Goal: Task Accomplishment & Management: Manage account settings

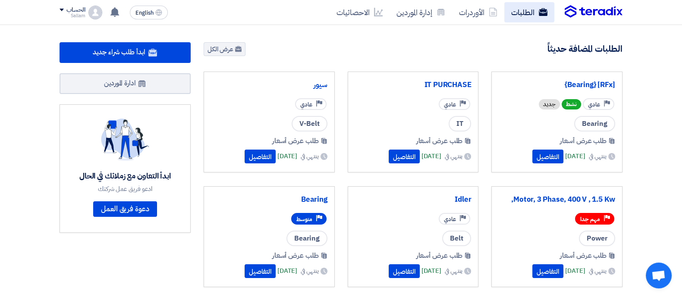
click at [527, 6] on link "الطلبات" at bounding box center [530, 12] width 50 height 20
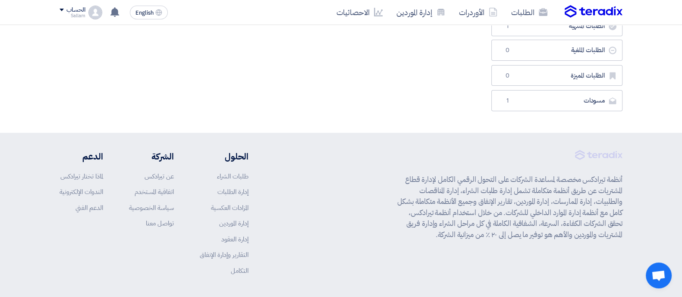
scroll to position [243, 0]
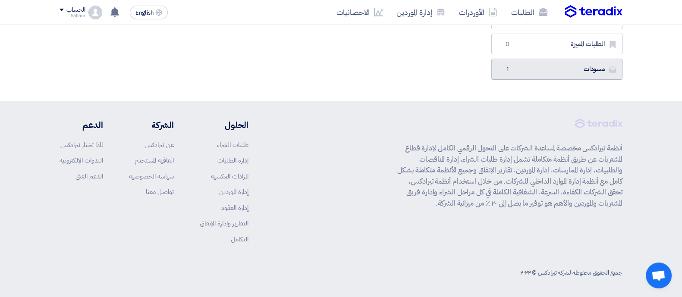
click at [589, 73] on link "مسودات [GEOGRAPHIC_DATA] 1" at bounding box center [557, 69] width 131 height 21
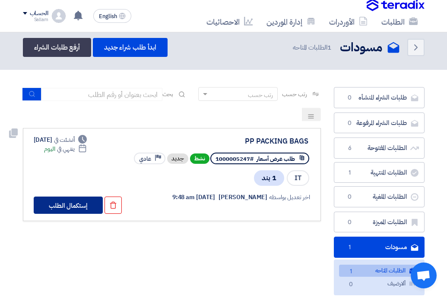
click at [67, 204] on button "إستكمال الطلب" at bounding box center [68, 205] width 69 height 17
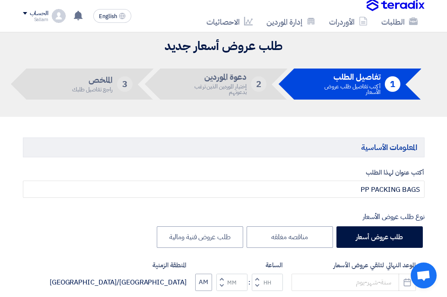
type input "[DATE]"
type input "11"
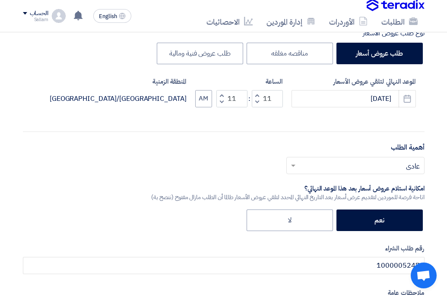
scroll to position [184, 0]
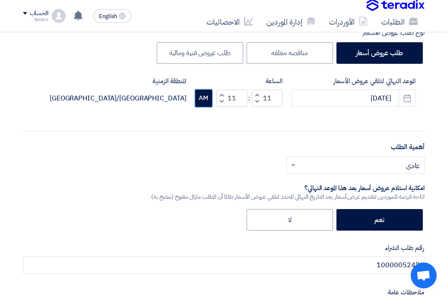
click at [204, 95] on button "AM" at bounding box center [203, 98] width 17 height 17
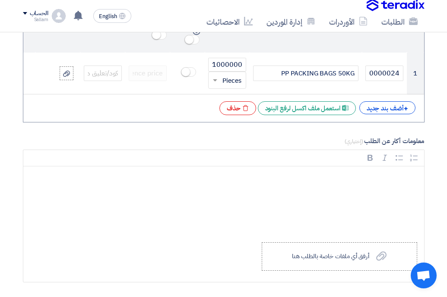
scroll to position [720, 0]
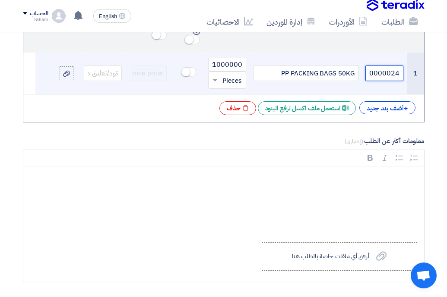
click at [393, 74] on input "70000024" at bounding box center [384, 74] width 38 height 16
click at [392, 74] on input "70000024" at bounding box center [384, 74] width 38 height 16
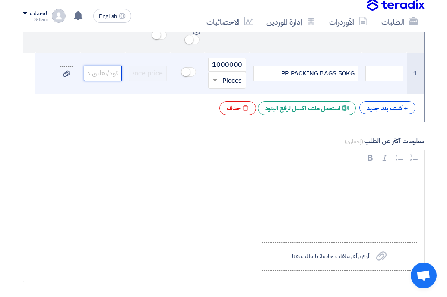
click at [109, 68] on input "text" at bounding box center [103, 74] width 38 height 16
paste input "70000024"
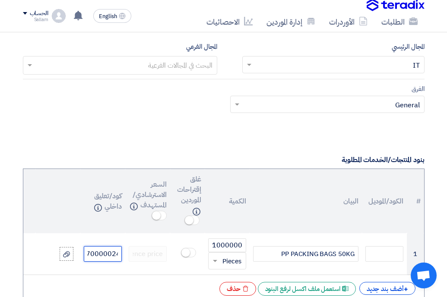
scroll to position [469, 0]
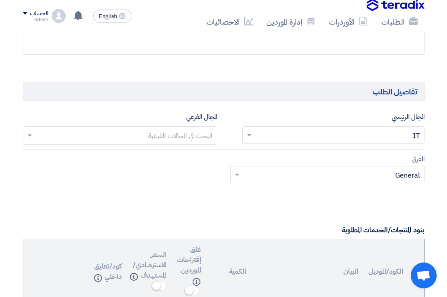
type input "70000024"
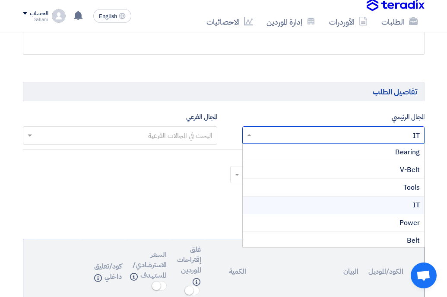
click at [248, 136] on span at bounding box center [248, 135] width 11 height 10
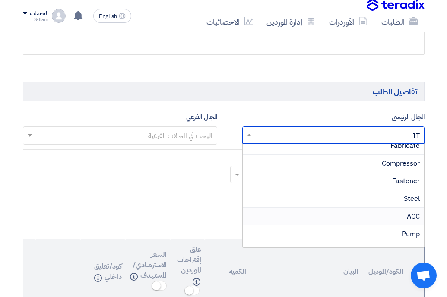
scroll to position [112, 0]
click at [391, 181] on div "Fastener" at bounding box center [333, 182] width 181 height 18
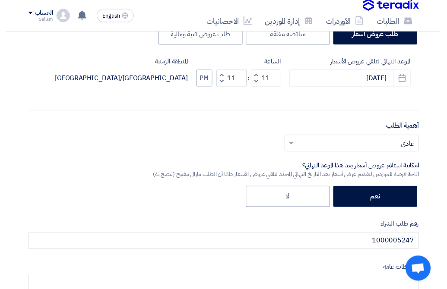
scroll to position [0, 0]
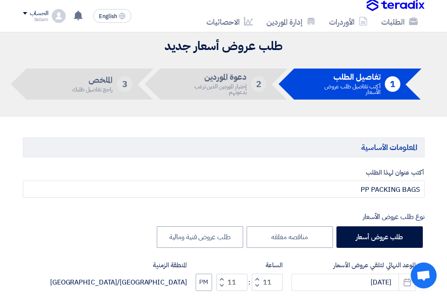
click at [30, 12] on div "الحساب" at bounding box center [39, 13] width 19 height 7
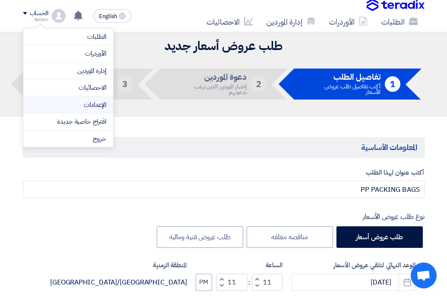
click at [98, 107] on link "الإعدادات" at bounding box center [68, 105] width 76 height 10
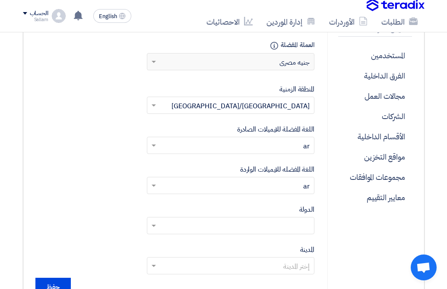
scroll to position [274, 0]
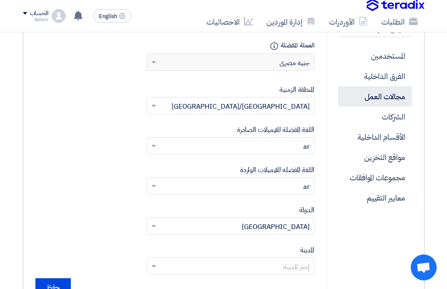
click at [396, 101] on p "مجالات العمل" at bounding box center [375, 96] width 74 height 20
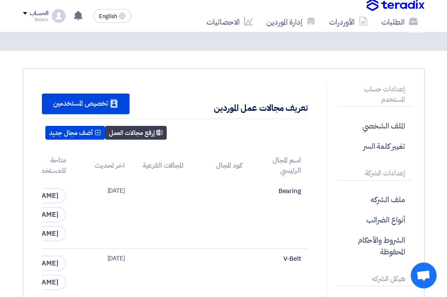
scroll to position [25, 0]
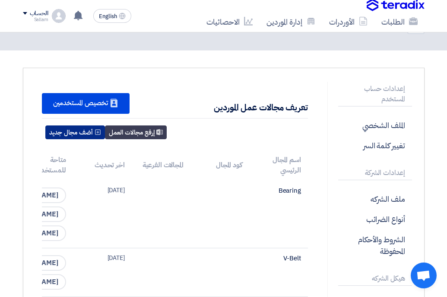
click at [82, 135] on button "أضف مجال جديد" at bounding box center [75, 133] width 60 height 14
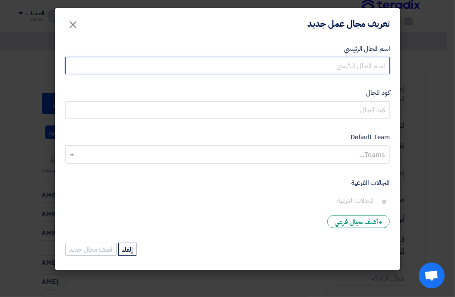
click at [325, 68] on input "اسم المجال الرئيسي" at bounding box center [227, 65] width 325 height 17
type input "a"
type input "شكاير"
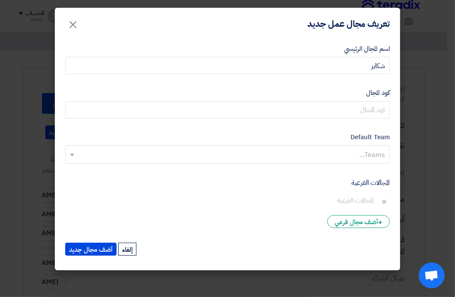
click at [371, 155] on input "text" at bounding box center [227, 155] width 316 height 14
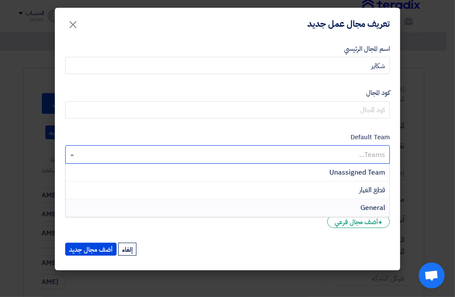
click at [353, 210] on div "General" at bounding box center [228, 207] width 324 height 17
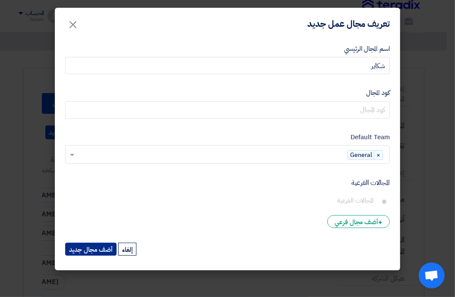
click at [105, 248] on button "أضف مجال جديد" at bounding box center [90, 249] width 51 height 13
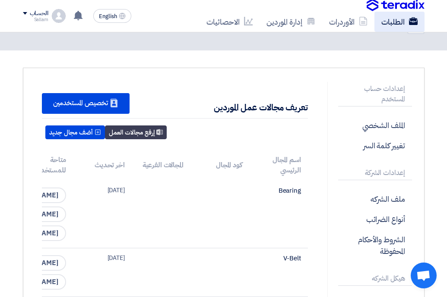
click at [400, 22] on link "الطلبات" at bounding box center [399, 22] width 50 height 20
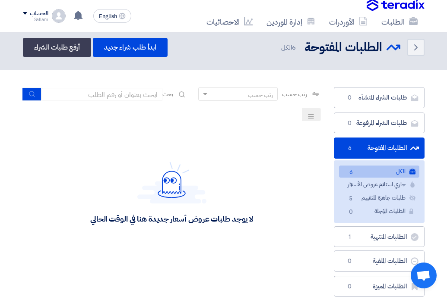
click at [32, 13] on div "الحساب" at bounding box center [39, 13] width 19 height 7
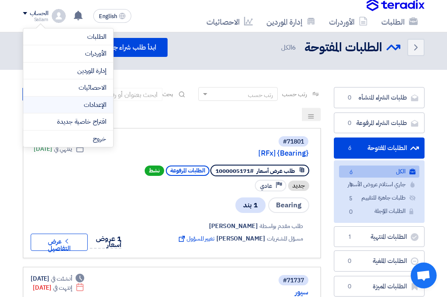
click at [92, 103] on link "الإعدادات" at bounding box center [68, 105] width 76 height 10
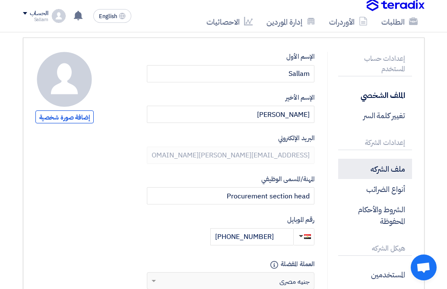
scroll to position [87, 0]
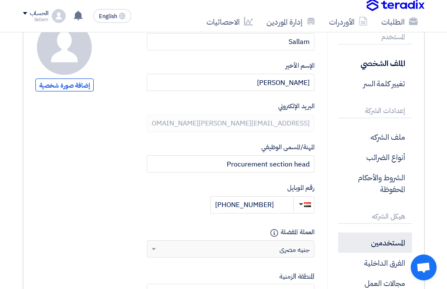
click at [388, 242] on p "المستخدمين" at bounding box center [375, 243] width 74 height 20
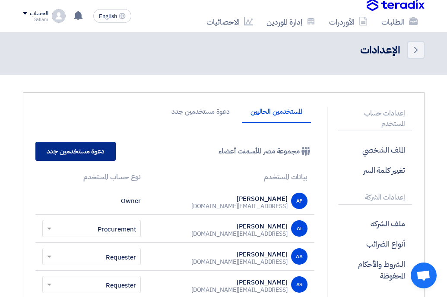
click at [99, 143] on link "دعوة مستخدمين جدد" at bounding box center [75, 151] width 80 height 19
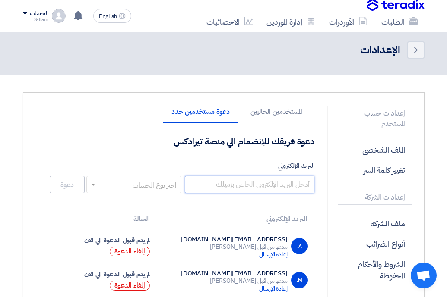
click at [223, 186] on input "البريد الإلكتروني" at bounding box center [249, 184] width 129 height 17
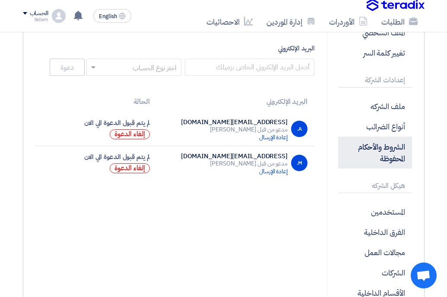
click at [388, 257] on p "مجالات العمل" at bounding box center [375, 253] width 74 height 20
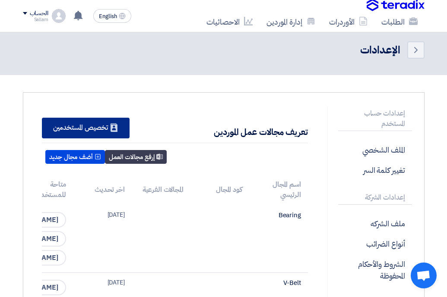
click at [83, 130] on div "New Supplier تخصيص المستخدمين" at bounding box center [86, 128] width 88 height 21
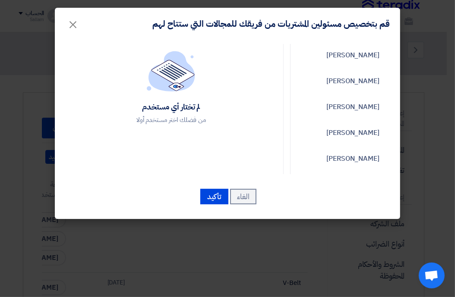
click at [37, 117] on modal-container "قم بتخصيص مسئولين المشتريات من فريقك للمجالات التي ستتاح لهم × Ahmed Ismail Moh…" at bounding box center [227, 148] width 455 height 297
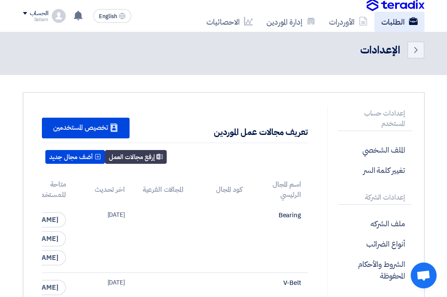
click at [401, 26] on link "الطلبات" at bounding box center [399, 22] width 50 height 20
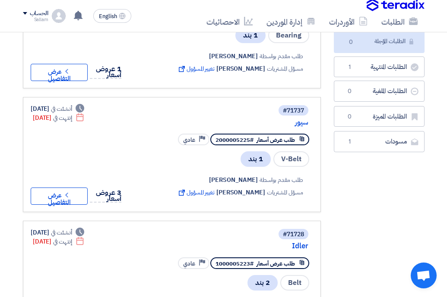
scroll to position [171, 0]
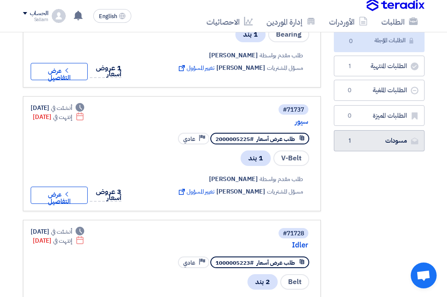
click at [378, 136] on link "مسودات [GEOGRAPHIC_DATA] 1" at bounding box center [379, 140] width 91 height 21
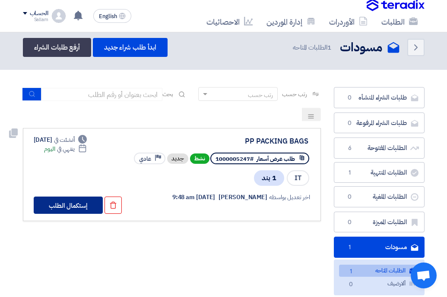
click at [77, 197] on button "إستكمال الطلب" at bounding box center [68, 205] width 69 height 17
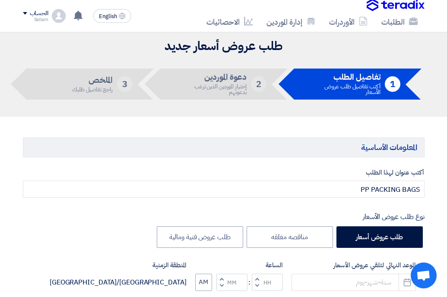
type input "10/15/2025"
type input "11"
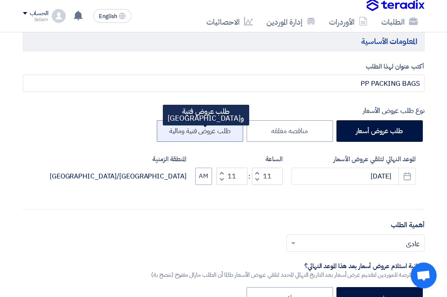
scroll to position [105, 0]
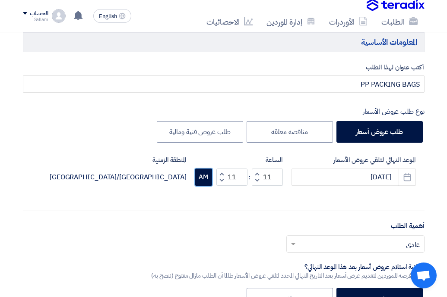
click at [203, 174] on button "AM" at bounding box center [203, 177] width 17 height 17
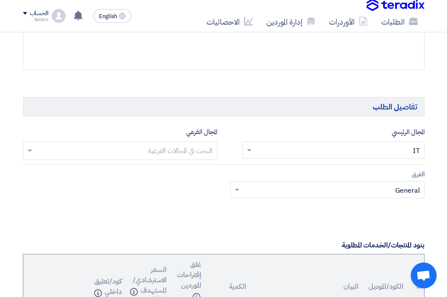
scroll to position [454, 0]
click at [337, 163] on app-project-company-services "المجال الرئيسي البحث في المجالات الرئيسية × IT × المجال الفرعي البحث في المجالا…" at bounding box center [223, 168] width 401 height 82
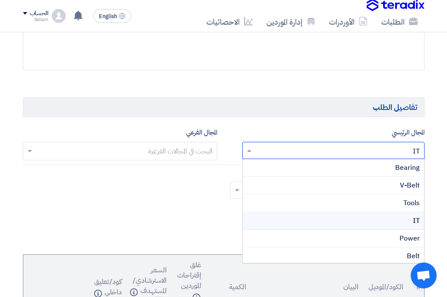
click at [333, 151] on input "text" at bounding box center [338, 151] width 165 height 14
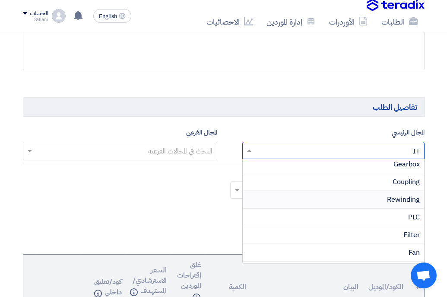
scroll to position [301, 0]
click at [408, 254] on span "شكاير" at bounding box center [413, 256] width 14 height 10
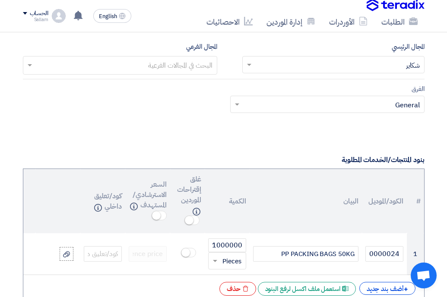
scroll to position [544, 0]
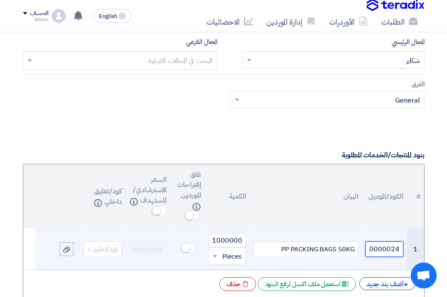
click at [398, 249] on input "70000024" at bounding box center [384, 250] width 38 height 16
click at [104, 245] on input "text" at bounding box center [103, 250] width 38 height 16
paste input "70000024"
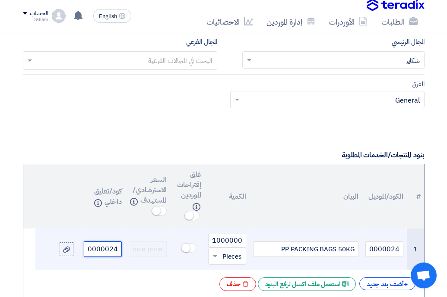
scroll to position [0, -2]
type input "70000024"
click at [380, 249] on input "70000024" at bounding box center [384, 250] width 38 height 16
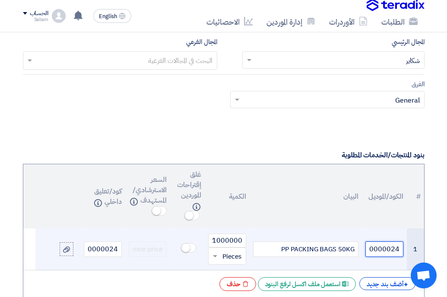
click at [380, 249] on input "70000024" at bounding box center [384, 250] width 38 height 16
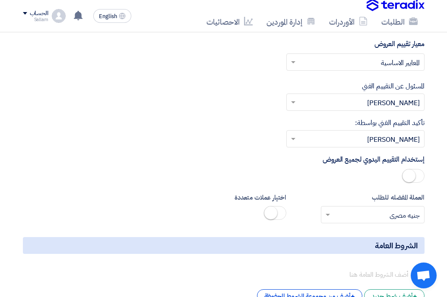
scroll to position [1198, 0]
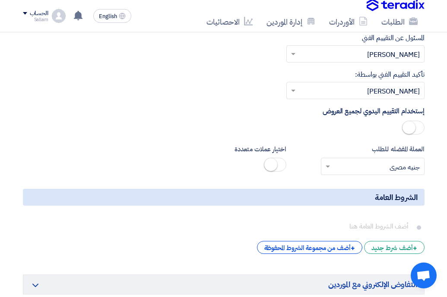
click at [294, 96] on span at bounding box center [292, 90] width 11 height 10
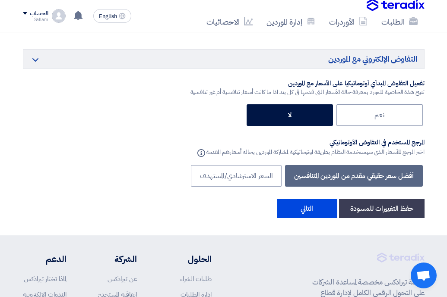
scroll to position [1424, 0]
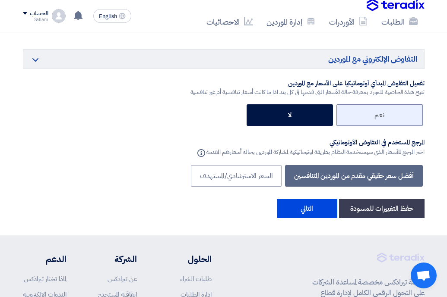
click at [355, 126] on label "نعم" at bounding box center [379, 115] width 86 height 22
click at [379, 117] on input "نعم" at bounding box center [382, 115] width 6 height 6
radio input "true"
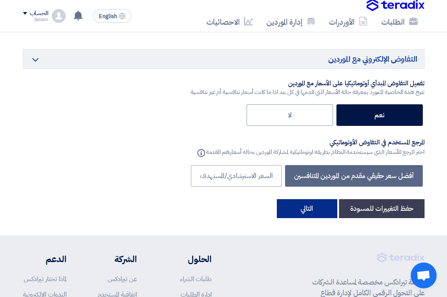
click at [328, 217] on button "التالي" at bounding box center [307, 208] width 60 height 19
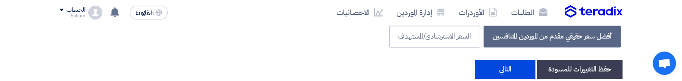
scroll to position [1557, 0]
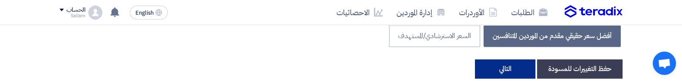
click at [502, 66] on button "التالي" at bounding box center [505, 68] width 60 height 19
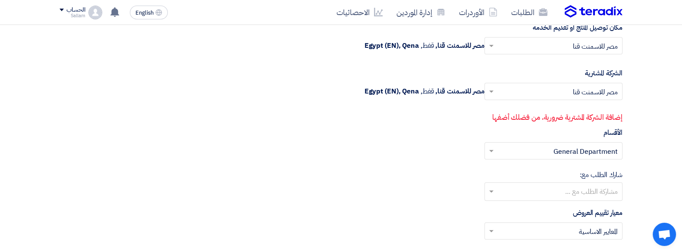
scroll to position [974, 0]
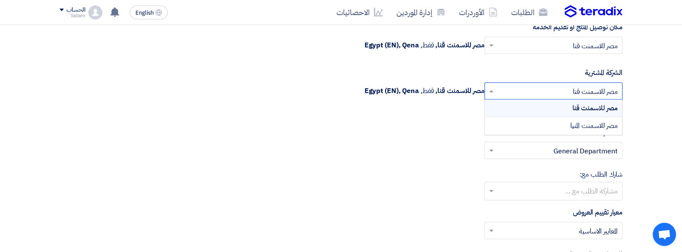
click at [543, 85] on input "text" at bounding box center [558, 92] width 121 height 14
click at [563, 122] on div "مصر للاسمنت المنيا" at bounding box center [553, 125] width 137 height 17
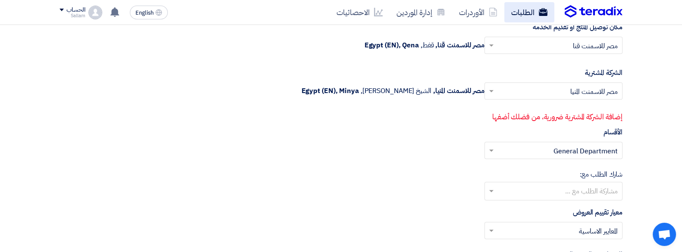
click at [517, 3] on link "الطلبات" at bounding box center [530, 12] width 50 height 20
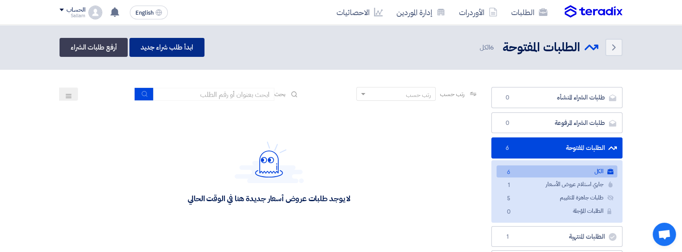
click at [187, 38] on link "ابدأ طلب شراء جديد" at bounding box center [166, 47] width 75 height 19
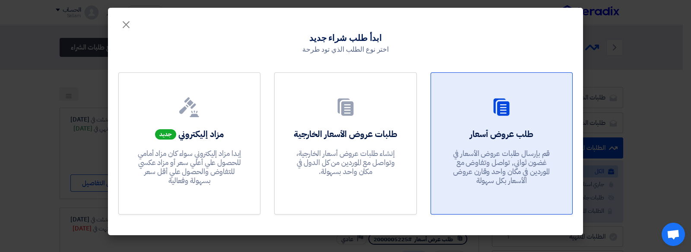
click at [536, 172] on p "قم بإرسال طلبات عروض الأسعار في غضون ثواني, تواصل وتفاوض مع الموردين في مكان وا…" at bounding box center [501, 167] width 104 height 37
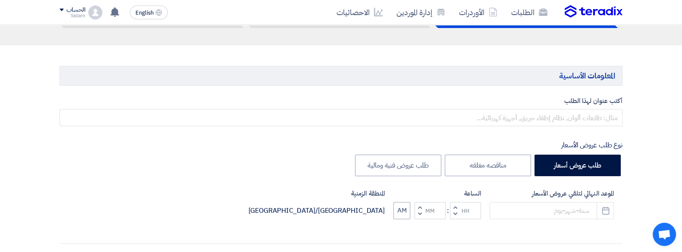
scroll to position [72, 0]
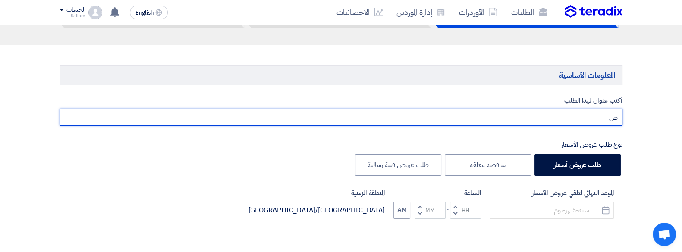
click at [511, 120] on input "ص" at bounding box center [341, 117] width 563 height 17
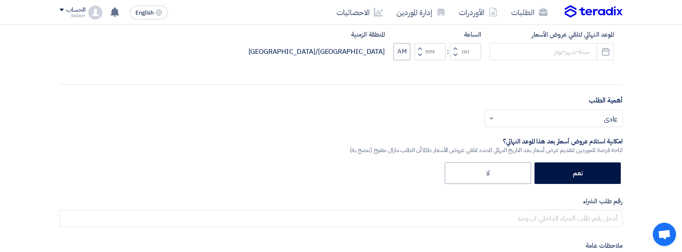
scroll to position [217, 0]
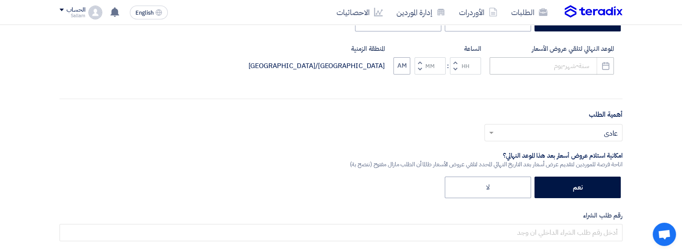
type input "صكمثنبةسةرس"
click at [529, 72] on input at bounding box center [552, 65] width 124 height 17
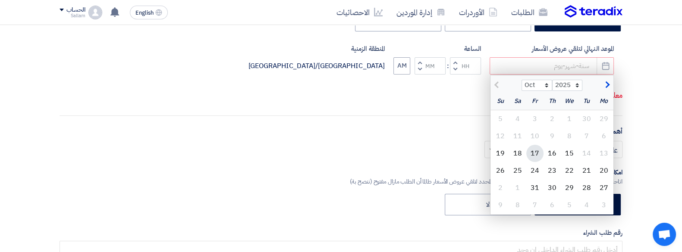
click at [541, 158] on div "17" at bounding box center [535, 153] width 17 height 17
type input "10/17/2025"
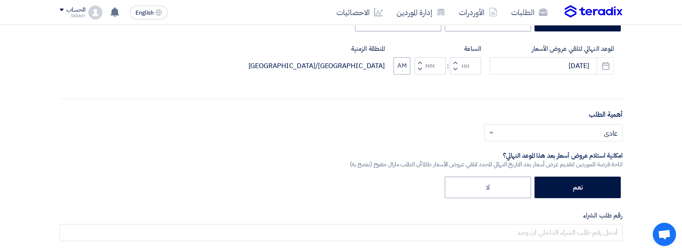
click at [419, 66] on span "button" at bounding box center [420, 69] width 3 height 6
type input "11"
type input "59"
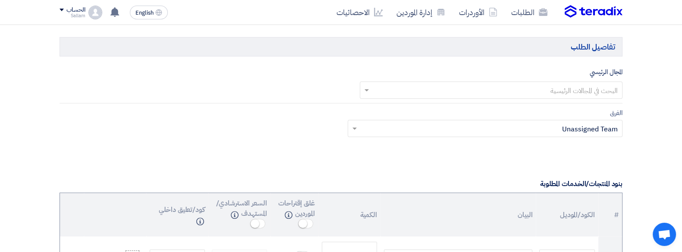
scroll to position [514, 0]
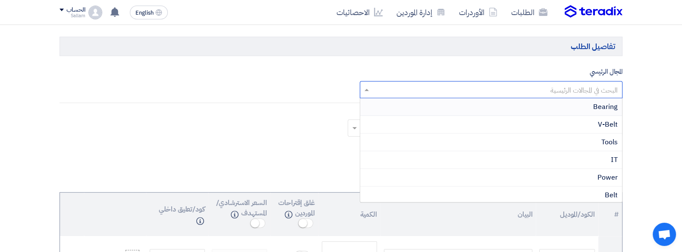
click at [424, 88] on input "text" at bounding box center [496, 90] width 246 height 14
click at [570, 191] on div "شكاير" at bounding box center [491, 194] width 262 height 17
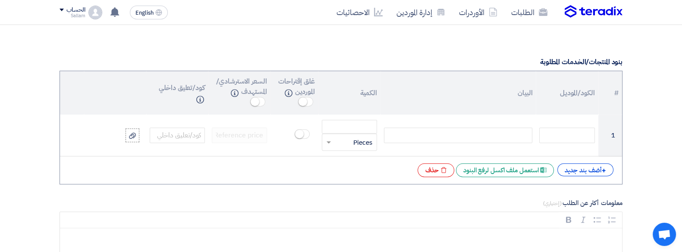
scroll to position [717, 0]
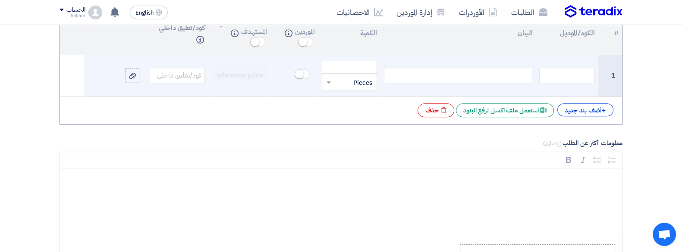
click at [486, 69] on div at bounding box center [458, 76] width 148 height 16
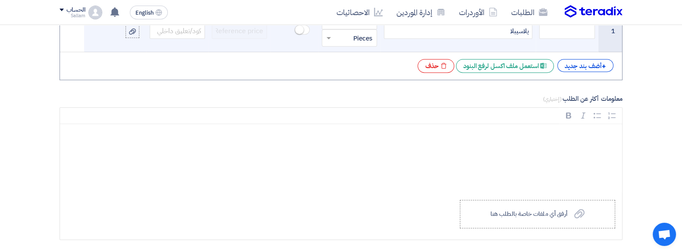
scroll to position [751, 0]
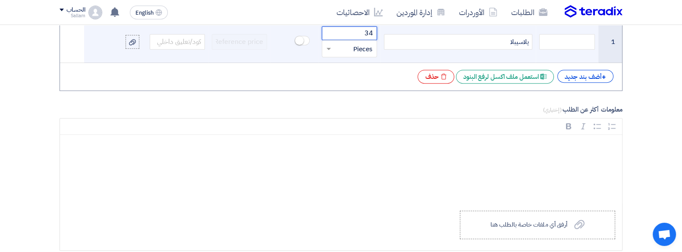
click at [357, 31] on input "34" at bounding box center [349, 33] width 55 height 14
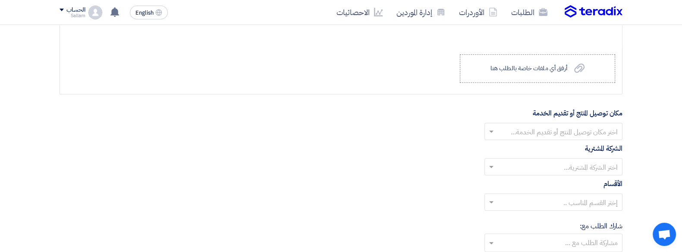
scroll to position [959, 0]
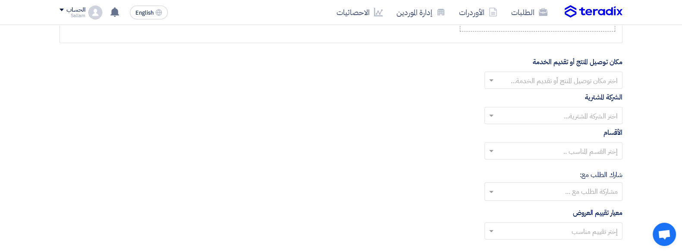
type input "32"
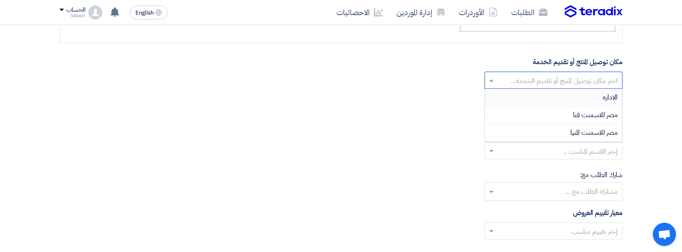
click at [538, 79] on input "text" at bounding box center [558, 81] width 121 height 14
click at [575, 114] on span "مصر للاسمنت قنا" at bounding box center [595, 115] width 45 height 10
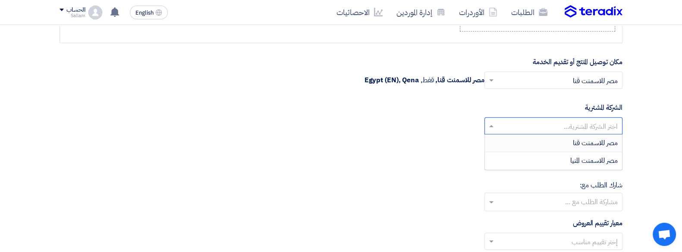
click at [577, 122] on input "text" at bounding box center [558, 127] width 121 height 14
click at [583, 158] on span "مصر للاسمنت المنيا" at bounding box center [594, 161] width 47 height 10
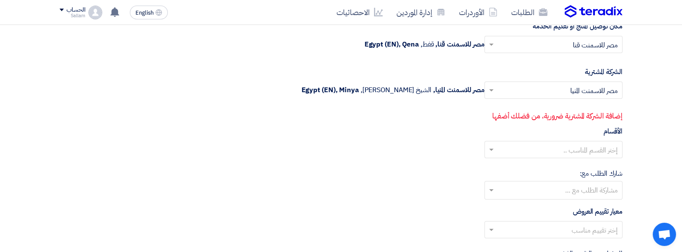
scroll to position [995, 0]
click at [563, 146] on input "text" at bounding box center [558, 150] width 121 height 14
click at [580, 166] on span "General Department" at bounding box center [586, 166] width 64 height 10
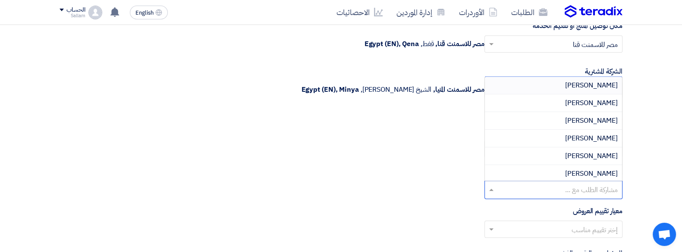
click at [593, 186] on input "text" at bounding box center [553, 191] width 129 height 14
click at [585, 134] on span "Ahmed Sobhi" at bounding box center [591, 138] width 53 height 10
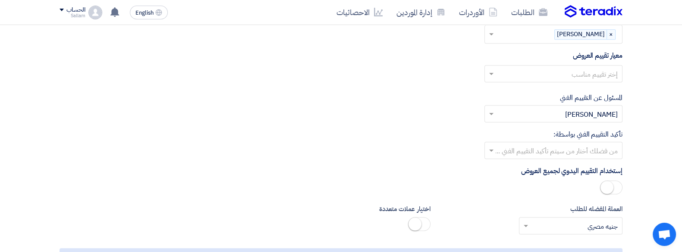
scroll to position [1153, 0]
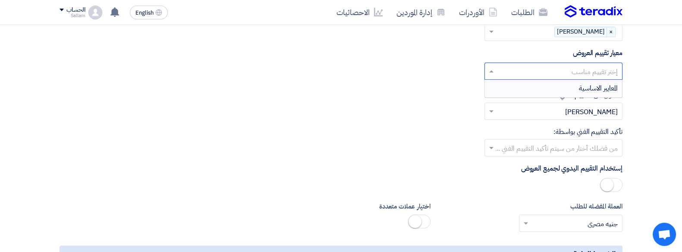
click at [589, 71] on input "text" at bounding box center [558, 72] width 121 height 14
click at [585, 83] on span "المعايير الاساسية" at bounding box center [598, 88] width 39 height 10
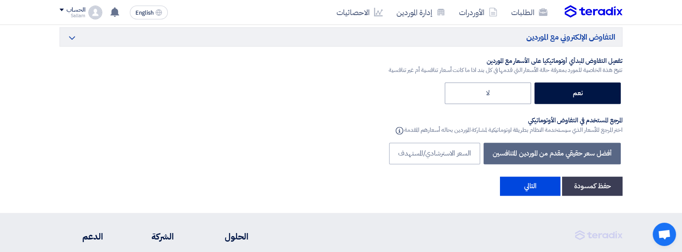
scroll to position [1458, 0]
click at [541, 177] on button "التالي" at bounding box center [530, 186] width 60 height 19
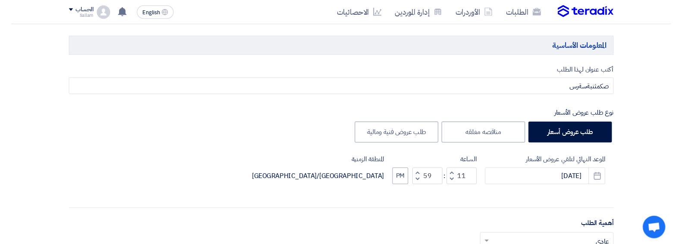
scroll to position [0, 0]
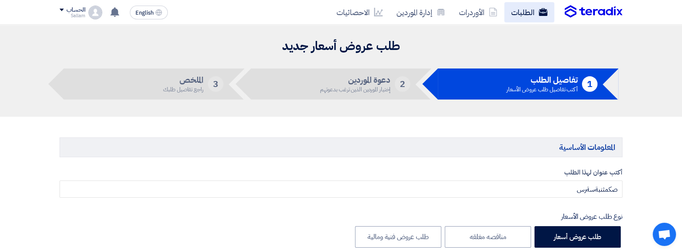
click at [534, 13] on link "الطلبات" at bounding box center [530, 12] width 50 height 20
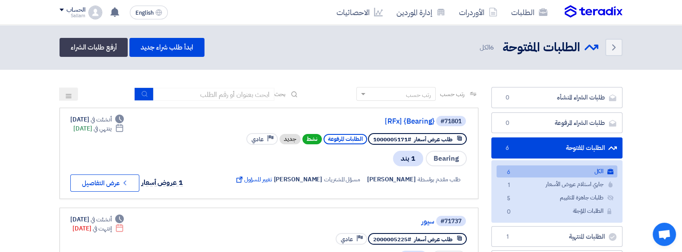
click at [81, 15] on div "Sallam" at bounding box center [72, 15] width 25 height 5
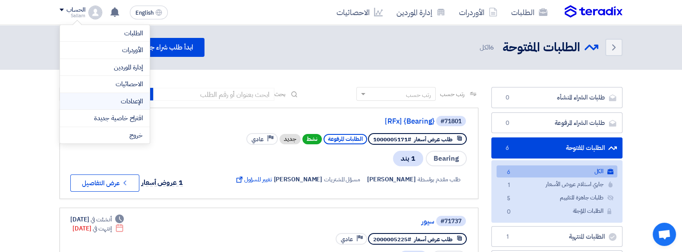
click at [142, 102] on link "الإعدادات" at bounding box center [105, 102] width 76 height 10
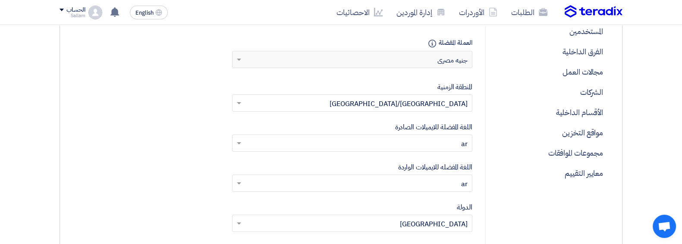
scroll to position [277, 0]
click at [552, 82] on p "الشركات" at bounding box center [553, 92] width 114 height 20
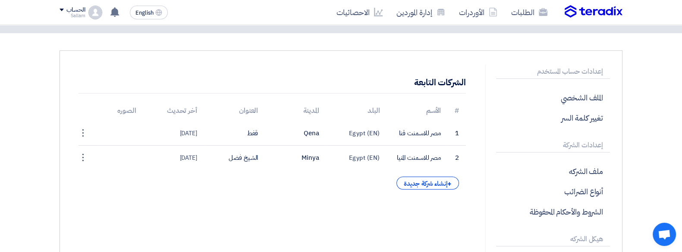
scroll to position [41, 0]
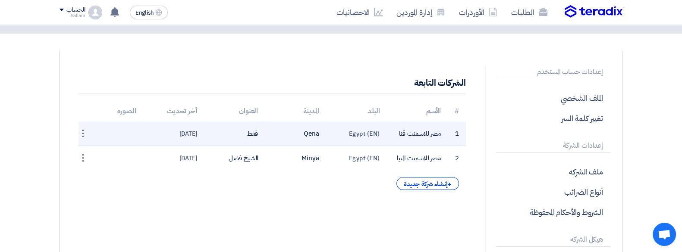
click at [422, 134] on td "مصر للاسمنت قنا" at bounding box center [417, 134] width 61 height 25
copy tr "مصر للاسمنت قنا"
click at [309, 132] on td "Qena" at bounding box center [295, 134] width 61 height 25
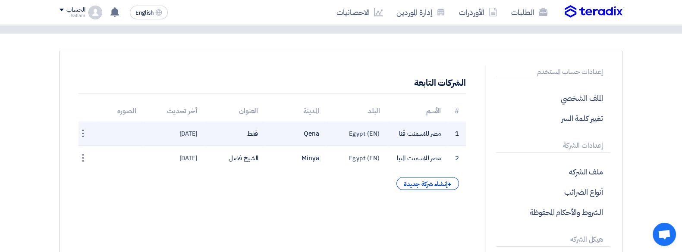
click at [309, 132] on td "Qena" at bounding box center [295, 134] width 61 height 25
copy tr "Qena"
click at [252, 131] on td "قفط" at bounding box center [234, 134] width 61 height 25
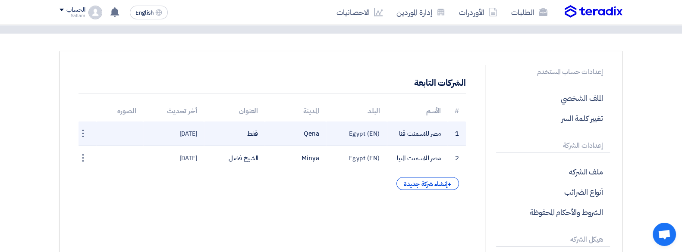
click at [252, 131] on td "قفط" at bounding box center [234, 134] width 61 height 25
copy tr "قفط"
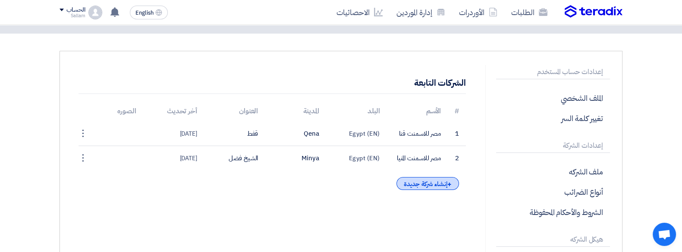
click at [406, 182] on div "+ إنشاء شركة جديدة" at bounding box center [428, 183] width 62 height 13
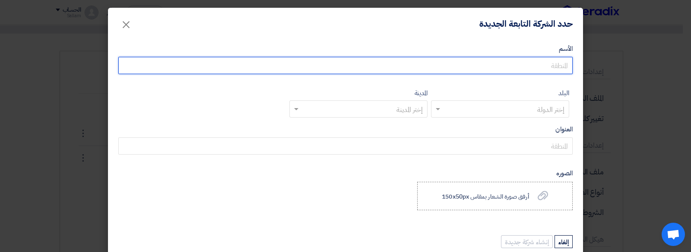
click at [499, 63] on input "الأسم" at bounding box center [345, 65] width 454 height 17
paste input "مصر للاسمنت قنا"
type input "مصر للاسمنت قنا"
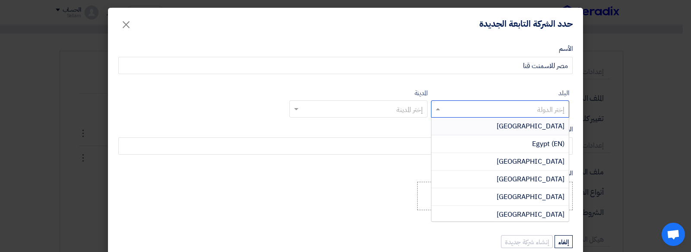
click at [517, 110] on input "text" at bounding box center [504, 110] width 121 height 14
click at [532, 141] on div "Egypt (EN)" at bounding box center [499, 145] width 137 height 18
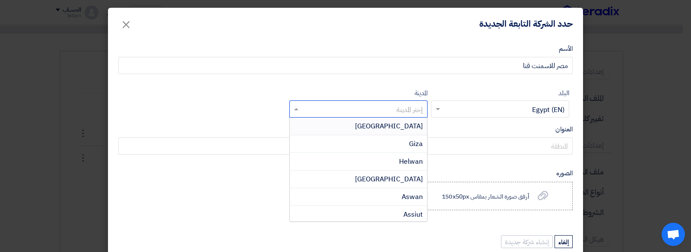
click at [423, 107] on input "text" at bounding box center [363, 110] width 121 height 14
paste input "Qena"
type input "Qena"
click at [427, 124] on div "Qena" at bounding box center [358, 126] width 137 height 17
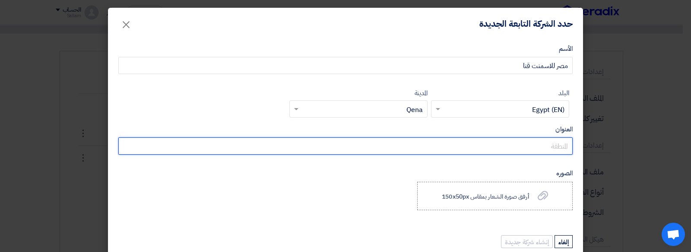
click at [443, 148] on input "العنوان" at bounding box center [345, 146] width 454 height 17
paste input "قفط"
type input "قفط"
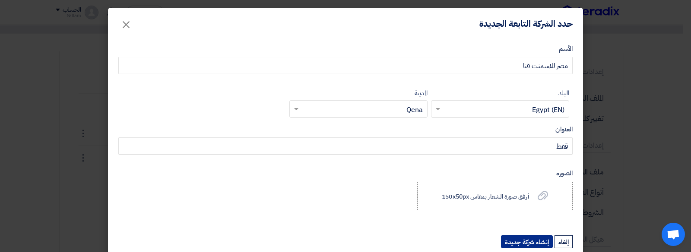
click at [531, 236] on button "إنشاء شركة جديدة" at bounding box center [527, 242] width 52 height 13
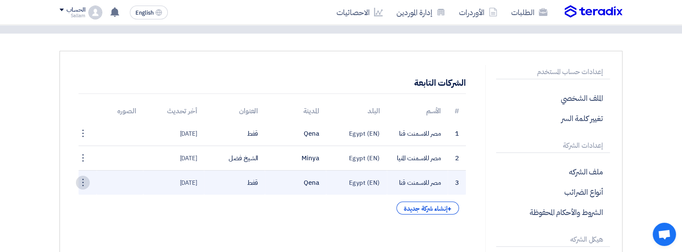
click at [88, 180] on div "⋮" at bounding box center [83, 183] width 14 height 14
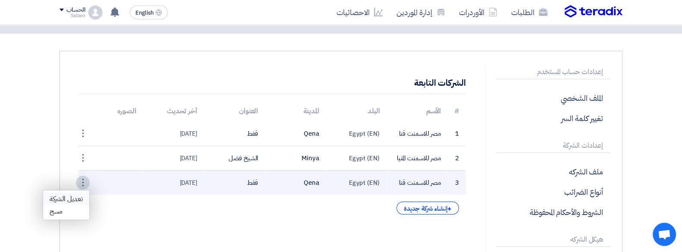
click at [69, 195] on link "تعديل الشركة" at bounding box center [66, 199] width 46 height 13
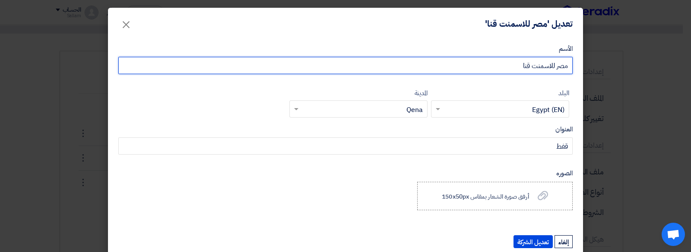
click at [450, 72] on input "مصر للاسمنت قنا" at bounding box center [345, 65] width 454 height 17
type input "مصر للاسمنت قنا-"
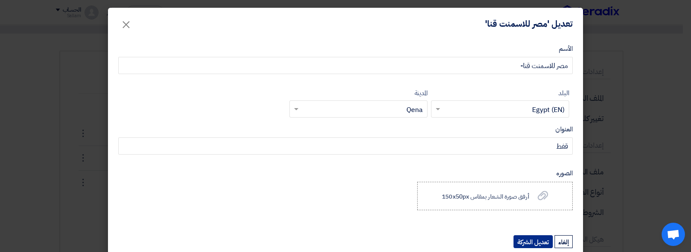
click at [536, 243] on button "تعديل الشركة" at bounding box center [532, 242] width 39 height 13
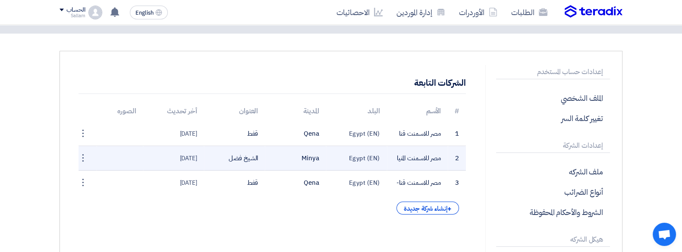
click at [421, 159] on td "مصر للاسمنت المنيا" at bounding box center [417, 158] width 61 height 25
copy tr "مصر للاسمنت المنيا"
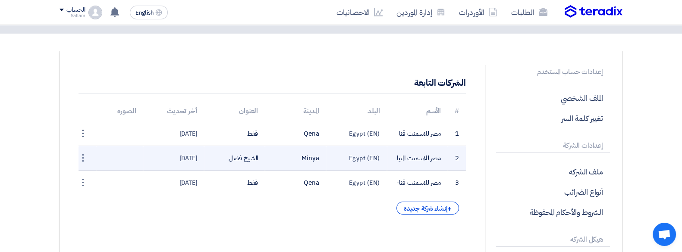
click at [306, 156] on td "Minya" at bounding box center [295, 158] width 61 height 25
copy tr "Minya"
click at [244, 155] on td "الشيخ فضل" at bounding box center [234, 158] width 61 height 25
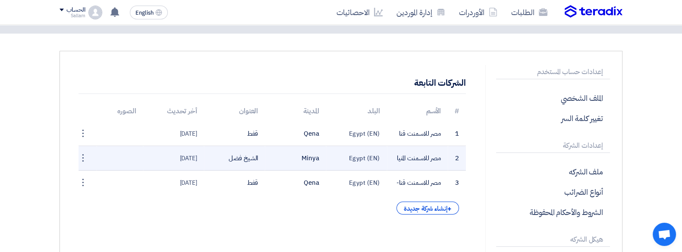
click at [244, 155] on td "الشيخ فضل" at bounding box center [234, 158] width 61 height 25
copy tr "الشيخ فضل"
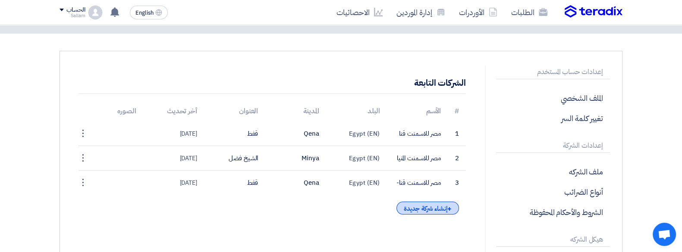
click at [412, 204] on div "+ إنشاء شركة جديدة" at bounding box center [428, 208] width 62 height 13
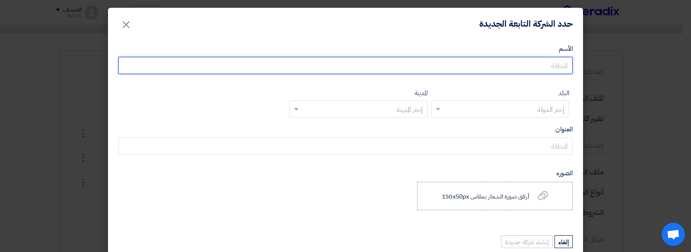
click at [526, 67] on input "الأسم" at bounding box center [345, 65] width 454 height 17
paste input "مصر للاسمنت المنيا"
type input "مصر للاسمنت المنيا"
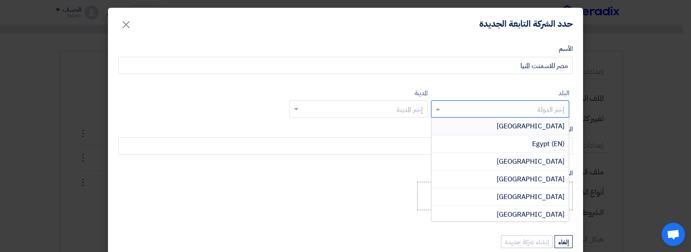
click at [457, 111] on input "text" at bounding box center [504, 110] width 121 height 14
click at [485, 139] on div "Egypt (EN)" at bounding box center [499, 145] width 137 height 18
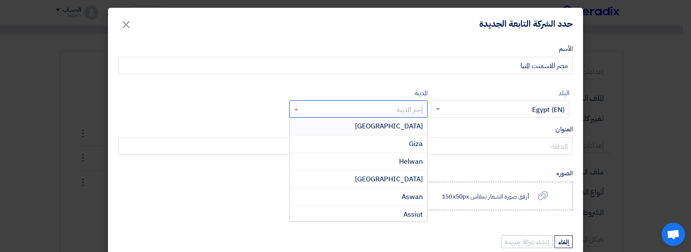
click at [406, 107] on input "text" at bounding box center [363, 110] width 121 height 14
paste input "Minya"
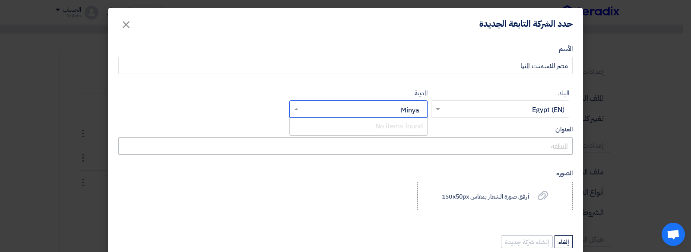
type input "Minya"
click at [413, 121] on span "Minya" at bounding box center [413, 126] width 19 height 10
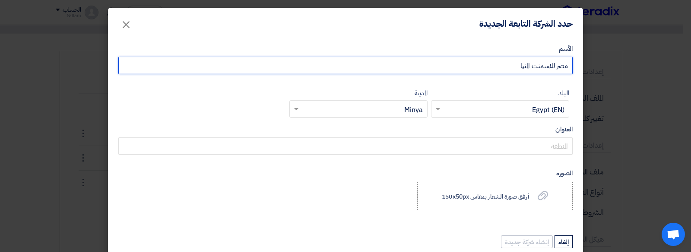
click at [481, 71] on input "مصر للاسمنت المنيا" at bounding box center [345, 65] width 454 height 17
type input "مصر للاسمنت المنيا-"
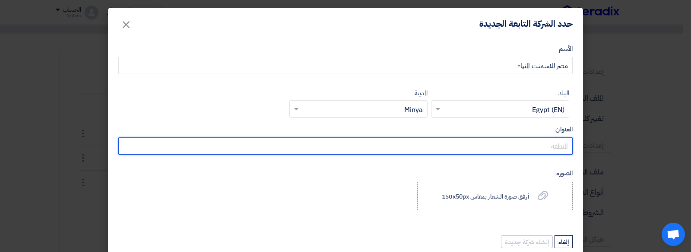
click at [546, 144] on input "العنوان" at bounding box center [345, 146] width 454 height 17
paste input "الشيخ فضل"
type input "الشيخ فضل"
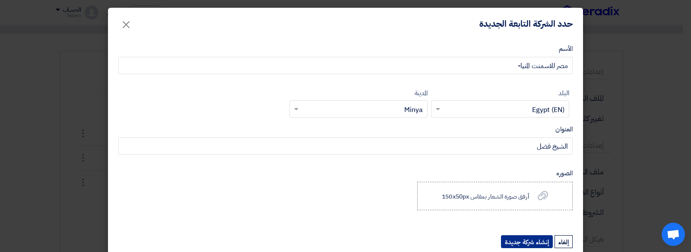
click at [527, 238] on button "إنشاء شركة جديدة" at bounding box center [527, 242] width 52 height 13
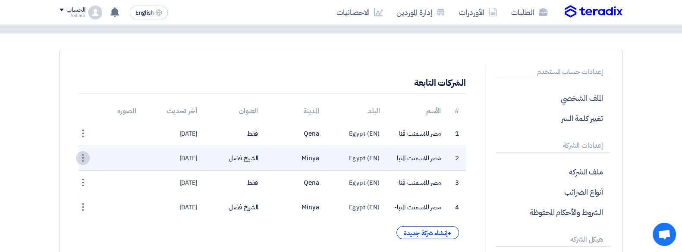
click at [88, 153] on div "⋮" at bounding box center [83, 158] width 14 height 14
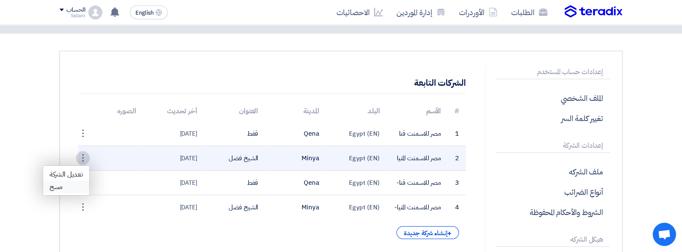
click at [69, 185] on link "مسح" at bounding box center [66, 187] width 46 height 13
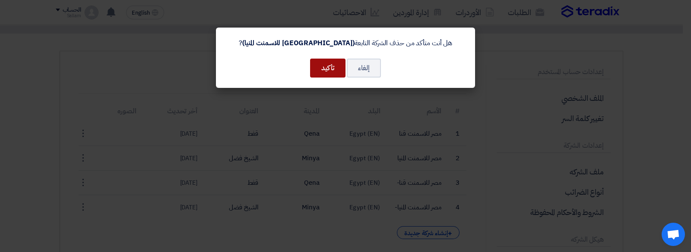
click at [327, 65] on button "تأكيد" at bounding box center [327, 68] width 35 height 19
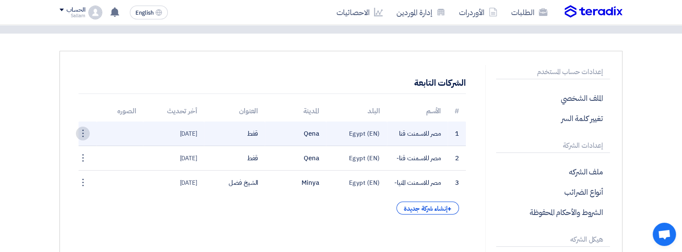
click at [88, 132] on div "⋮" at bounding box center [83, 134] width 14 height 14
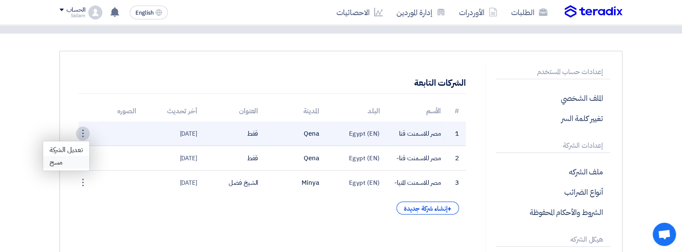
click at [76, 156] on link "مسح" at bounding box center [66, 162] width 46 height 13
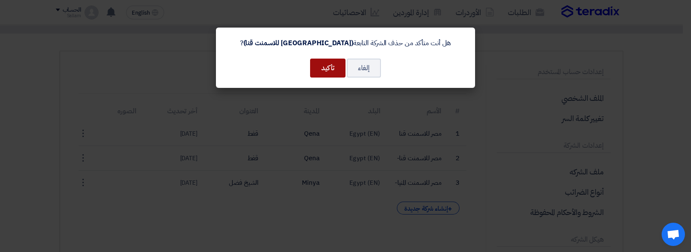
click at [328, 66] on button "تأكيد" at bounding box center [327, 68] width 35 height 19
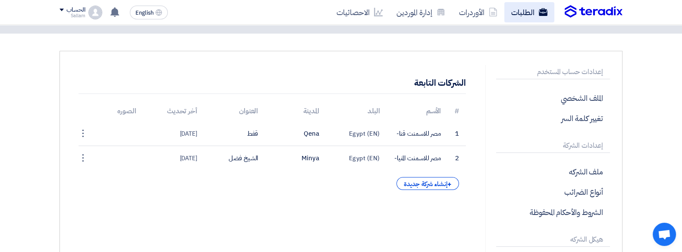
click at [536, 13] on link "الطلبات" at bounding box center [530, 12] width 50 height 20
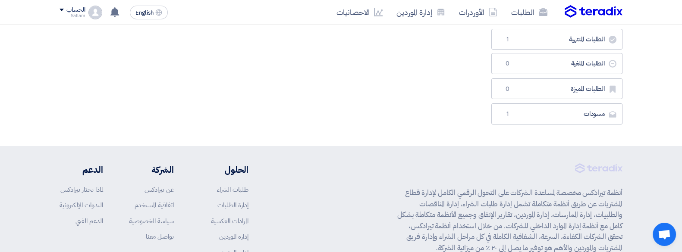
scroll to position [194, 0]
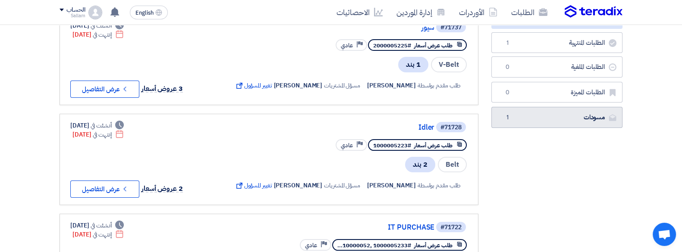
click at [530, 120] on link "مسودات [GEOGRAPHIC_DATA] 1" at bounding box center [557, 117] width 131 height 21
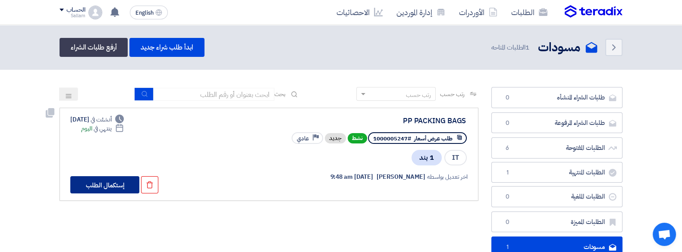
click at [114, 185] on button "إستكمال الطلب" at bounding box center [104, 185] width 69 height 17
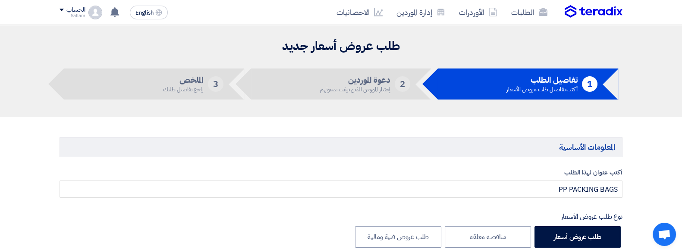
type input "10/15/2025"
type input "11"
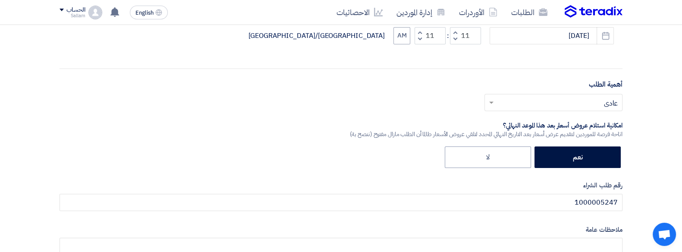
scroll to position [246, 0]
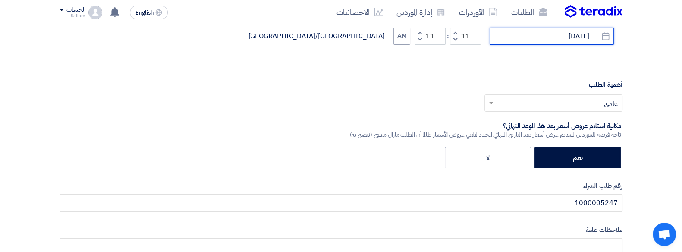
click at [527, 35] on input "10/15/2025" at bounding box center [552, 36] width 124 height 17
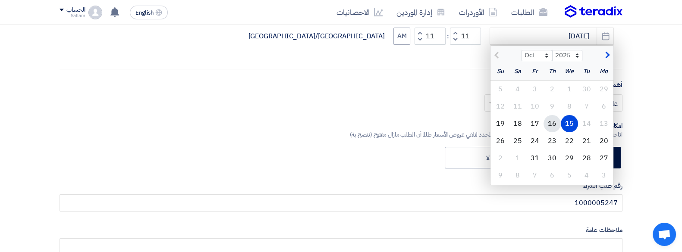
click at [556, 126] on div "16" at bounding box center [552, 123] width 17 height 17
type input "[DATE]"
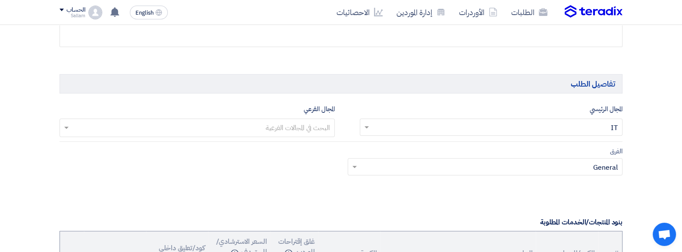
scroll to position [477, 0]
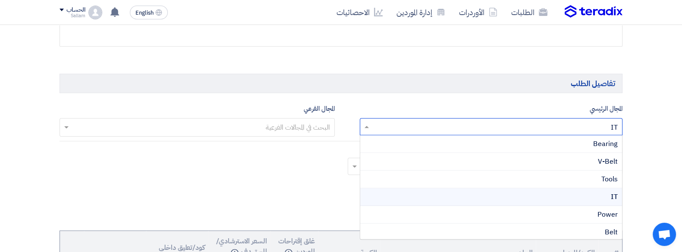
click at [425, 120] on input "text" at bounding box center [496, 127] width 246 height 14
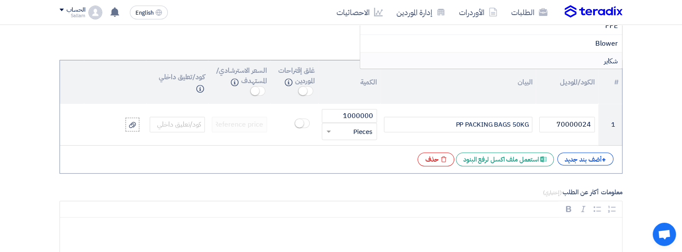
scroll to position [650, 0]
click at [606, 55] on span "شكاير" at bounding box center [611, 59] width 14 height 10
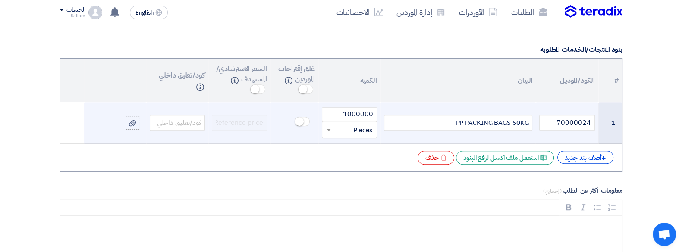
scroll to position [653, 0]
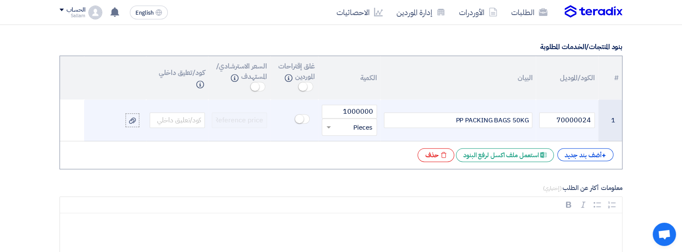
click at [471, 117] on div "PP PACKING BAGS 50KG" at bounding box center [458, 121] width 148 height 16
copy div "PACKING"
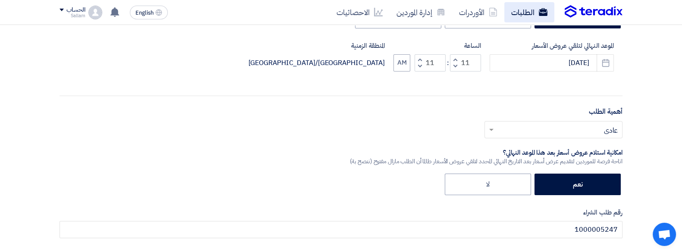
scroll to position [187, 0]
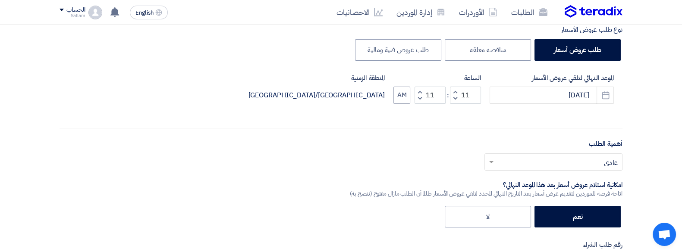
click at [71, 7] on div "الحساب" at bounding box center [75, 9] width 19 height 7
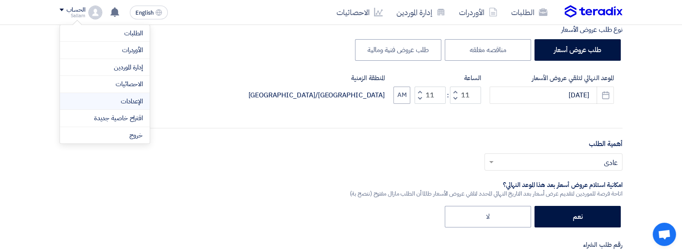
click at [132, 105] on link "الإعدادات" at bounding box center [105, 102] width 76 height 10
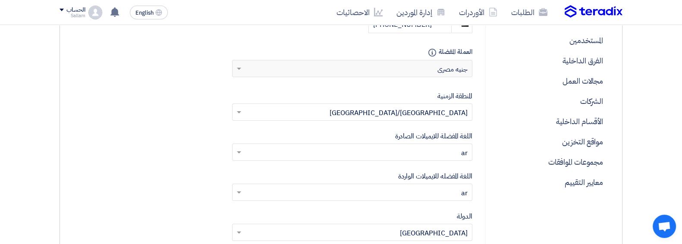
scroll to position [266, 0]
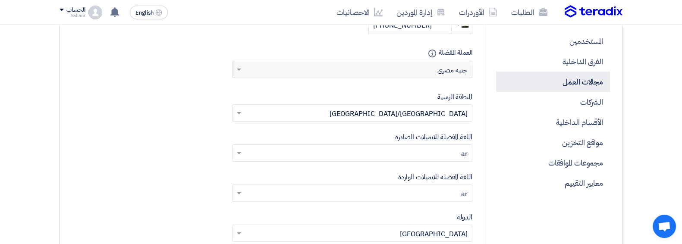
click at [599, 81] on p "مجالات العمل" at bounding box center [553, 82] width 114 height 20
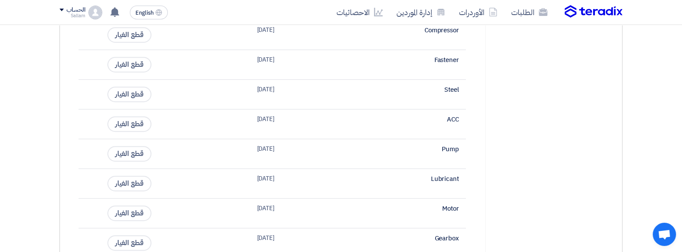
scroll to position [528, 0]
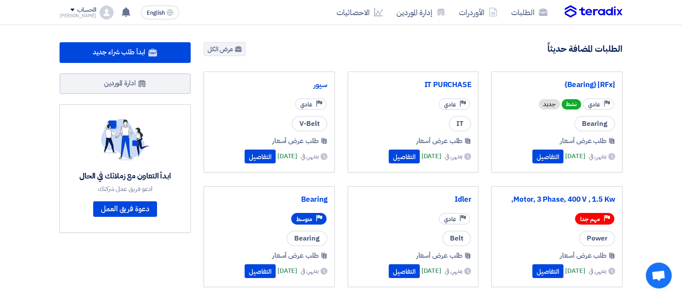
click at [79, 13] on div "[PERSON_NAME]" at bounding box center [78, 15] width 37 height 5
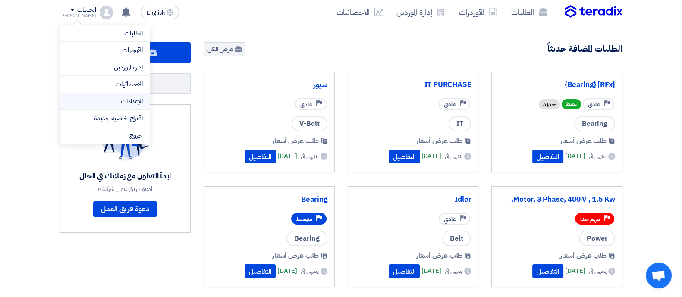
click at [129, 108] on li "الإعدادات" at bounding box center [105, 101] width 90 height 17
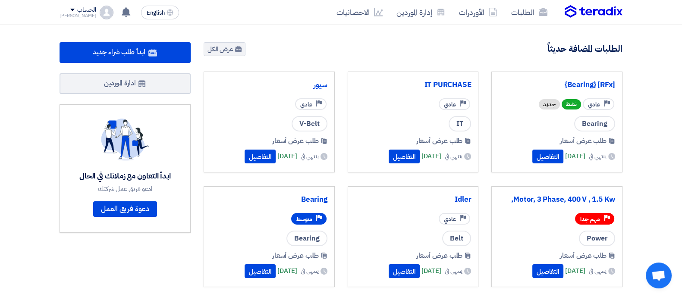
click at [84, 13] on div "[PERSON_NAME]" at bounding box center [78, 15] width 37 height 5
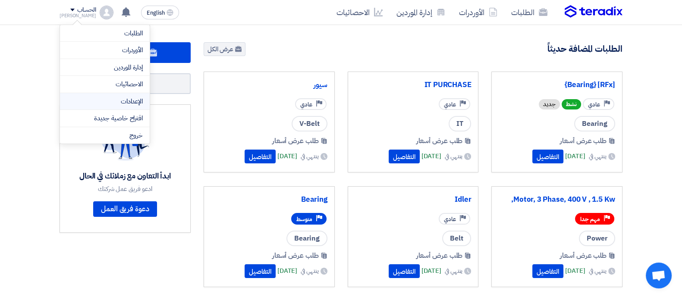
click at [139, 104] on link "الإعدادات" at bounding box center [105, 102] width 76 height 10
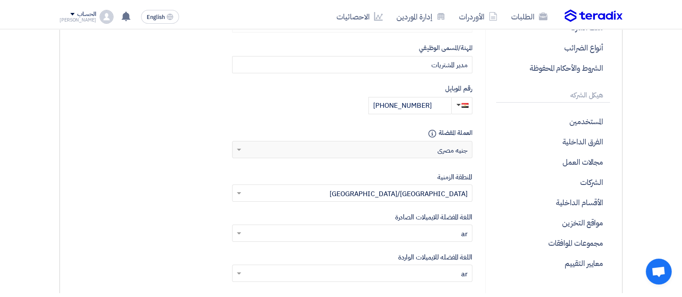
scroll to position [254, 0]
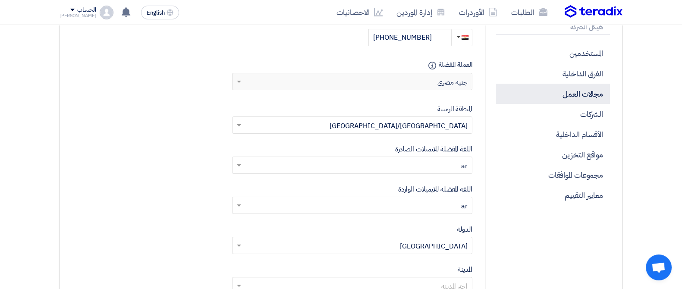
click at [591, 93] on p "مجالات العمل" at bounding box center [553, 94] width 114 height 20
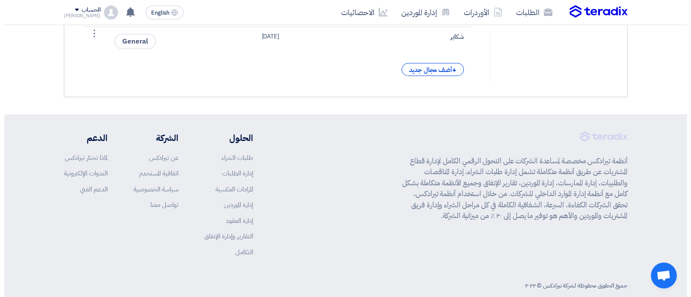
scroll to position [964, 0]
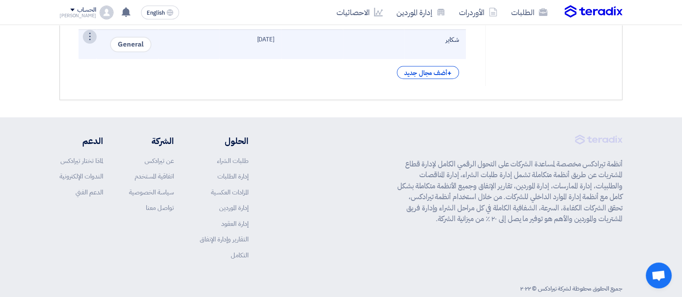
click at [86, 44] on div "⋮" at bounding box center [90, 37] width 14 height 14
click at [86, 59] on link "تعديل المجال" at bounding box center [74, 53] width 44 height 13
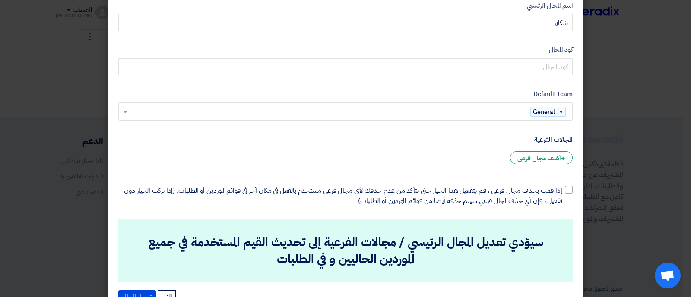
scroll to position [0, 0]
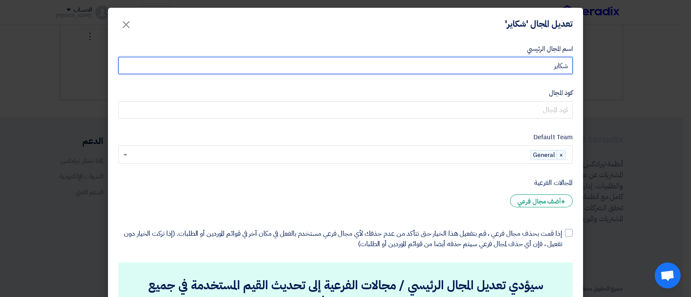
click at [555, 66] on input "شكاير" at bounding box center [345, 65] width 454 height 17
paste input "PACKING"
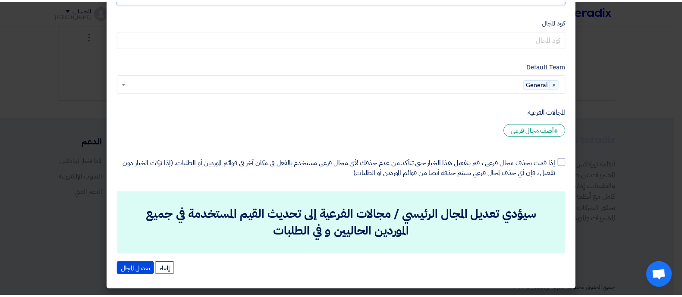
scroll to position [70, 0]
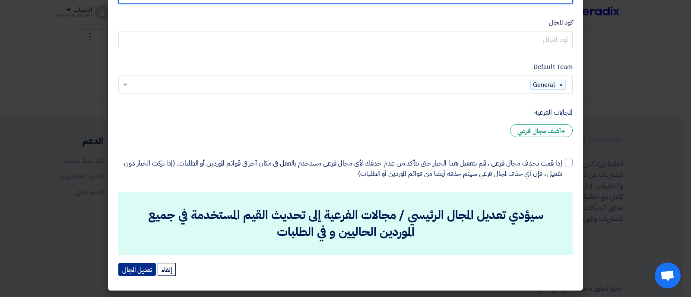
type input "PACKING"
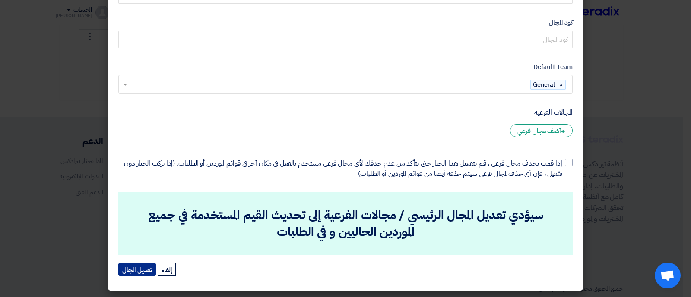
click at [148, 268] on button "تعديل المجال" at bounding box center [137, 269] width 38 height 13
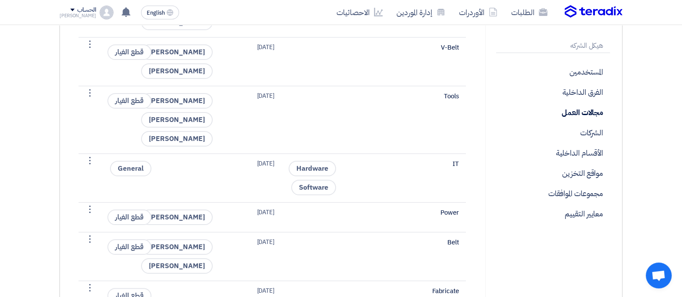
scroll to position [209, 0]
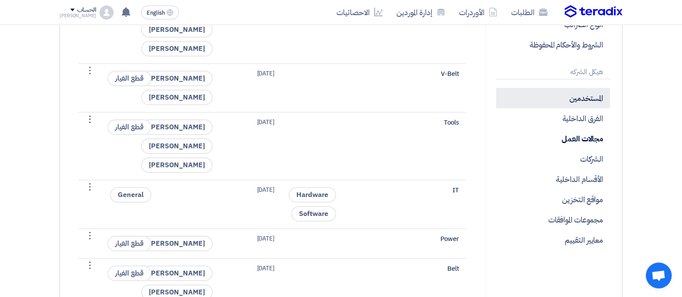
click at [564, 103] on p "المستخدمين" at bounding box center [553, 98] width 114 height 20
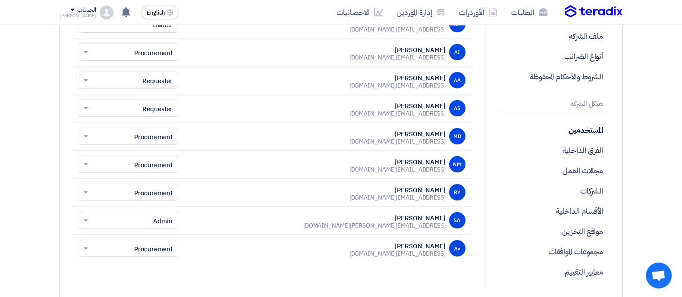
scroll to position [179, 0]
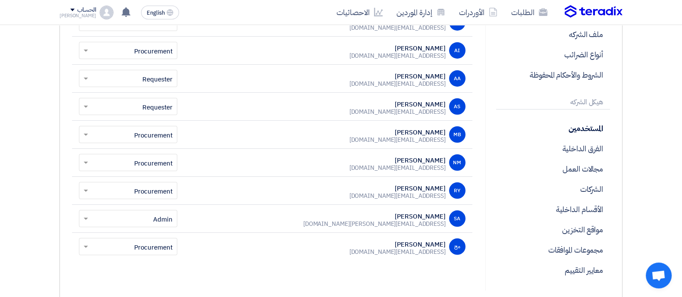
click at [89, 216] on span at bounding box center [84, 219] width 11 height 10
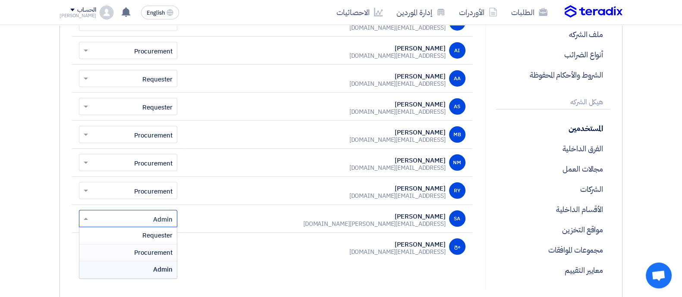
click at [151, 249] on span "Procurement" at bounding box center [153, 252] width 38 height 9
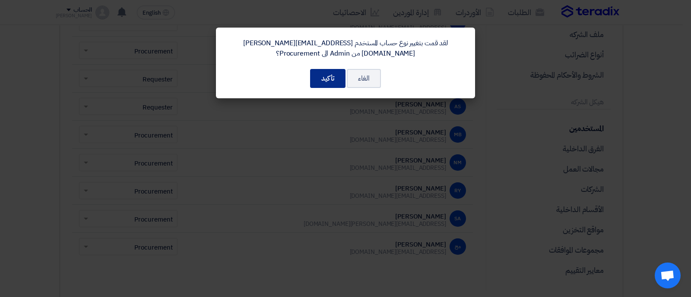
click at [326, 80] on button "تأكيد" at bounding box center [327, 78] width 35 height 19
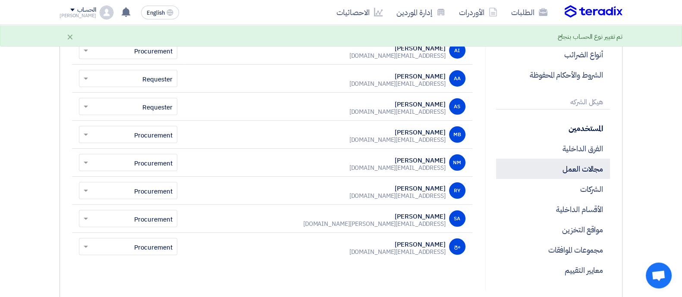
click at [597, 167] on p "مجالات العمل" at bounding box center [553, 169] width 114 height 20
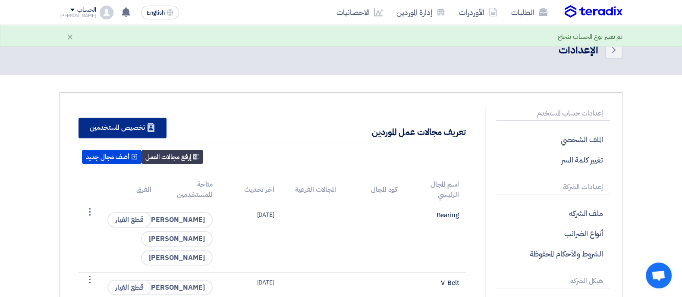
click at [130, 125] on div "New Supplier تخصيص المستخدمين" at bounding box center [123, 128] width 88 height 21
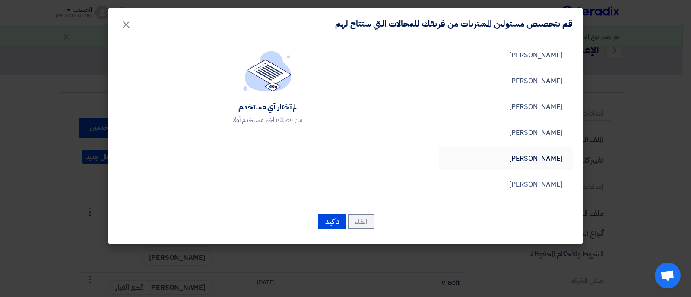
click at [530, 155] on link "Sallam Ahmed" at bounding box center [505, 159] width 134 height 22
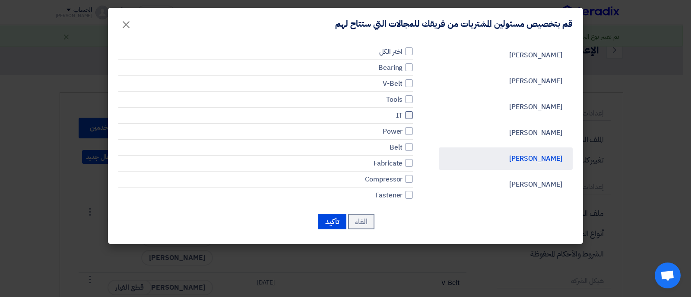
click at [412, 116] on div at bounding box center [409, 115] width 8 height 8
click at [402, 116] on input "IT" at bounding box center [400, 116] width 6 height 6
checkbox input "true"
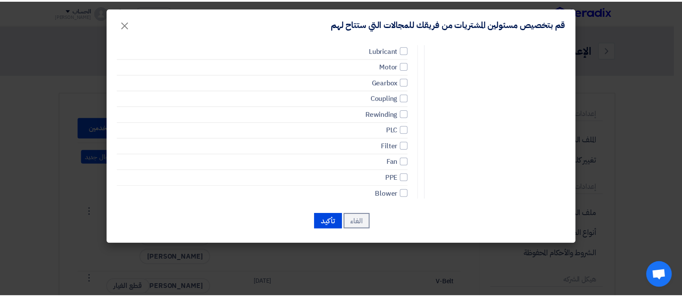
scroll to position [230, 0]
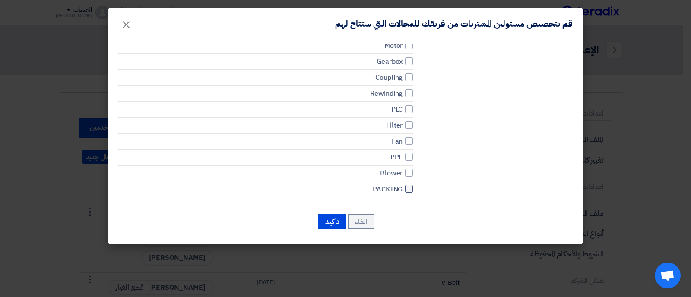
click at [412, 185] on div at bounding box center [409, 189] width 8 height 8
click at [402, 186] on input "PACKING" at bounding box center [400, 189] width 6 height 6
checkbox input "true"
click at [338, 223] on button "تأكيد" at bounding box center [332, 222] width 28 height 16
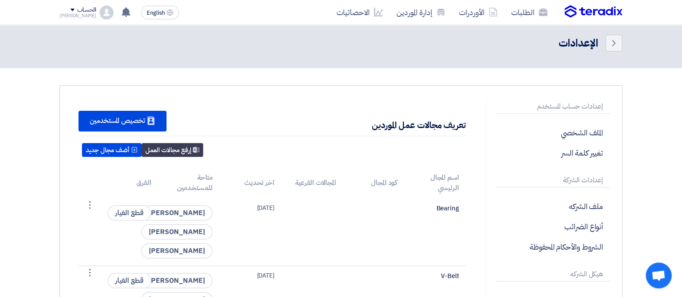
scroll to position [0, 0]
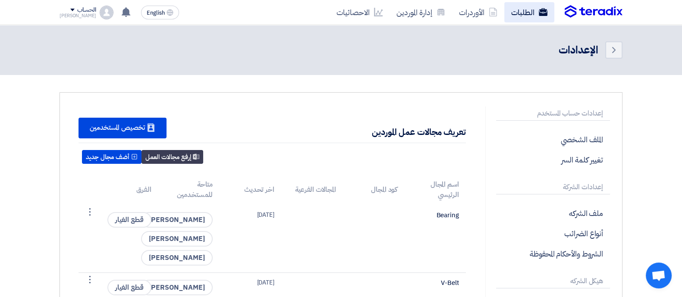
click at [530, 3] on link "الطلبات" at bounding box center [530, 12] width 50 height 20
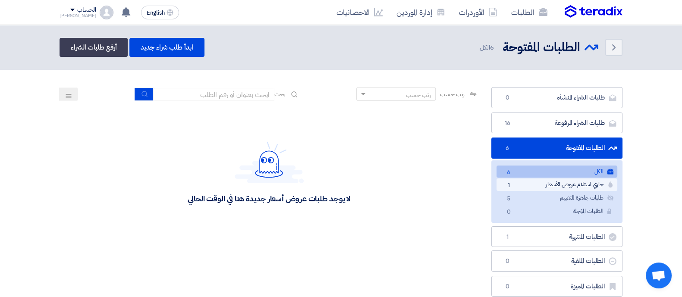
scroll to position [243, 0]
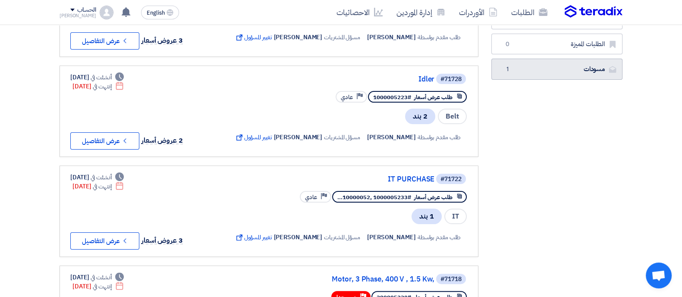
click at [593, 60] on link "مسودات [GEOGRAPHIC_DATA] 1" at bounding box center [557, 69] width 131 height 21
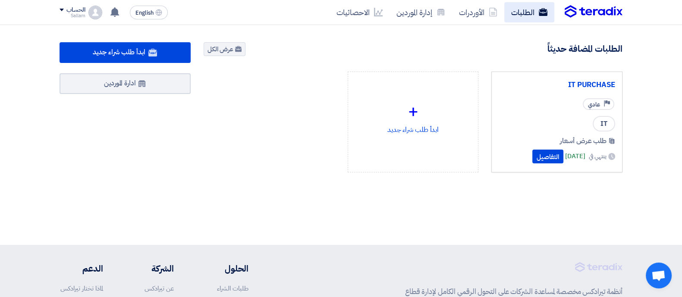
click at [529, 2] on link "الطلبات" at bounding box center [530, 12] width 50 height 20
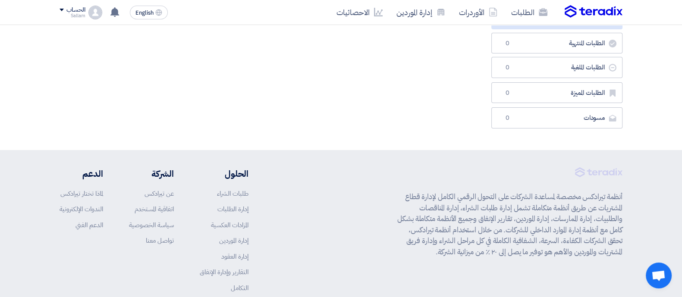
scroll to position [195, 0]
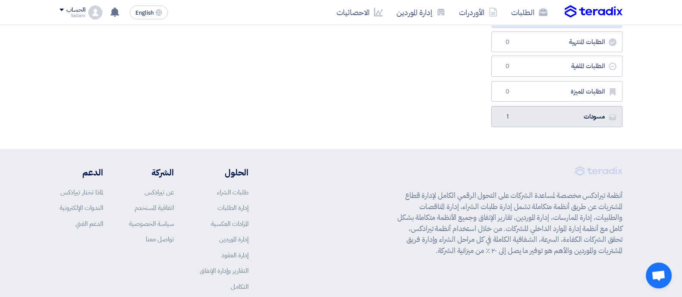
click at [531, 110] on link "مسودات [GEOGRAPHIC_DATA] 1" at bounding box center [557, 116] width 131 height 21
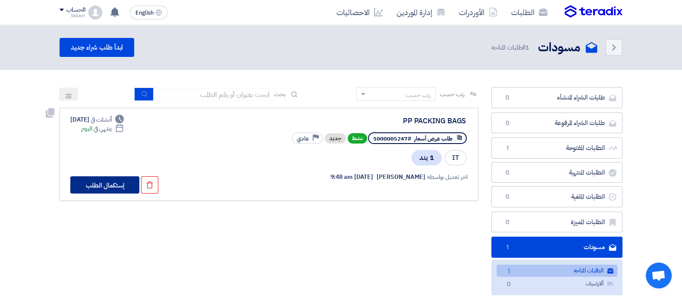
click at [105, 190] on button "إستكمال الطلب" at bounding box center [104, 185] width 69 height 17
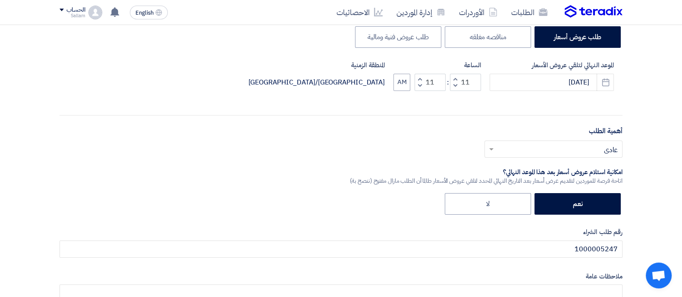
scroll to position [199, 0]
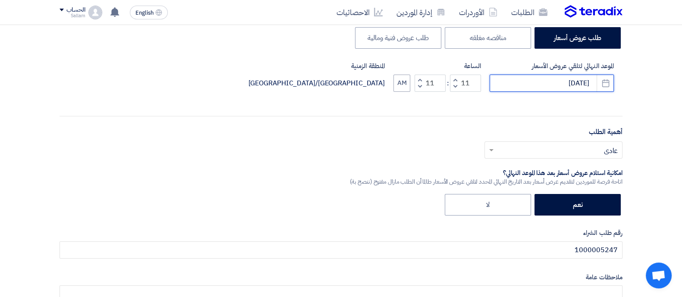
click at [529, 85] on input "[DATE]" at bounding box center [552, 83] width 124 height 17
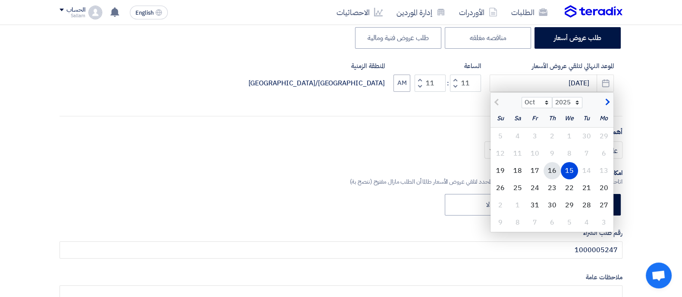
click at [550, 171] on div "16" at bounding box center [552, 170] width 17 height 17
type input "[DATE]"
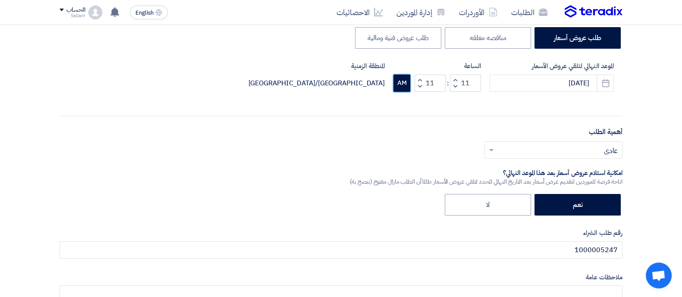
click at [406, 83] on button "AM" at bounding box center [402, 83] width 17 height 17
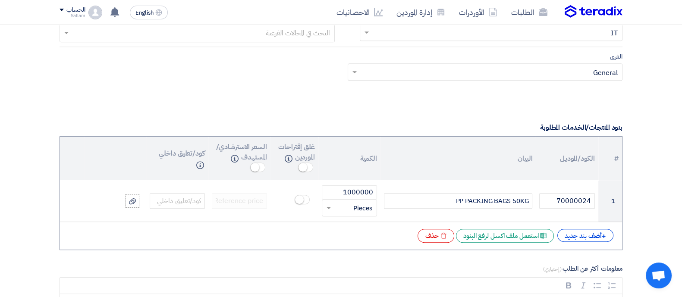
scroll to position [572, 0]
click at [432, 32] on input "text" at bounding box center [496, 32] width 246 height 14
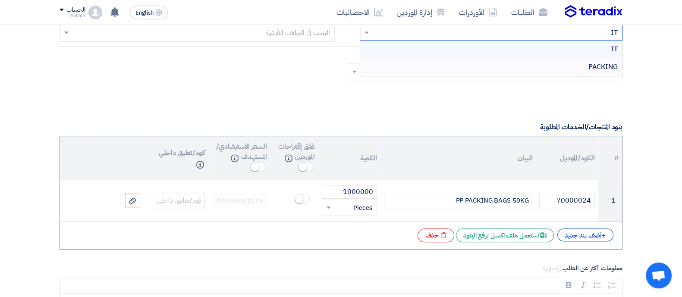
click at [542, 62] on div "PACKING" at bounding box center [491, 66] width 262 height 17
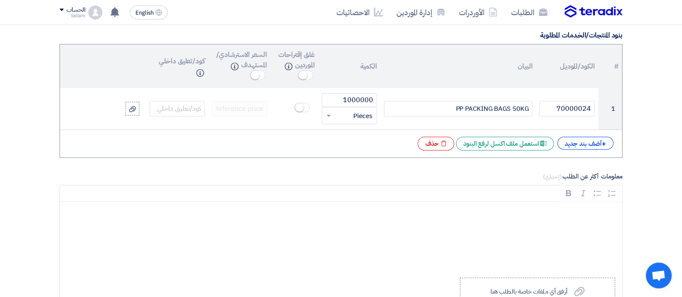
scroll to position [671, 0]
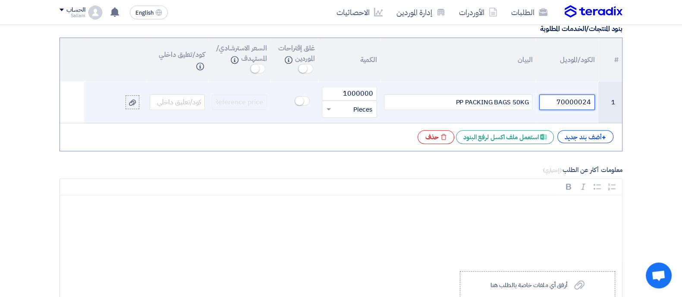
click at [574, 99] on input "70000024" at bounding box center [566, 103] width 55 height 16
click at [196, 102] on input "text" at bounding box center [177, 103] width 55 height 16
paste input "70000024"
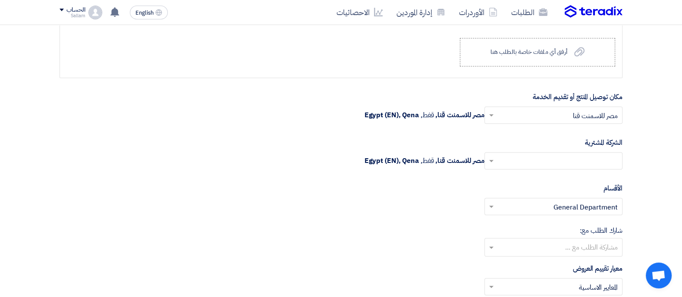
scroll to position [905, 0]
type input "70000024"
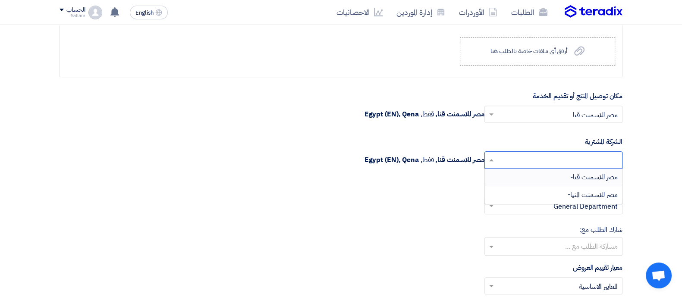
click at [496, 153] on div at bounding box center [553, 160] width 137 height 14
click at [594, 180] on div "مصر للاسمنت قنا-" at bounding box center [553, 178] width 137 height 18
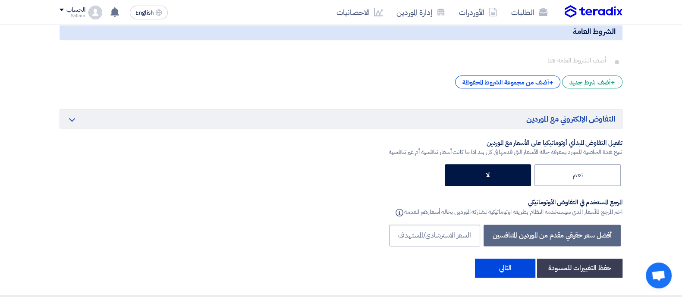
scroll to position [1357, 0]
click at [586, 173] on label "نعم" at bounding box center [578, 175] width 86 height 22
click at [583, 173] on input "نعم" at bounding box center [580, 175] width 6 height 6
radio input "true"
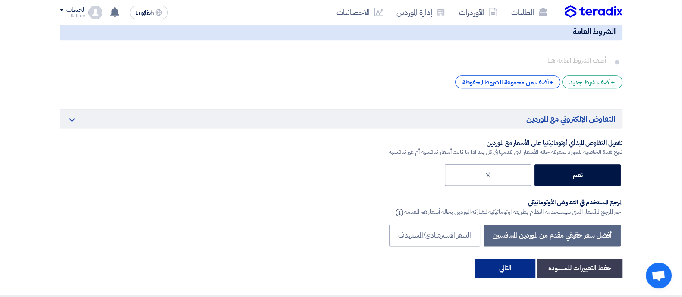
click at [514, 262] on button "التالي" at bounding box center [505, 268] width 60 height 19
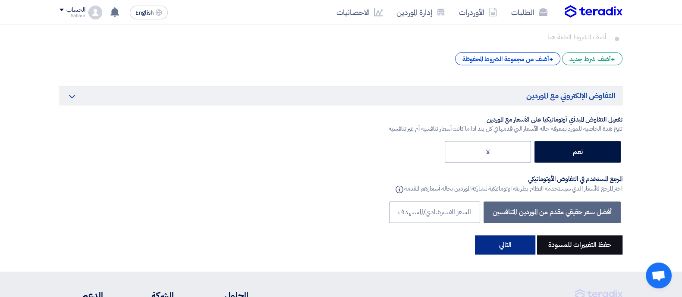
scroll to position [1381, 0]
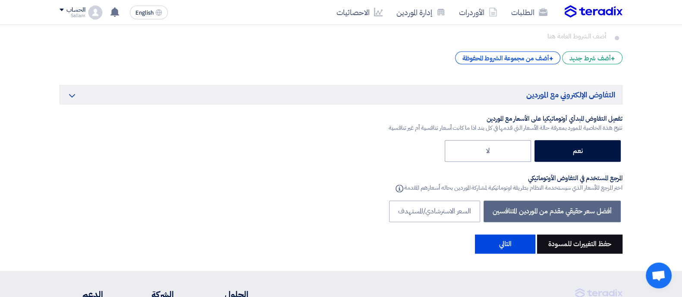
click at [591, 237] on button "حفظ التغييرات للمسودة" at bounding box center [579, 244] width 85 height 19
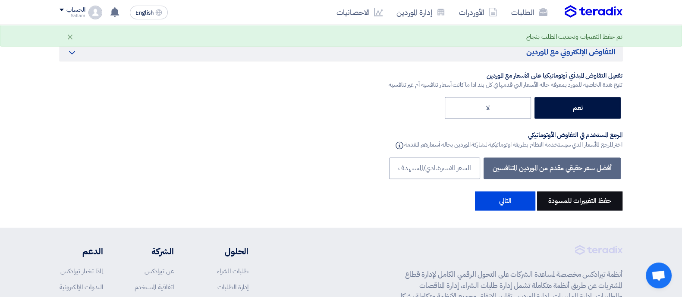
scroll to position [1419, 0]
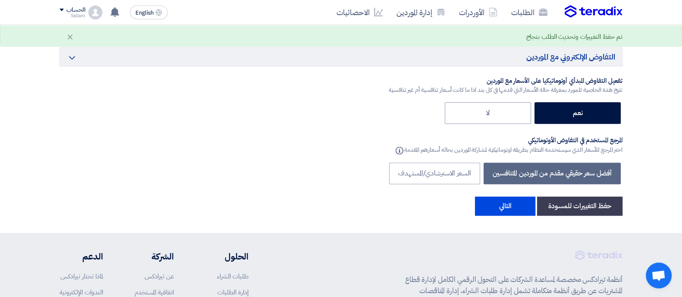
click at [606, 250] on img at bounding box center [598, 255] width 47 height 10
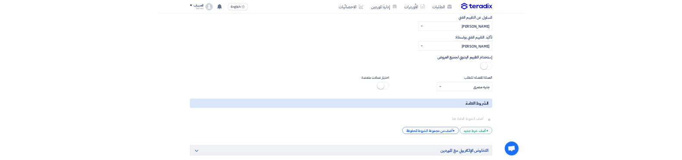
scroll to position [1267, 0]
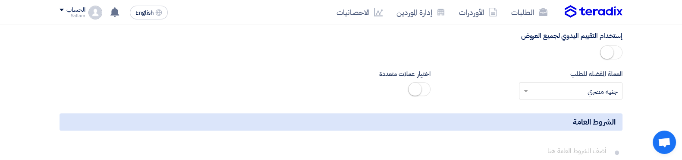
click at [533, 13] on link "الطلبات" at bounding box center [530, 12] width 50 height 20
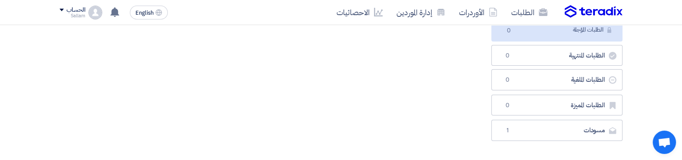
scroll to position [181, 0]
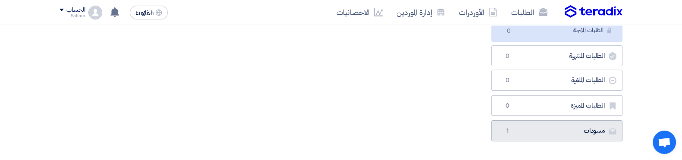
click at [551, 132] on link "مسودات مسودات 1" at bounding box center [557, 130] width 131 height 21
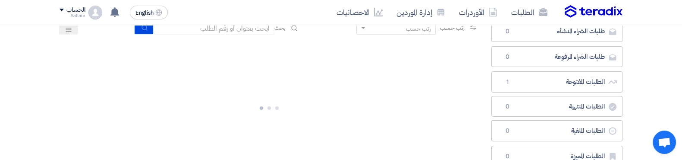
scroll to position [66, 0]
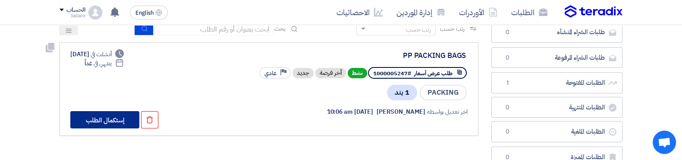
click at [117, 116] on button "إستكمال الطلب" at bounding box center [104, 119] width 69 height 17
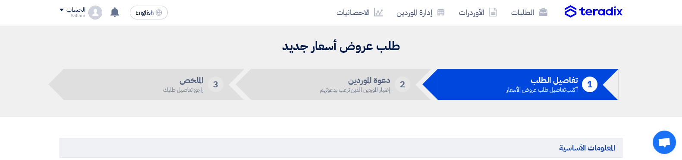
type input "[DATE]"
type input "11"
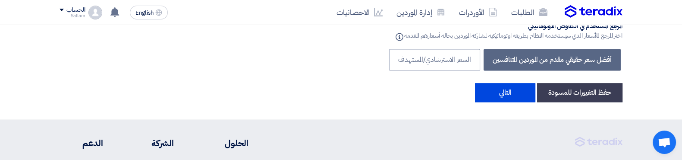
scroll to position [1525, 0]
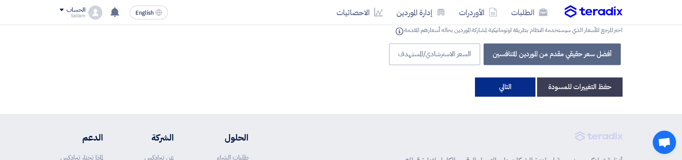
click at [500, 78] on button "التالي" at bounding box center [505, 86] width 60 height 19
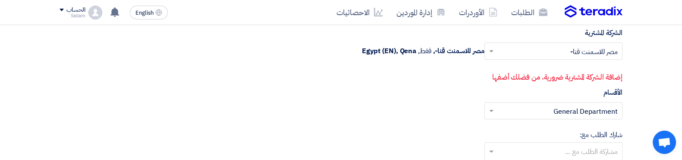
scroll to position [1006, 0]
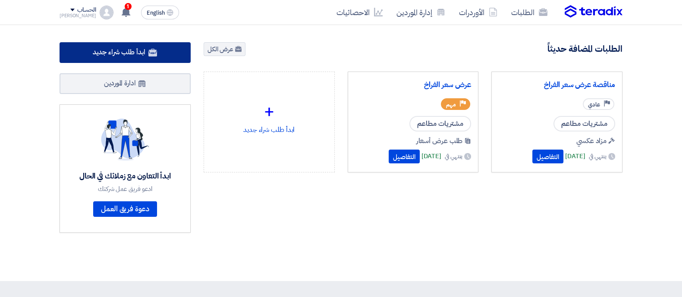
click at [156, 50] on use at bounding box center [152, 53] width 9 height 8
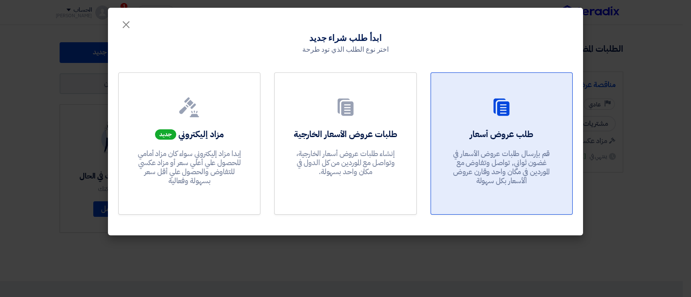
click at [489, 142] on div "طلب عروض أسعار قم بإرسال طلبات عروض الأسعار في غضون ثواني, تواصل وتفاوض مع المو…" at bounding box center [501, 159] width 120 height 62
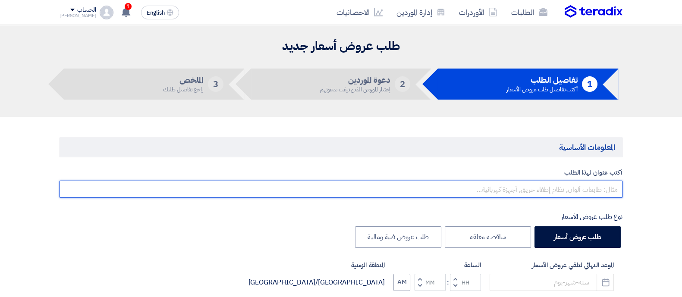
click at [520, 189] on input "text" at bounding box center [341, 189] width 563 height 17
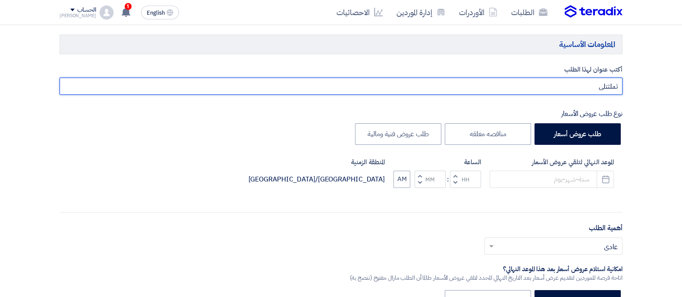
scroll to position [102, 0]
type input "ثملثتلى"
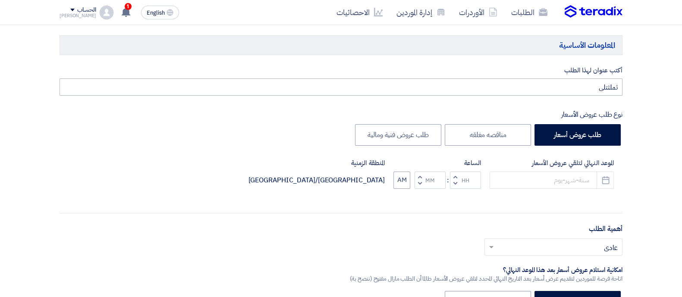
click at [520, 189] on div "الموعد النهائي لتلقي عروض الأسعار Pick a date الساعة Increment hours Decrement …" at bounding box center [341, 180] width 563 height 44
click at [508, 186] on input at bounding box center [552, 180] width 124 height 17
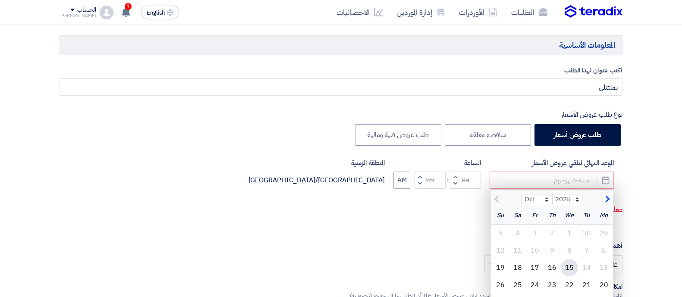
click at [564, 265] on div "15" at bounding box center [569, 267] width 17 height 17
type input "[DATE]"
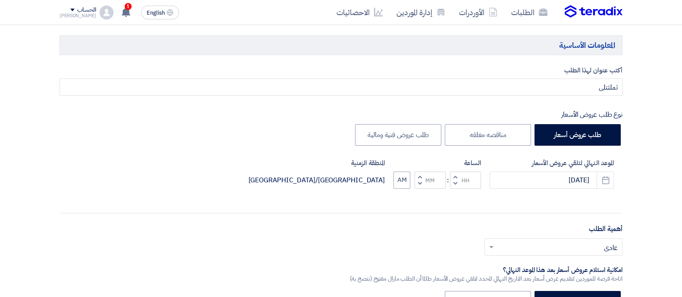
click at [419, 182] on span "button" at bounding box center [420, 183] width 3 height 6
type input "11"
type input "59"
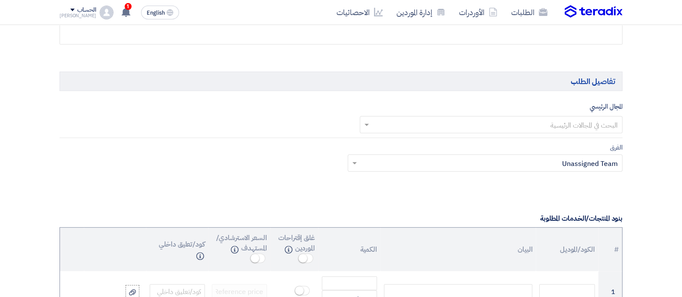
scroll to position [481, 0]
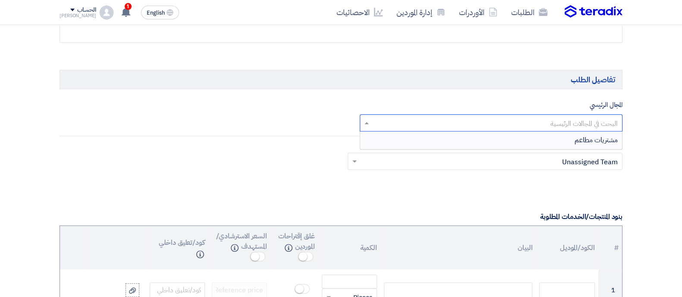
click at [551, 122] on input "text" at bounding box center [496, 124] width 246 height 14
click at [571, 138] on div "مشتريات مطاعم" at bounding box center [491, 140] width 262 height 17
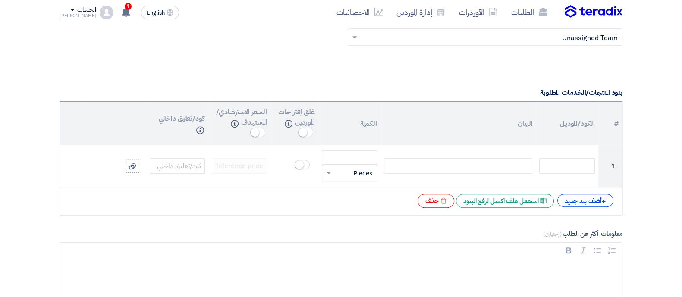
scroll to position [607, 0]
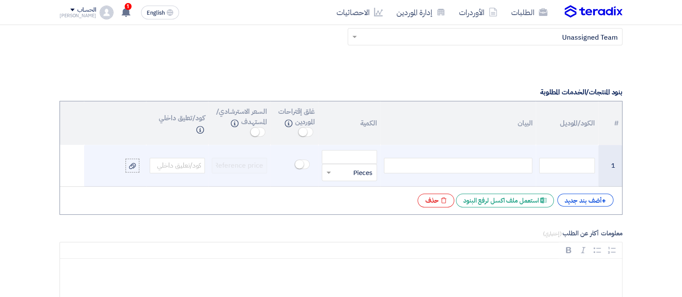
click at [467, 163] on div at bounding box center [458, 166] width 148 height 16
click at [362, 151] on input "number" at bounding box center [349, 157] width 55 height 14
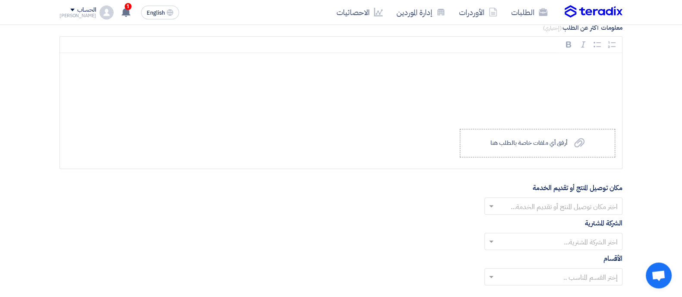
scroll to position [813, 0]
type input "19"
click at [514, 201] on input "text" at bounding box center [558, 207] width 121 height 14
click at [561, 233] on div "بنها" at bounding box center [553, 241] width 137 height 17
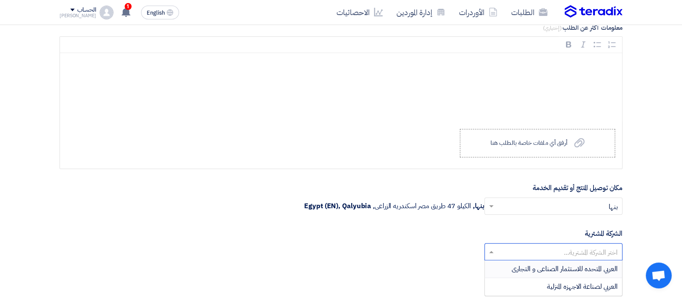
click at [543, 245] on div at bounding box center [553, 252] width 137 height 14
click at [555, 266] on span "العربي المتحده للاستثمار الصناعى و التجارى" at bounding box center [565, 269] width 106 height 10
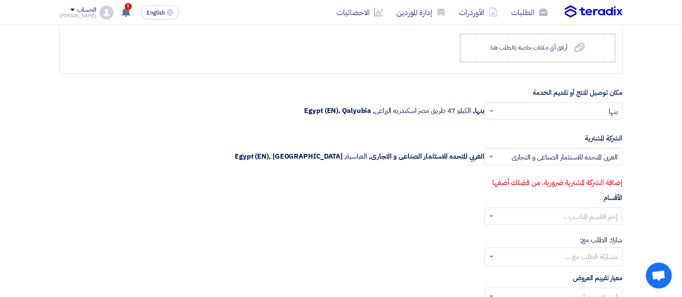
scroll to position [910, 0]
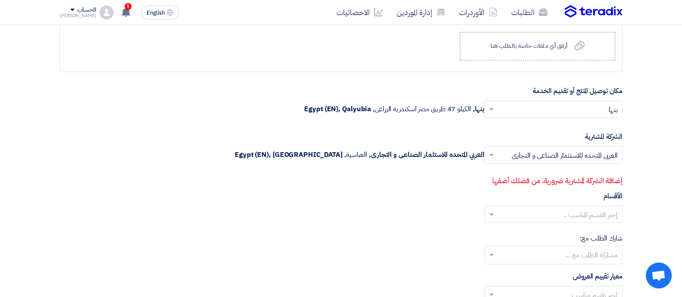
click at [578, 132] on div "الشركة المشترية اختر الشركة المشترية... × العربي المتحده للاستثمار الصناعى و ال…" at bounding box center [341, 159] width 563 height 55
click at [147, 16] on span "English" at bounding box center [156, 13] width 18 height 6
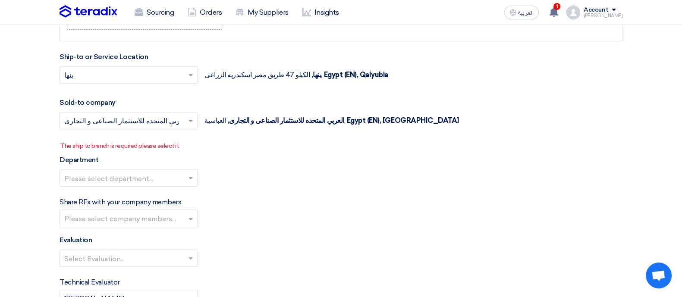
scroll to position [913, 0]
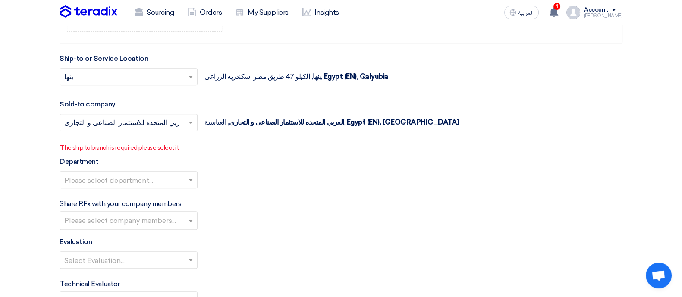
drag, startPoint x: 417, startPoint y: 49, endPoint x: 613, endPoint y: 15, distance: 198.9
click at [613, 15] on div "Mohamed" at bounding box center [603, 15] width 39 height 5
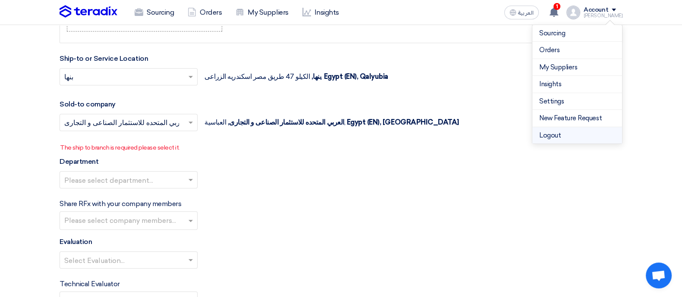
click at [558, 138] on li "Logout" at bounding box center [578, 135] width 90 height 17
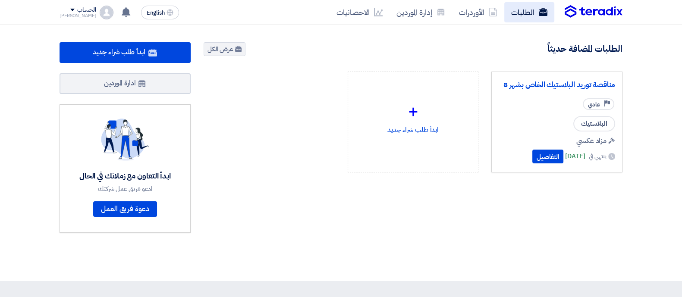
click at [522, 3] on link "الطلبات" at bounding box center [530, 12] width 50 height 20
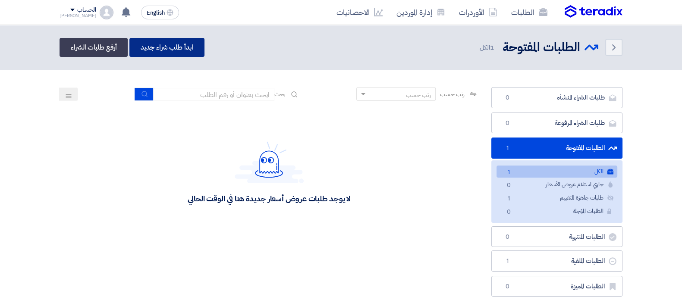
click at [192, 47] on link "ابدأ طلب شراء جديد" at bounding box center [166, 47] width 75 height 19
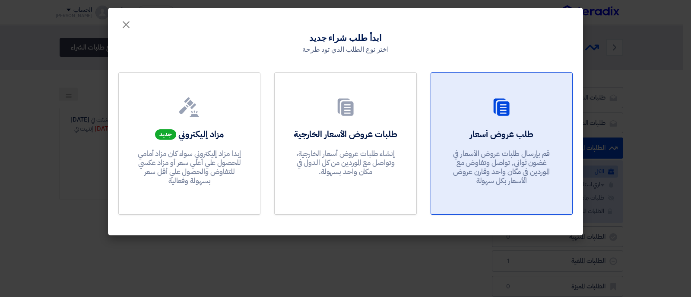
click at [494, 138] on h2 "طلب عروض أسعار" at bounding box center [501, 134] width 63 height 12
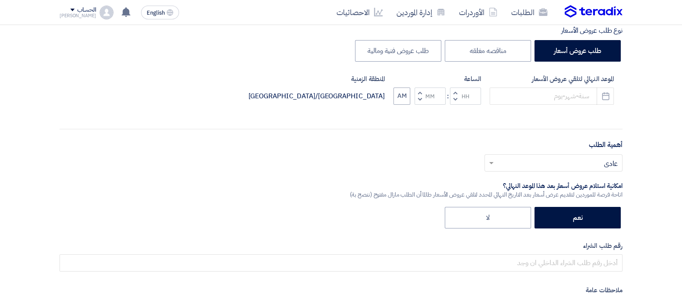
scroll to position [82, 0]
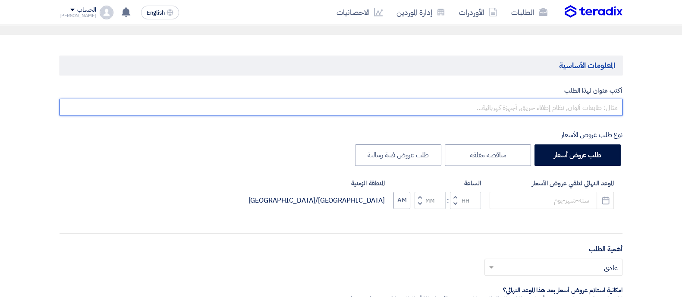
click at [489, 112] on input "text" at bounding box center [341, 107] width 563 height 17
type input "زملبانال"
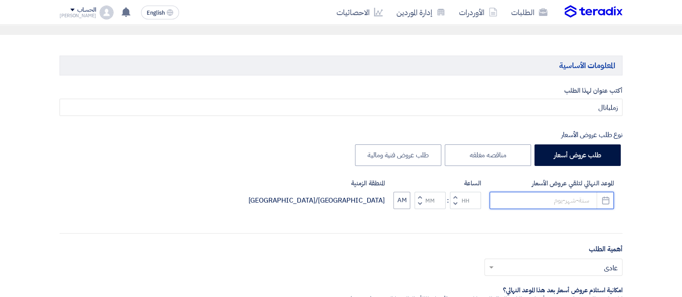
click at [547, 199] on input at bounding box center [552, 200] width 124 height 17
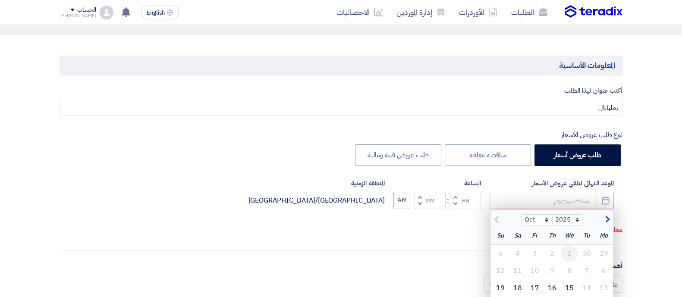
scroll to position [134, 0]
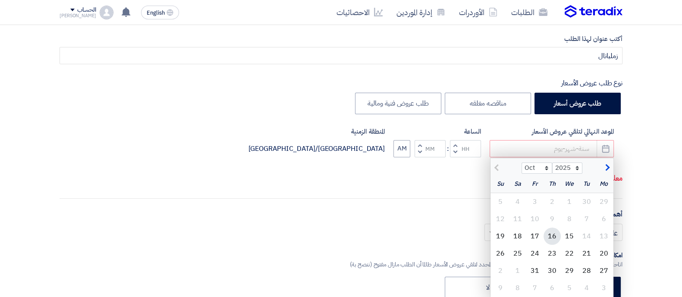
click at [554, 240] on div "16" at bounding box center [552, 236] width 17 height 17
type input "[DATE]"
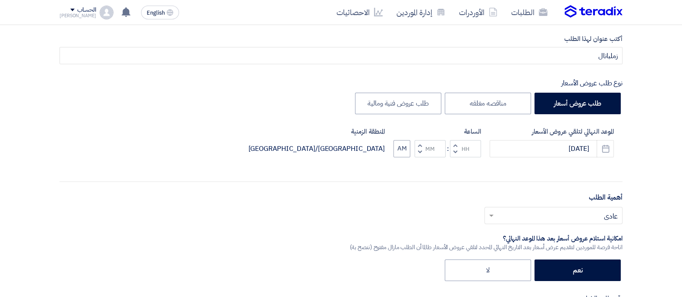
click at [420, 151] on span "button" at bounding box center [420, 152] width 3 height 6
type input "11"
type input "59"
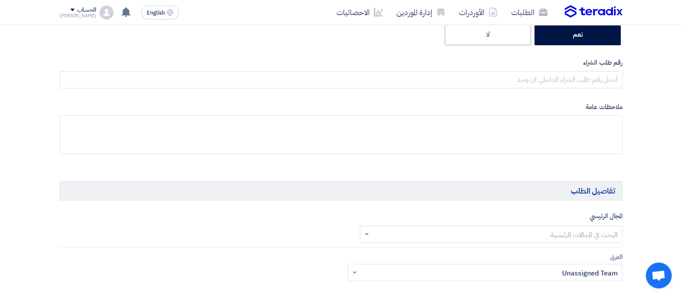
scroll to position [401, 0]
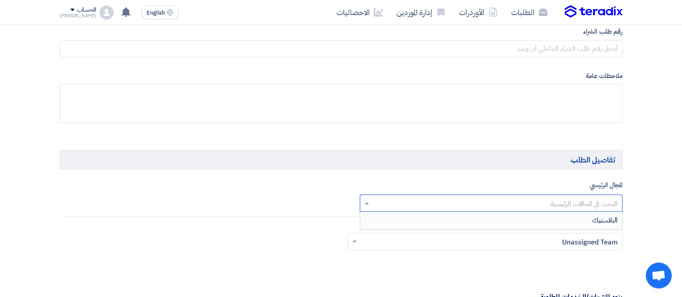
click at [566, 208] on input "text" at bounding box center [496, 204] width 246 height 14
click at [578, 221] on div "البلاستيك" at bounding box center [491, 220] width 262 height 17
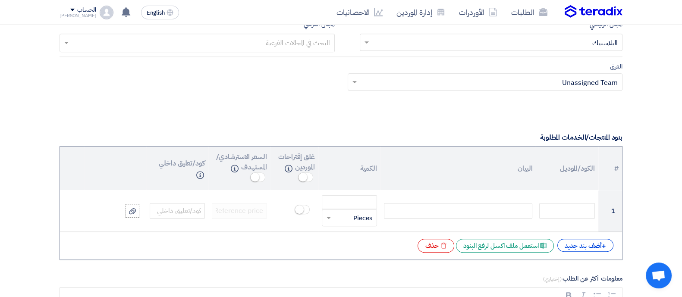
scroll to position [564, 0]
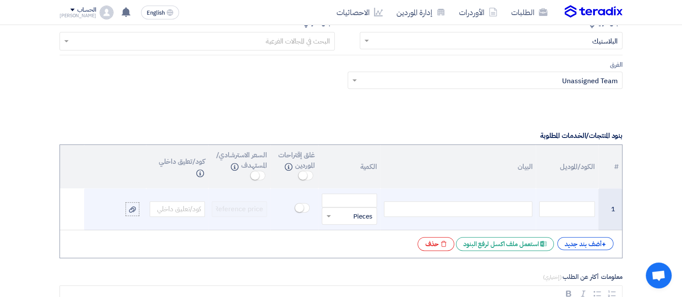
click at [496, 204] on div at bounding box center [458, 210] width 148 height 16
click at [352, 196] on input "number" at bounding box center [349, 201] width 55 height 14
type input "654"
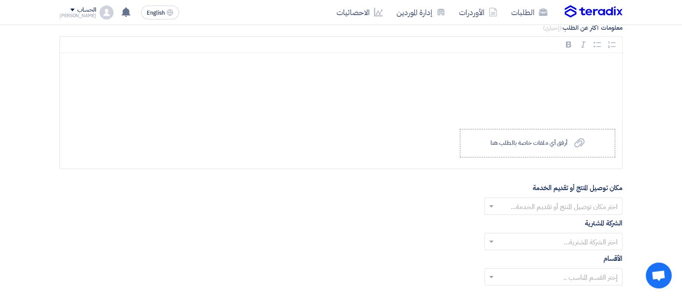
scroll to position [814, 0]
click at [575, 208] on input "text" at bounding box center [558, 206] width 121 height 14
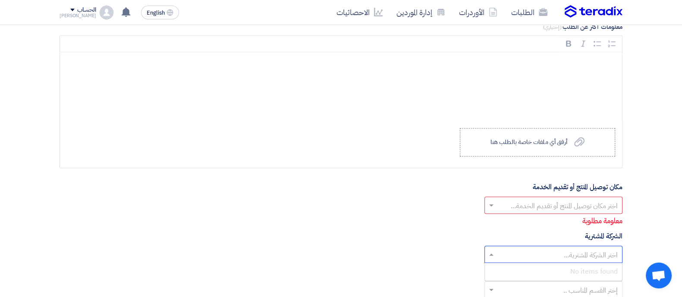
click at [524, 234] on div "الشركة المشترية اختر الشركة المشترية... No items found" at bounding box center [341, 247] width 563 height 32
click at [536, 254] on input "text" at bounding box center [558, 255] width 121 height 14
click at [551, 269] on div "No items found" at bounding box center [553, 271] width 137 height 17
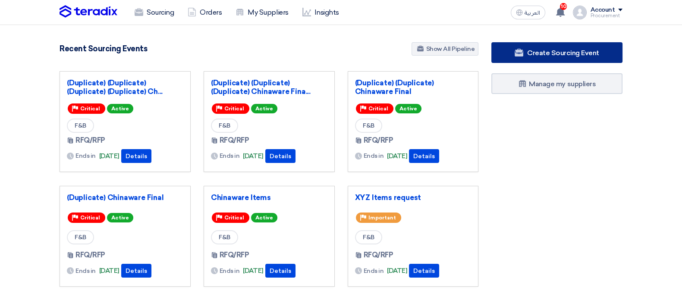
click at [529, 44] on link "Create Sourcing Event" at bounding box center [557, 52] width 131 height 21
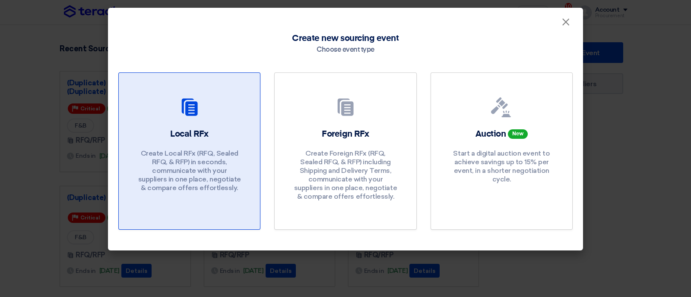
click at [252, 129] on link "Local RFx Create Local RFx (RFQ, Sealed RFQ, & RFP) in seconds, communicate wit…" at bounding box center [189, 152] width 142 height 158
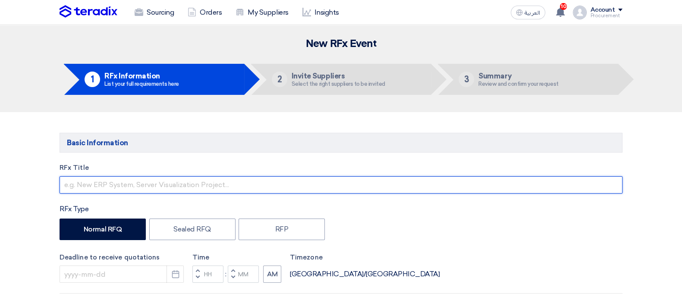
click at [159, 183] on input "text" at bounding box center [341, 185] width 563 height 17
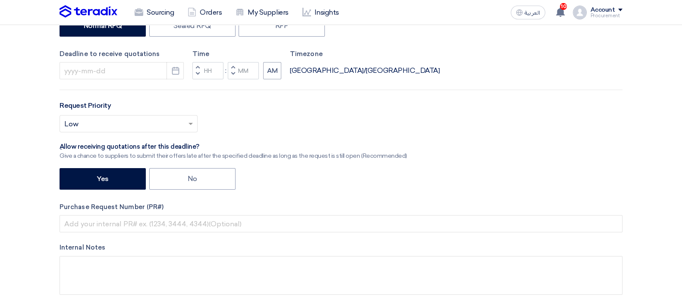
scroll to position [203, 0]
type input "lkjhepfkg"
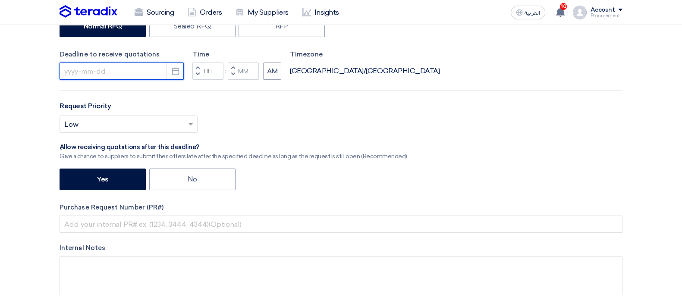
click at [135, 67] on input at bounding box center [122, 71] width 124 height 17
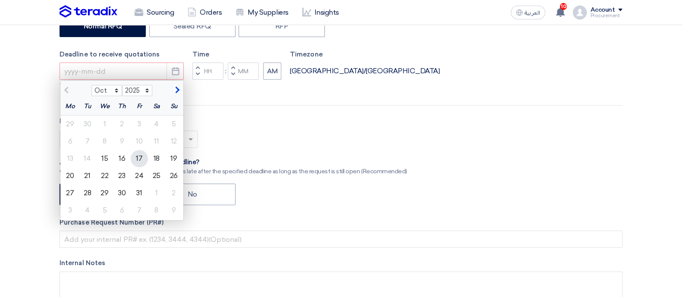
click at [138, 156] on div "17" at bounding box center [139, 158] width 17 height 17
type input "10/17/2025"
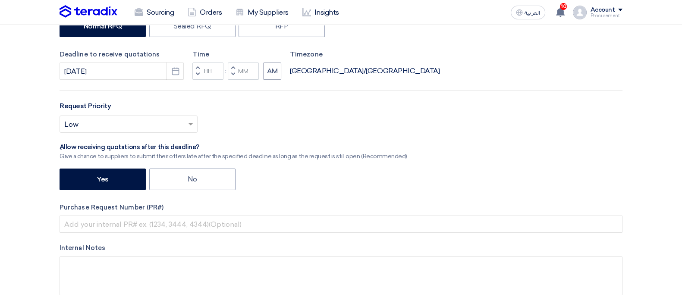
click at [232, 74] on span "button" at bounding box center [233, 74] width 3 height 5
type input "11"
type input "59"
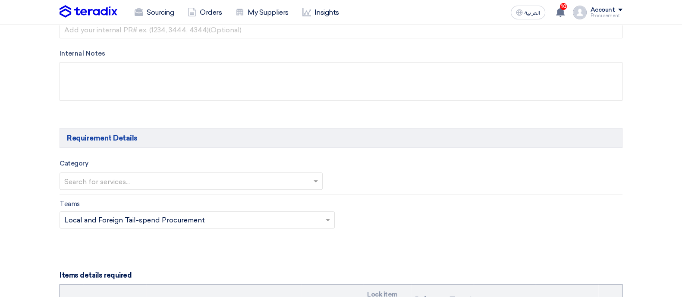
scroll to position [484, 0]
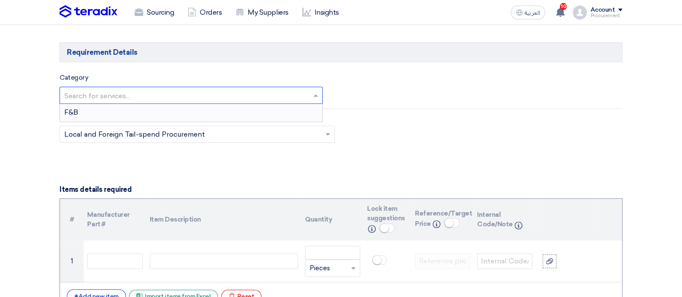
click at [217, 92] on input "text" at bounding box center [186, 96] width 245 height 14
click at [157, 118] on div "F&B" at bounding box center [191, 112] width 262 height 17
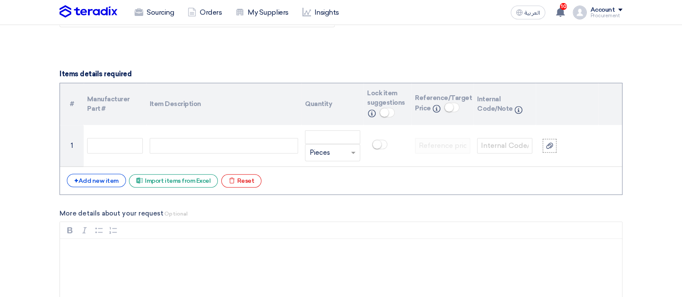
scroll to position [602, 0]
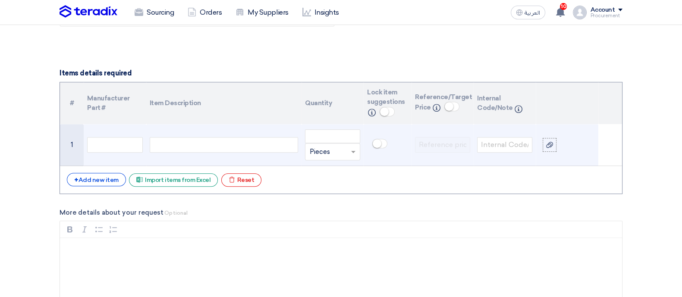
click at [187, 142] on div at bounding box center [224, 145] width 148 height 16
click at [337, 134] on input "34" at bounding box center [332, 136] width 55 height 14
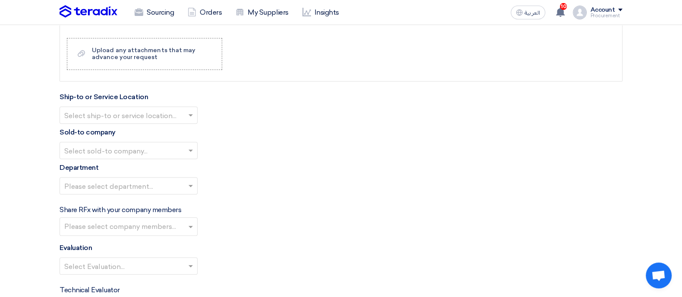
scroll to position [877, 0]
type input "32"
click at [159, 122] on ng-select "Select ship-to or service location... HQ Address" at bounding box center [129, 115] width 138 height 17
click at [147, 132] on div "HQ Address" at bounding box center [128, 133] width 137 height 17
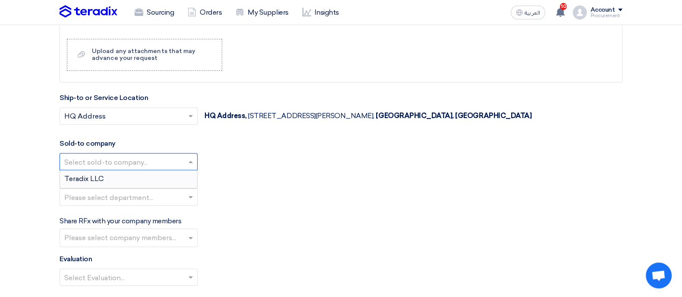
click at [153, 153] on div "Select sold-to company..." at bounding box center [129, 161] width 138 height 17
click at [125, 182] on div "Teradix LLC" at bounding box center [128, 178] width 137 height 17
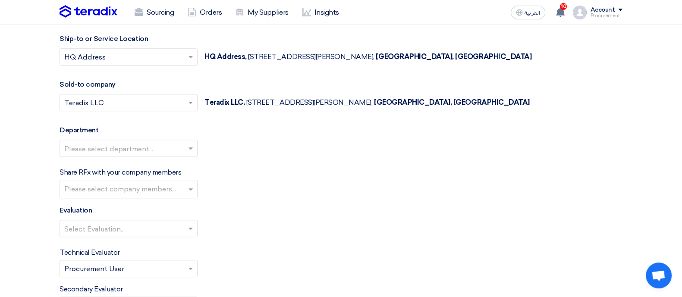
scroll to position [939, 0]
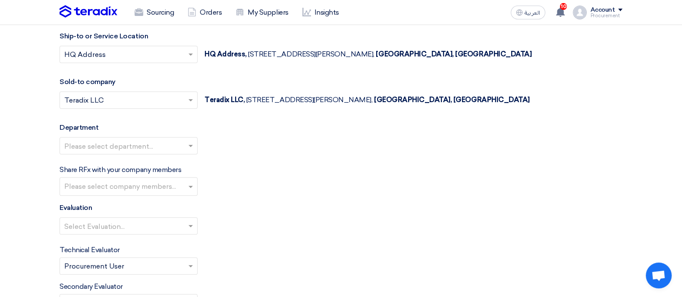
click at [107, 155] on div "Please select department..." at bounding box center [341, 149] width 563 height 24
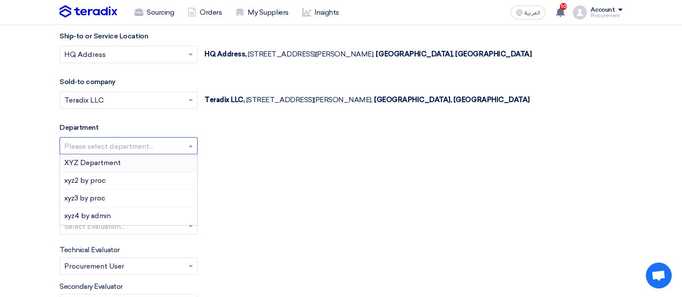
click at [103, 150] on input "text" at bounding box center [124, 147] width 120 height 14
click at [106, 168] on div "XYZ Department" at bounding box center [128, 164] width 137 height 18
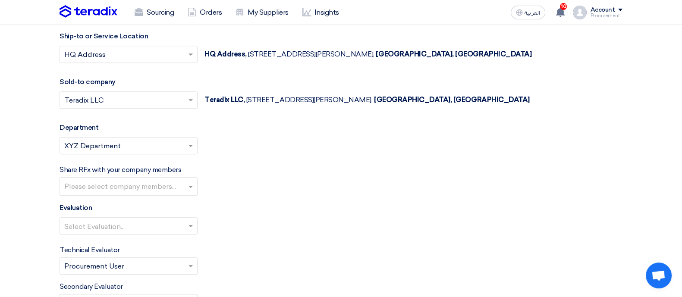
scroll to position [995, 0]
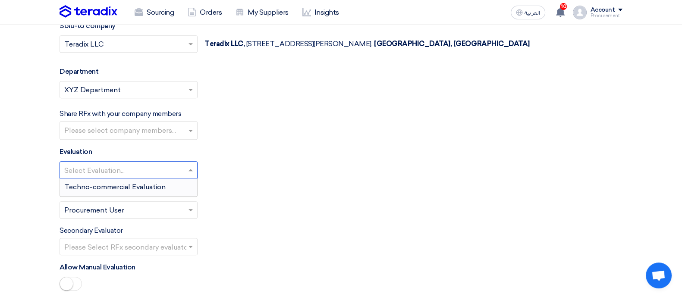
click at [129, 176] on ng-select "Select Evaluation... Techno-commercial Evaluation" at bounding box center [129, 169] width 138 height 17
click at [128, 191] on div "Techno-commercial Evaluation" at bounding box center [128, 187] width 137 height 17
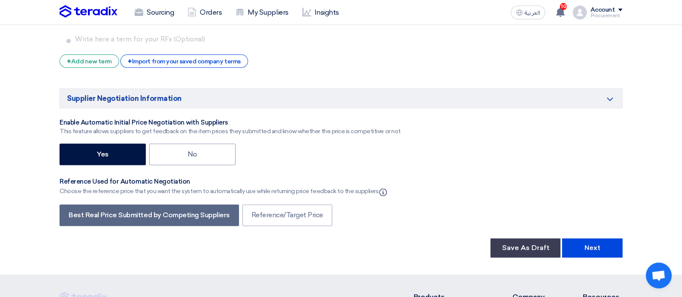
scroll to position [1342, 0]
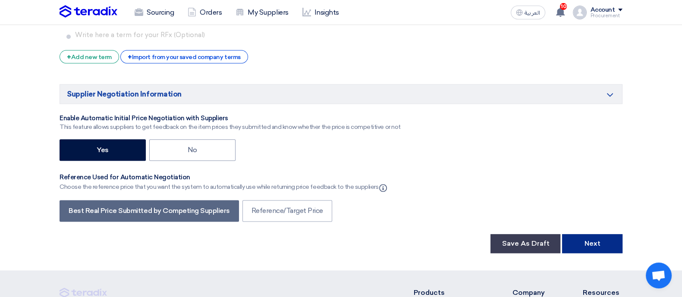
click at [579, 234] on button "Next" at bounding box center [592, 243] width 60 height 19
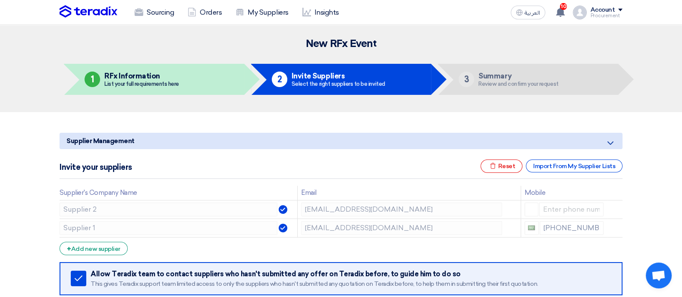
click at [618, 11] on div "Account" at bounding box center [606, 9] width 32 height 7
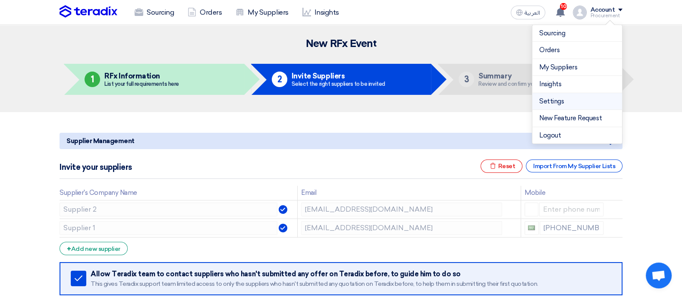
click at [555, 104] on link "Settings" at bounding box center [577, 102] width 76 height 10
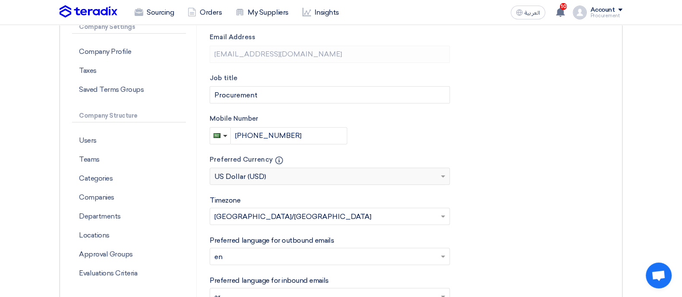
scroll to position [156, 0]
click at [116, 192] on p "Companies" at bounding box center [129, 197] width 114 height 19
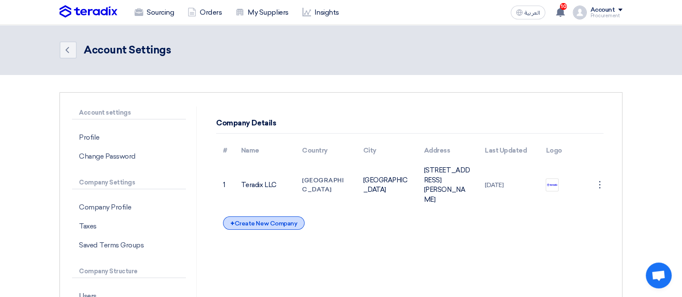
click at [275, 230] on div "+ Create New Company" at bounding box center [264, 223] width 82 height 13
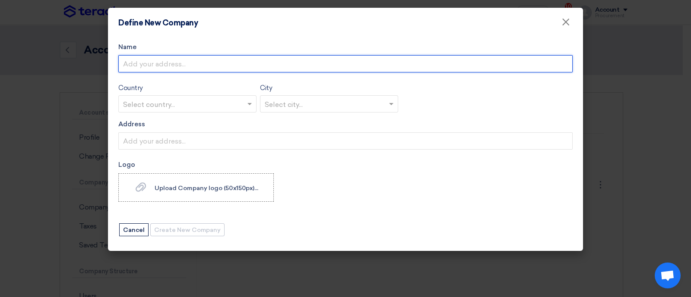
click at [212, 62] on input "Name" at bounding box center [345, 63] width 454 height 17
type input "TEST"
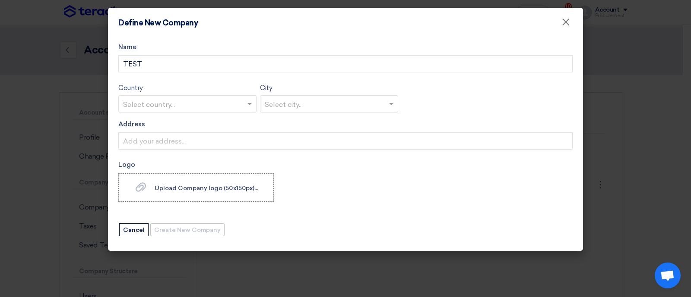
click at [142, 102] on input "text" at bounding box center [183, 105] width 120 height 14
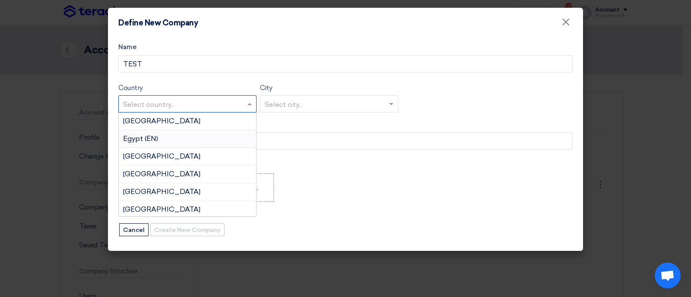
click at [153, 142] on span "Egypt (EN)" at bounding box center [140, 139] width 35 height 8
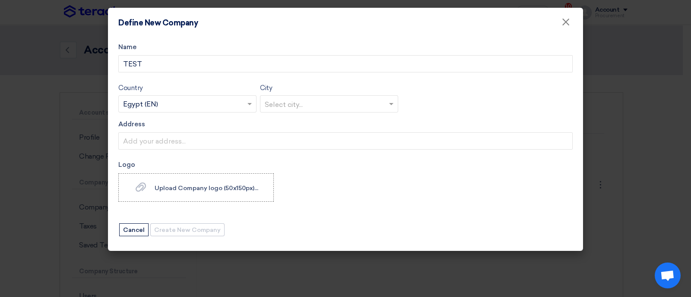
click at [293, 104] on input "text" at bounding box center [325, 105] width 120 height 14
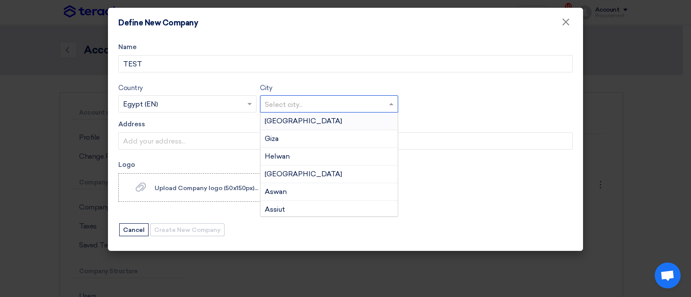
click at [290, 124] on div "Cairo" at bounding box center [328, 122] width 137 height 18
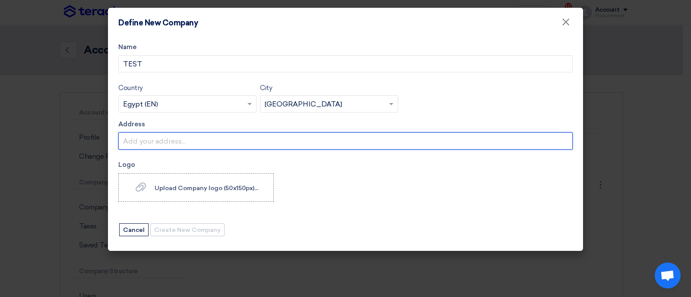
click at [197, 138] on input "Address" at bounding box center [345, 140] width 454 height 17
type input "TEST"
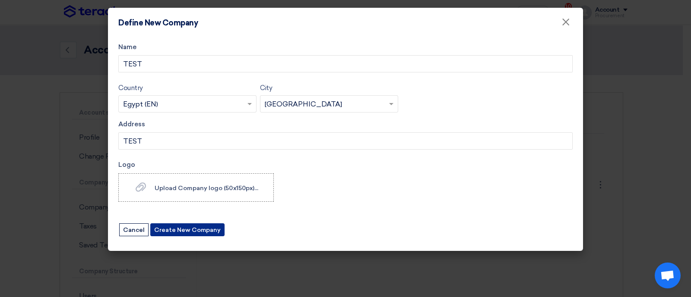
click at [175, 232] on button "Create New Company" at bounding box center [187, 230] width 74 height 13
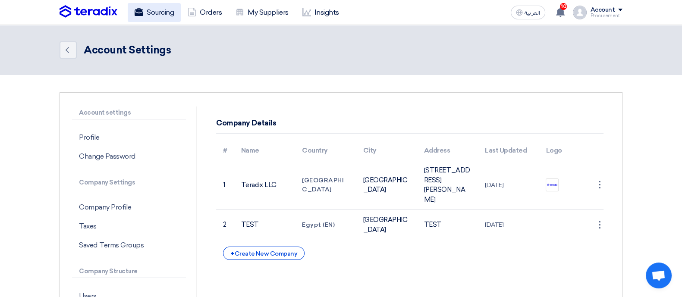
click at [158, 6] on link "Sourcing" at bounding box center [154, 12] width 53 height 19
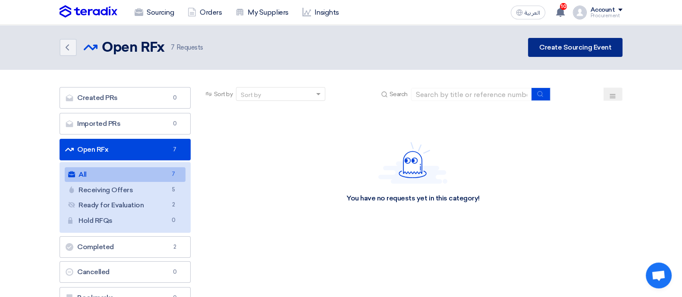
click at [598, 41] on link "Create Sourcing Event" at bounding box center [575, 47] width 95 height 19
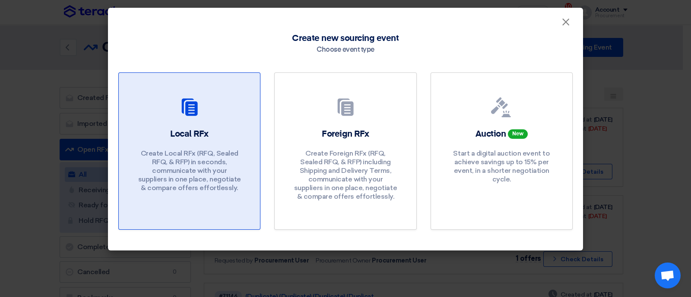
click at [160, 125] on link "Local RFx Create Local RFx (RFQ, Sealed RFQ, & RFP) in seconds, communicate wit…" at bounding box center [189, 152] width 142 height 158
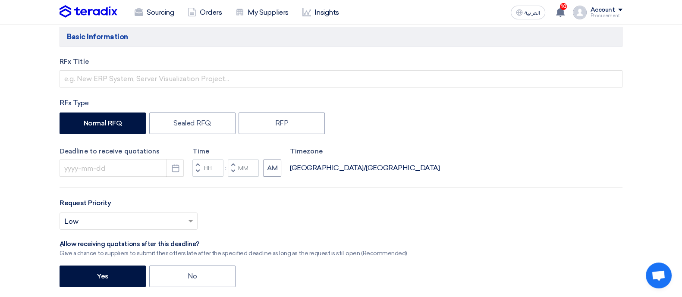
scroll to position [105, 0]
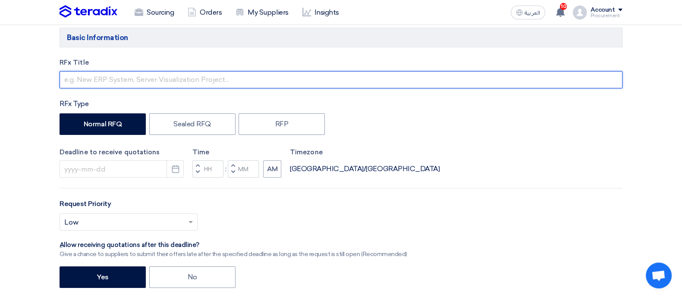
click at [107, 73] on input "text" at bounding box center [341, 79] width 563 height 17
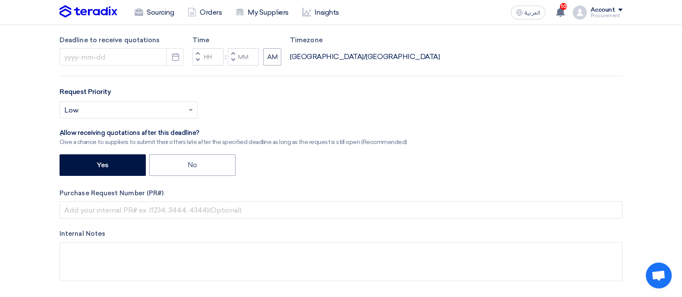
scroll to position [217, 0]
type input "ldhfljsdjf"
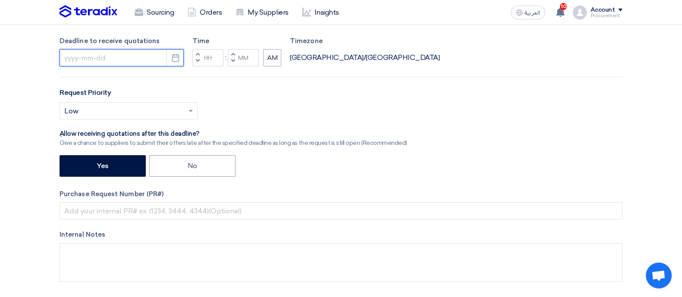
click at [104, 61] on input at bounding box center [122, 57] width 124 height 17
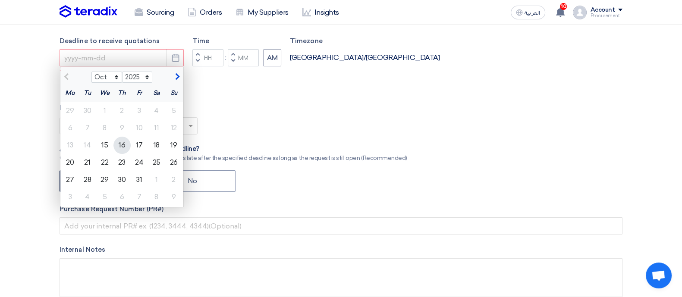
click at [120, 152] on div "16" at bounding box center [122, 145] width 17 height 17
type input "[DATE]"
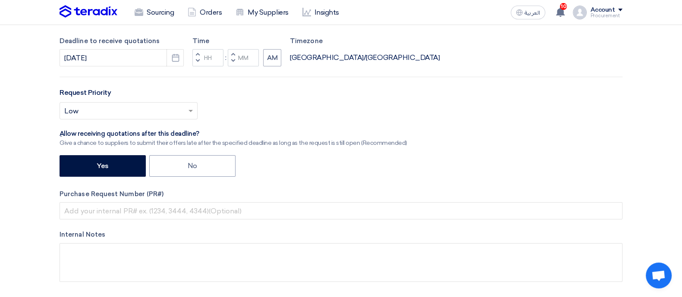
click at [232, 61] on span "button" at bounding box center [233, 60] width 3 height 5
type input "11"
type input "59"
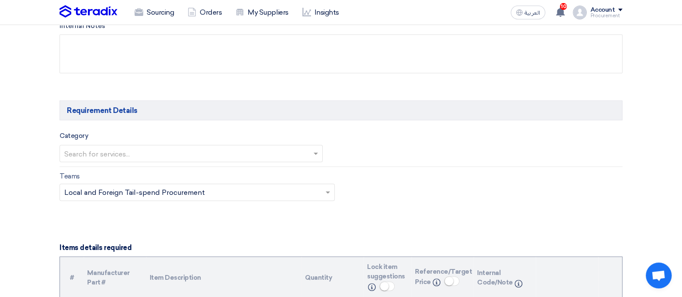
scroll to position [427, 0]
click at [143, 155] on input "text" at bounding box center [186, 153] width 245 height 14
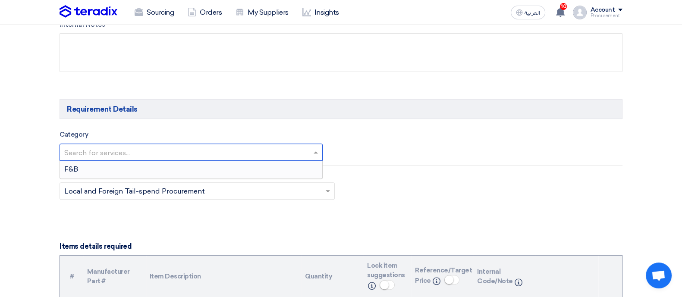
click at [111, 172] on div "F&B" at bounding box center [191, 169] width 262 height 17
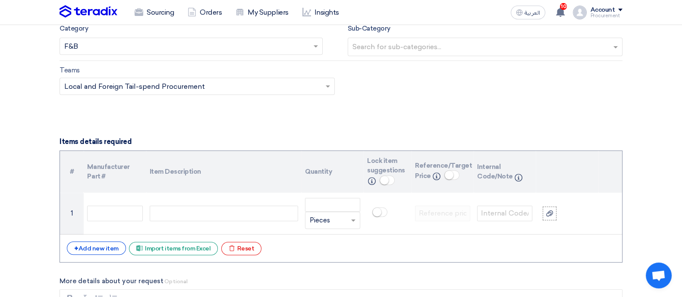
scroll to position [533, 0]
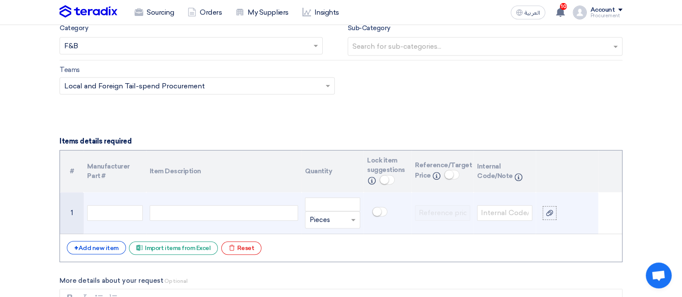
click at [182, 213] on div at bounding box center [224, 213] width 148 height 16
click at [331, 198] on input "12" at bounding box center [332, 205] width 55 height 14
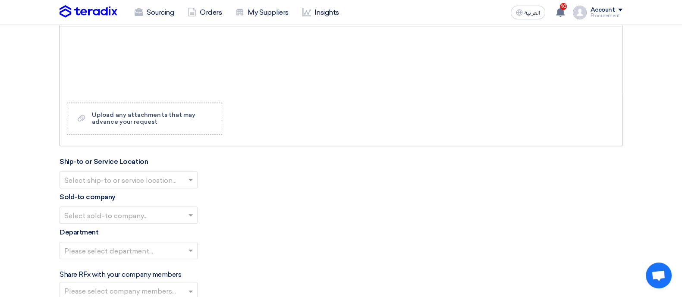
scroll to position [814, 0]
type input "12"
click at [170, 173] on input "text" at bounding box center [124, 180] width 120 height 14
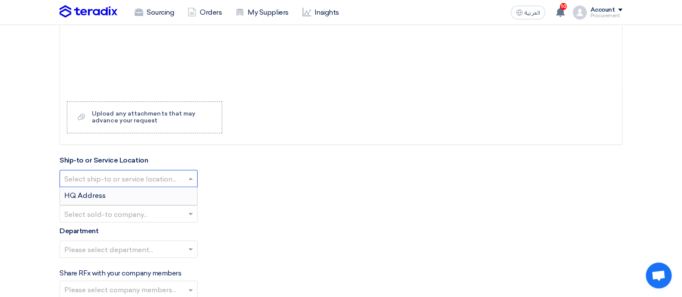
click at [154, 197] on div "HQ Address" at bounding box center [128, 195] width 137 height 17
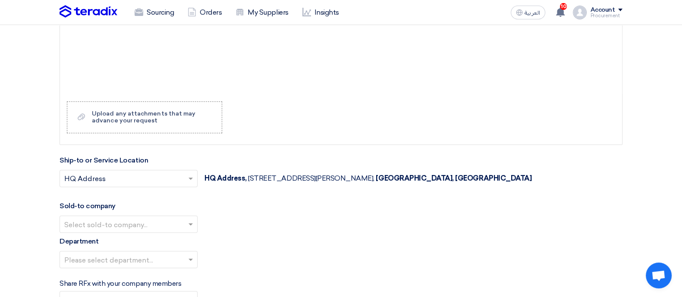
click at [139, 221] on input "text" at bounding box center [124, 225] width 120 height 14
click at [103, 255] on div "TEST" at bounding box center [128, 259] width 137 height 17
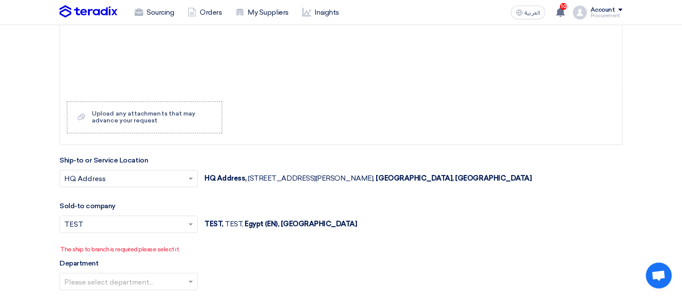
scroll to position [909, 0]
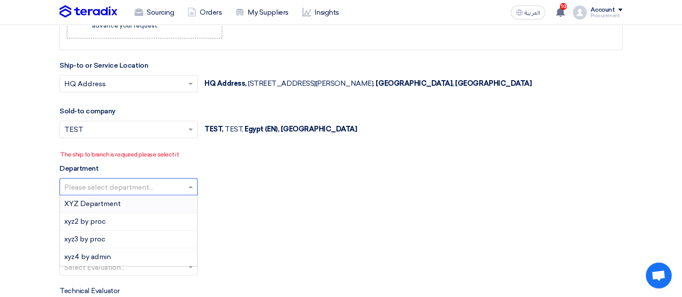
click at [166, 181] on input "text" at bounding box center [124, 188] width 120 height 14
click at [115, 204] on span "XYZ Department" at bounding box center [92, 204] width 57 height 8
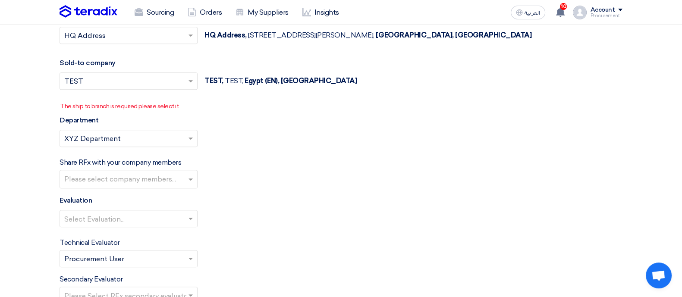
scroll to position [958, 0]
click at [110, 179] on input "text" at bounding box center [129, 180] width 131 height 14
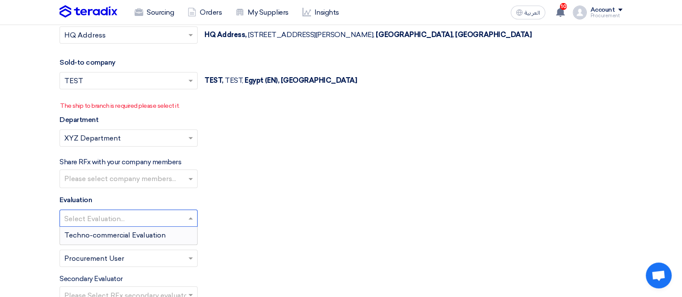
click at [88, 214] on input "text" at bounding box center [124, 219] width 120 height 14
click at [91, 238] on div "Techno-commercial Evaluation" at bounding box center [128, 235] width 137 height 17
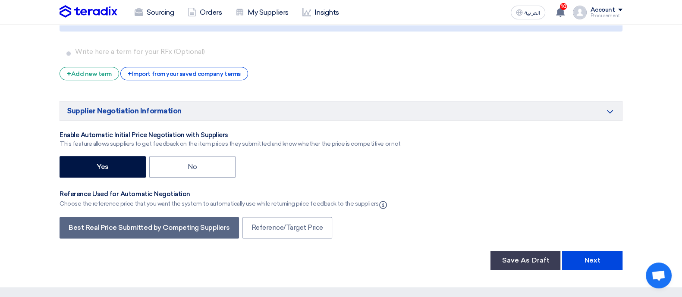
scroll to position [1342, 0]
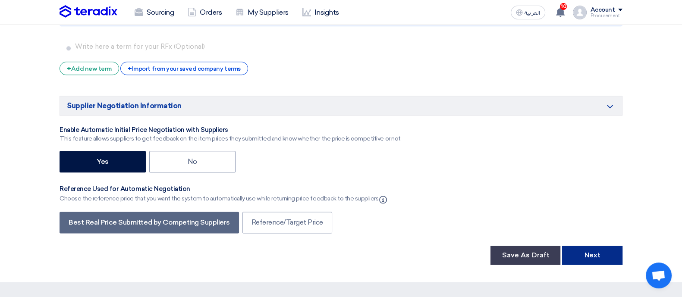
click at [591, 249] on button "Next" at bounding box center [592, 255] width 60 height 19
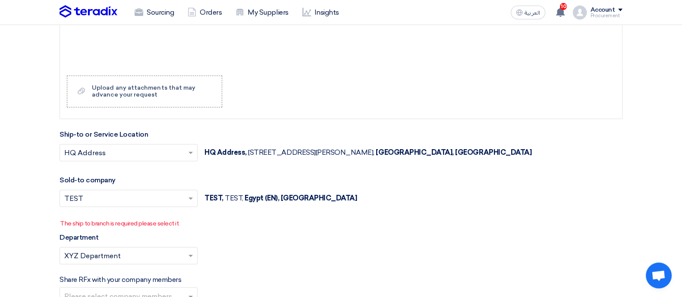
scroll to position [946, 0]
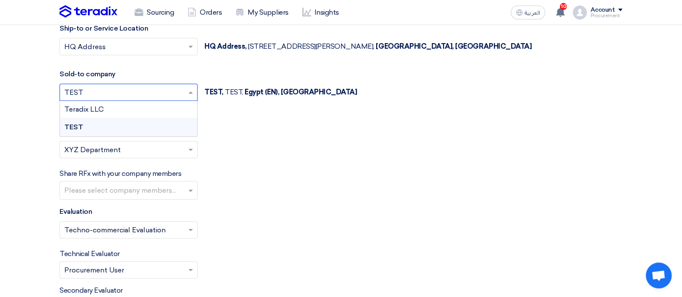
click at [171, 94] on input "text" at bounding box center [124, 93] width 120 height 14
click at [140, 109] on div "Teradix LLC" at bounding box center [128, 110] width 137 height 18
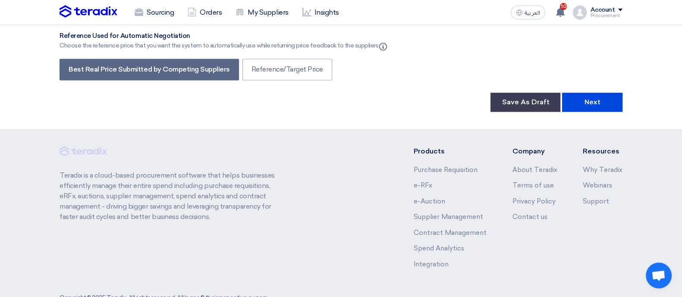
scroll to position [1489, 0]
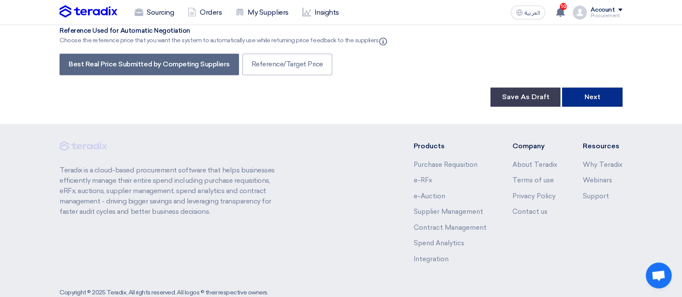
click at [597, 94] on button "Next" at bounding box center [592, 97] width 60 height 19
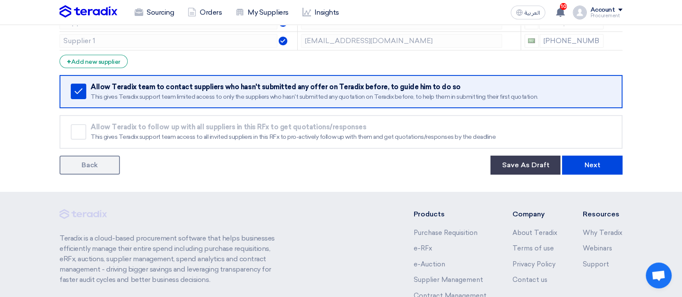
scroll to position [189, 0]
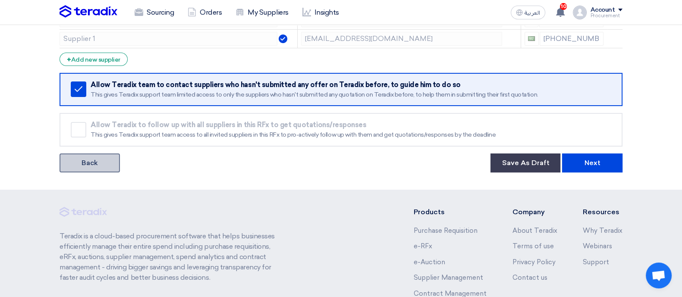
click at [91, 167] on link "Back" at bounding box center [90, 163] width 60 height 19
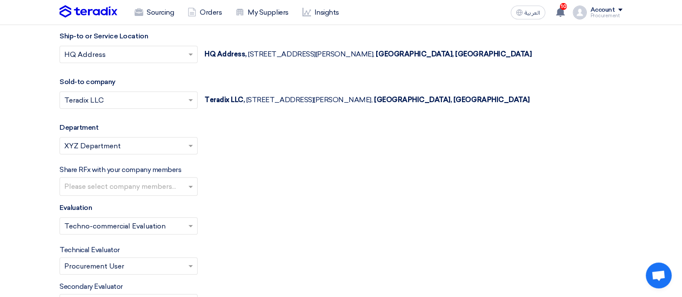
scroll to position [922, 0]
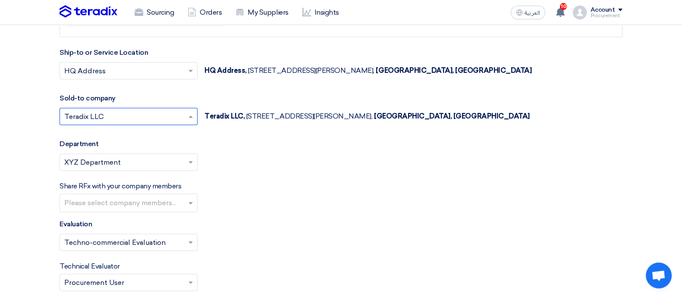
click at [148, 117] on input "text" at bounding box center [124, 117] width 120 height 14
click at [615, 4] on div "العربية ع 10 You have a new offer for 'XYZ Items request' request with total pr…" at bounding box center [565, 12] width 115 height 17
click at [606, 18] on div "Procurement" at bounding box center [606, 15] width 32 height 5
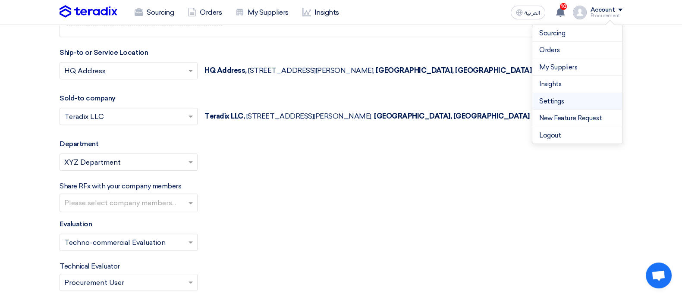
click at [565, 102] on link "Settings" at bounding box center [577, 102] width 76 height 10
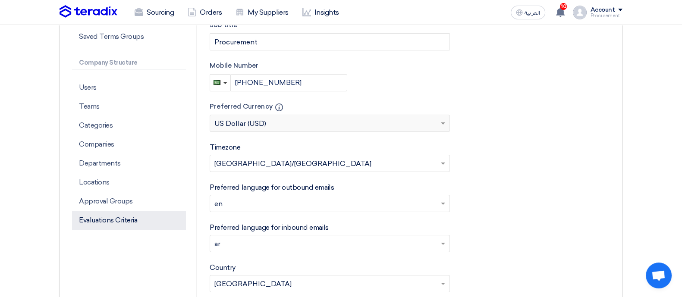
scroll to position [207, 0]
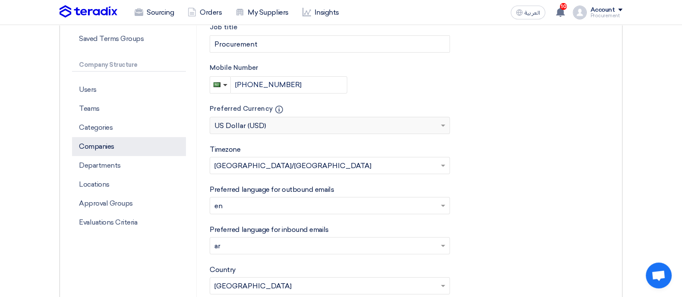
click at [117, 137] on p "Companies" at bounding box center [129, 146] width 114 height 19
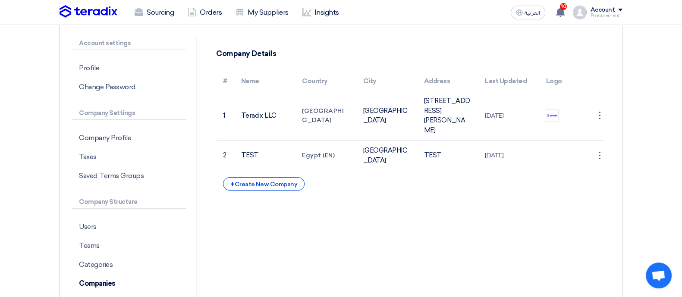
scroll to position [70, 0]
click at [268, 183] on div "+ Create New Company" at bounding box center [264, 183] width 82 height 13
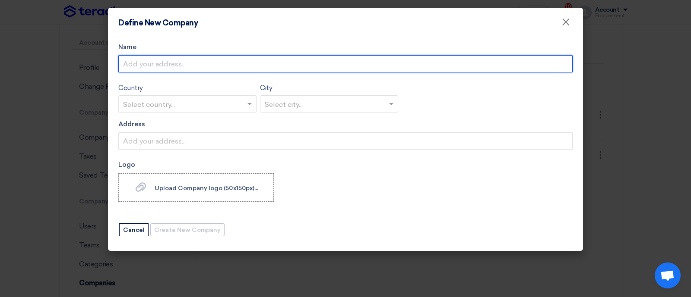
click at [192, 61] on input "Name" at bounding box center [345, 63] width 454 height 17
type input "Bahaa Co"
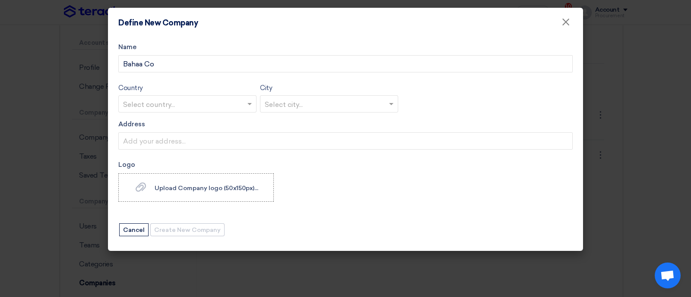
click at [165, 100] on input "text" at bounding box center [183, 105] width 120 height 14
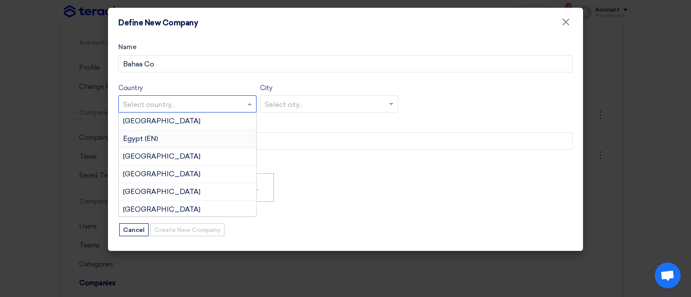
click at [156, 136] on span "Egypt (EN)" at bounding box center [140, 139] width 35 height 8
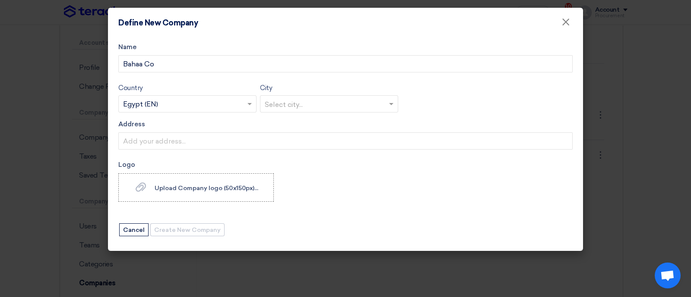
click at [312, 107] on input "text" at bounding box center [325, 105] width 120 height 14
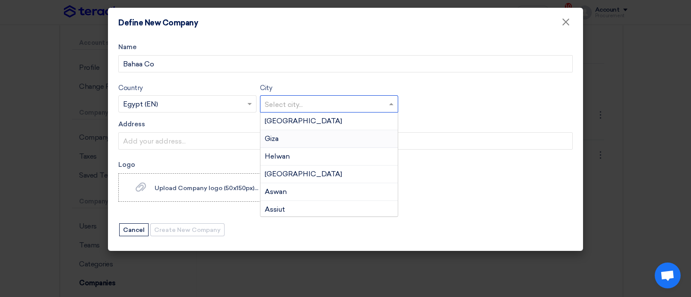
click at [299, 143] on div "Giza" at bounding box center [328, 139] width 137 height 18
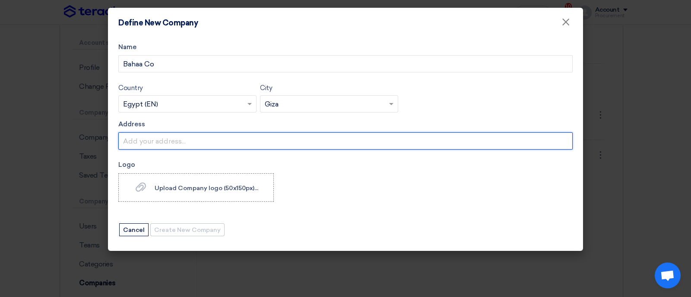
click at [289, 144] on input "Address" at bounding box center [345, 140] width 454 height 17
type input "Giza"
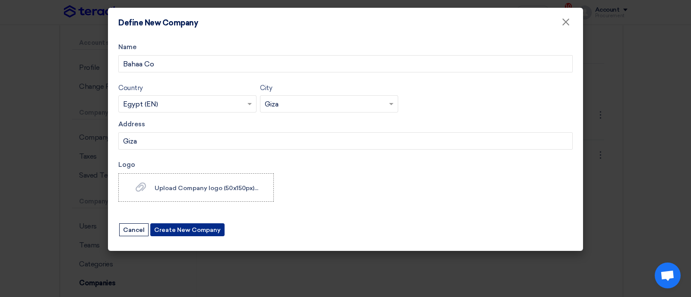
click at [197, 234] on button "Create New Company" at bounding box center [187, 230] width 74 height 13
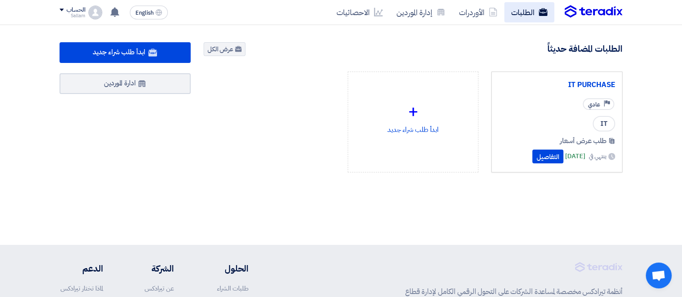
click at [531, 6] on link "الطلبات" at bounding box center [530, 12] width 50 height 20
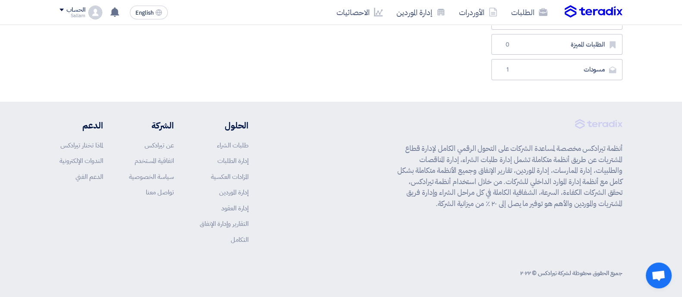
scroll to position [242, 0]
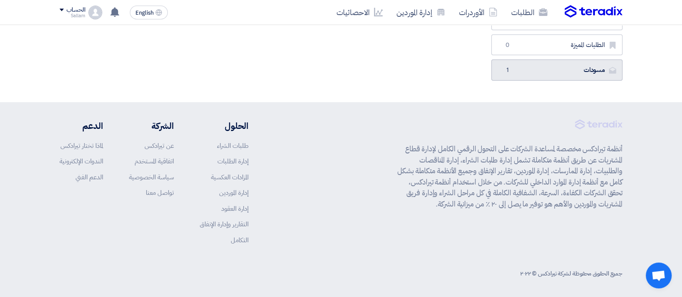
click at [578, 68] on link "مسودات [GEOGRAPHIC_DATA] 1" at bounding box center [557, 70] width 131 height 21
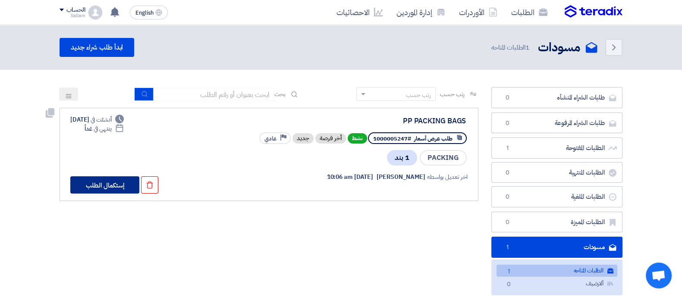
click at [114, 188] on button "إستكمال الطلب" at bounding box center [104, 185] width 69 height 17
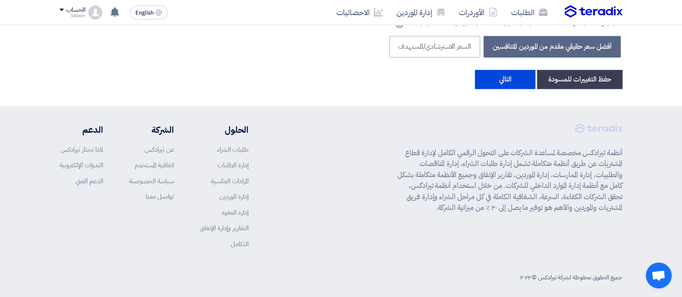
scroll to position [1535, 0]
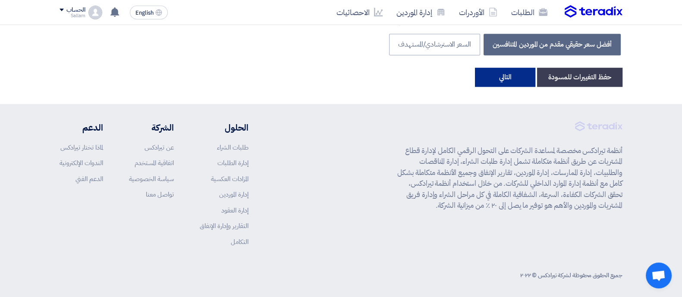
click at [503, 76] on button "التالي" at bounding box center [505, 77] width 60 height 19
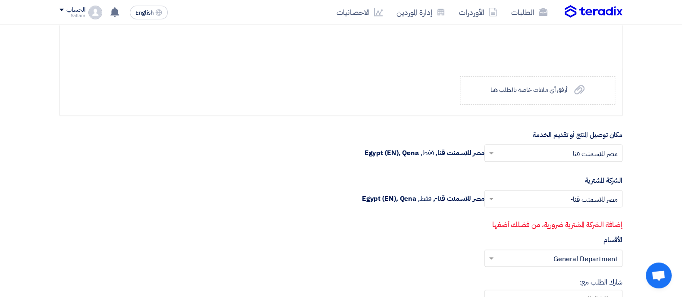
scroll to position [865, 0]
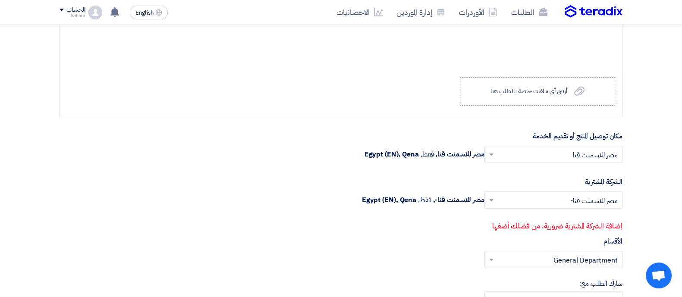
click at [60, 11] on div "الحساب" at bounding box center [72, 9] width 25 height 7
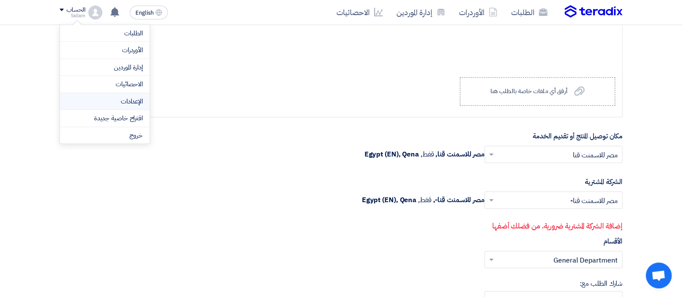
click at [132, 100] on link "الإعدادات" at bounding box center [105, 102] width 76 height 10
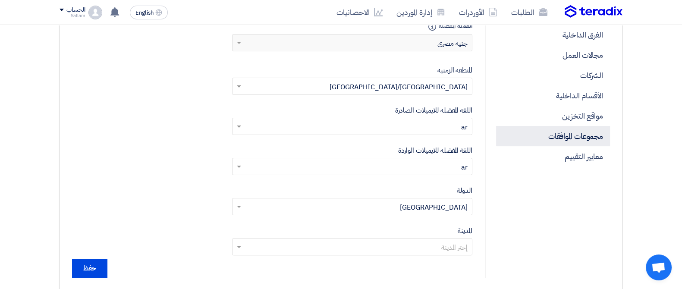
scroll to position [260, 0]
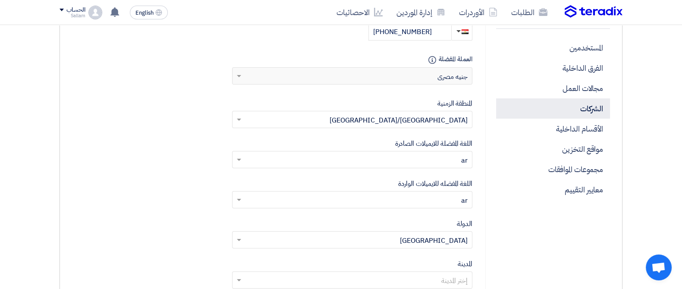
click at [601, 100] on p "الشركات" at bounding box center [553, 108] width 114 height 20
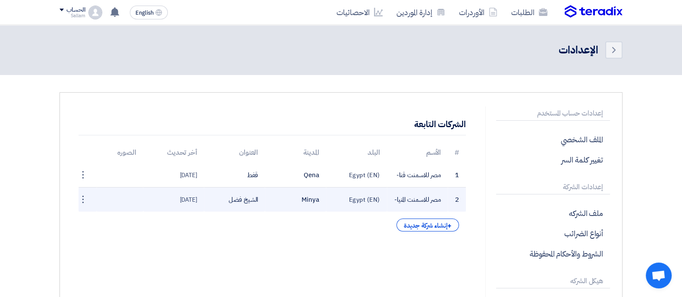
click at [248, 199] on td "الشيخ فضل" at bounding box center [234, 200] width 61 height 25
copy tr "الشيخ فضل"
click at [305, 197] on td "Minya" at bounding box center [295, 200] width 61 height 25
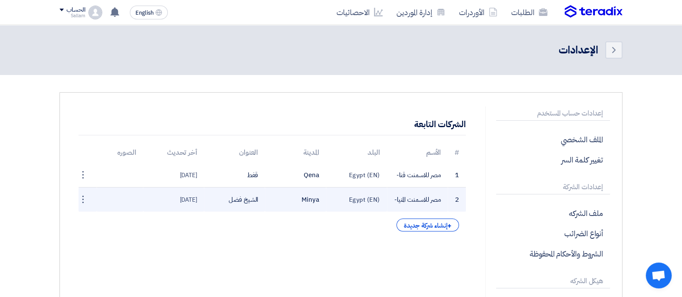
click at [305, 197] on td "Minya" at bounding box center [295, 200] width 61 height 25
copy tr "Minya"
click at [305, 197] on td "Minya" at bounding box center [295, 200] width 61 height 25
click at [406, 197] on td "مصر للاسمنت المنيا-" at bounding box center [417, 200] width 61 height 25
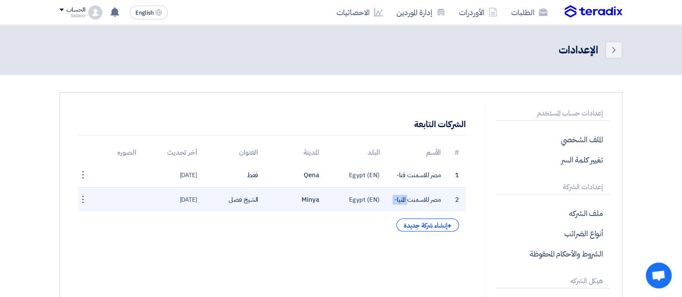
click at [406, 197] on td "مصر للاسمنت المنيا-" at bounding box center [417, 200] width 61 height 25
copy tr "مصر للاسمنت المنيا-"
click at [406, 197] on td "مصر للاسمنت المنيا-" at bounding box center [417, 200] width 61 height 25
click at [87, 199] on div "⋮" at bounding box center [83, 200] width 14 height 14
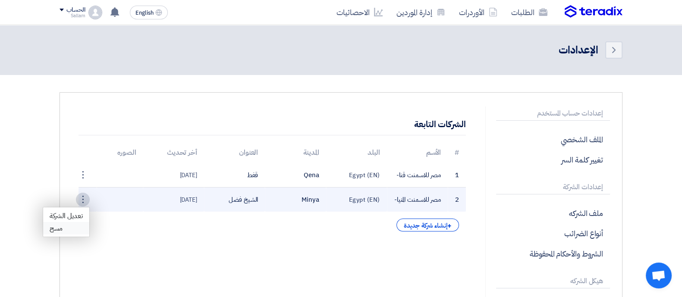
click at [73, 228] on link "مسح" at bounding box center [66, 228] width 46 height 13
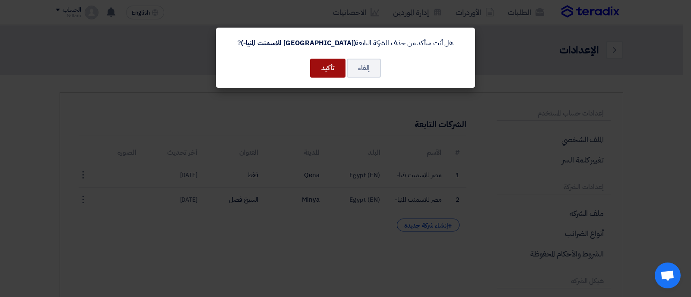
click at [319, 69] on button "تأكيد" at bounding box center [327, 68] width 35 height 19
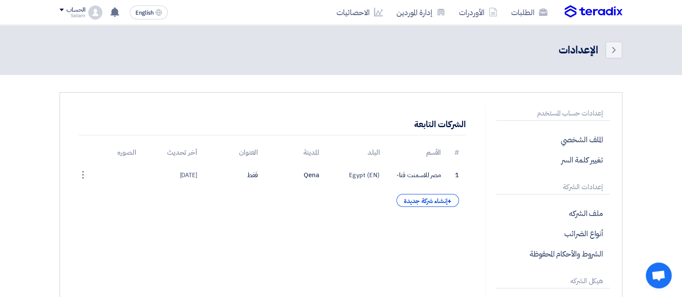
click at [533, 1] on div "الطلبات الأوردرات إدارة الموردين الاحصائيات English EN لقد استلمت عرض سعر بقيمه…" at bounding box center [341, 12] width 576 height 25
click at [533, 6] on link "الطلبات" at bounding box center [530, 12] width 50 height 20
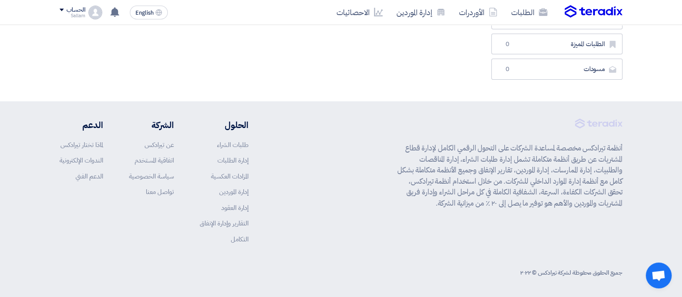
scroll to position [241, 0]
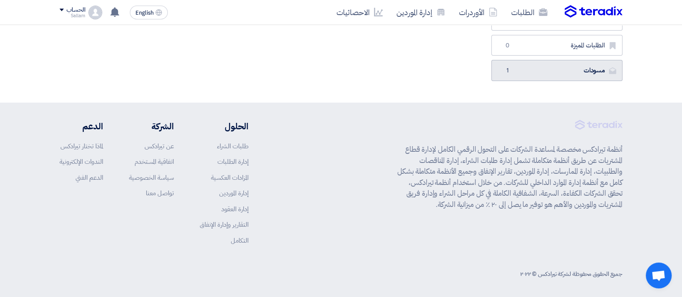
click at [561, 76] on link "مسودات [GEOGRAPHIC_DATA] 1" at bounding box center [557, 70] width 131 height 21
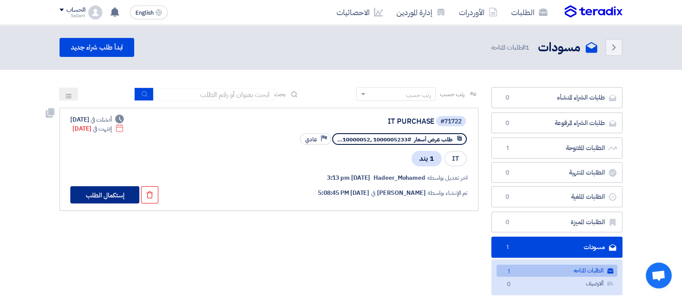
click at [117, 196] on button "إستكمال الطلب" at bounding box center [104, 194] width 69 height 17
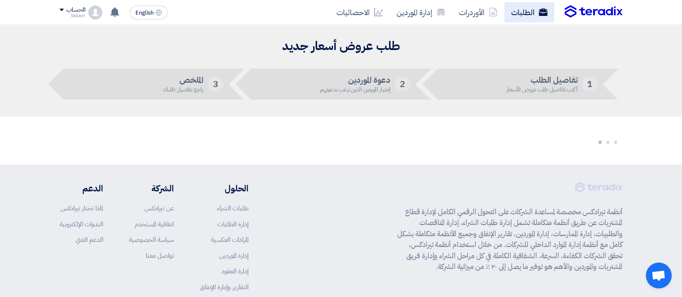
click at [524, 16] on link "الطلبات" at bounding box center [530, 12] width 50 height 20
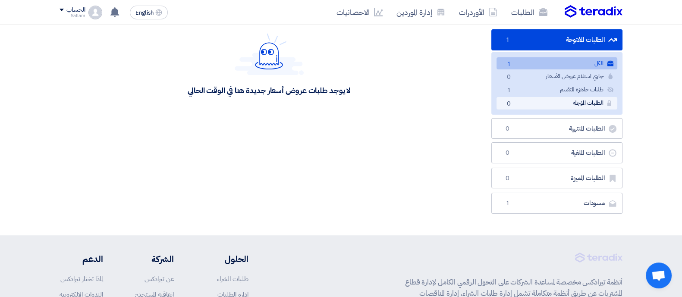
scroll to position [107, 0]
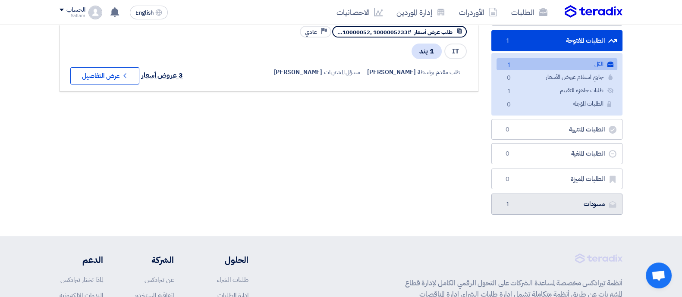
click at [543, 196] on link "مسودات [GEOGRAPHIC_DATA] 1" at bounding box center [557, 204] width 131 height 21
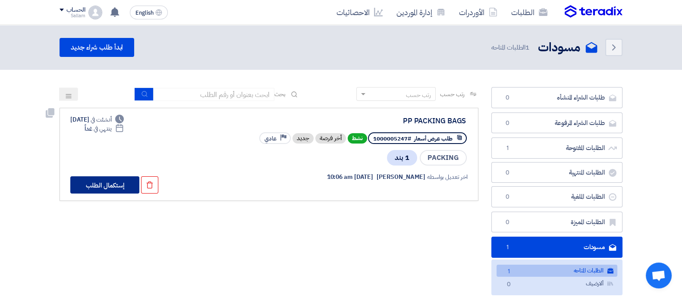
click at [106, 186] on button "إستكمال الطلب" at bounding box center [104, 185] width 69 height 17
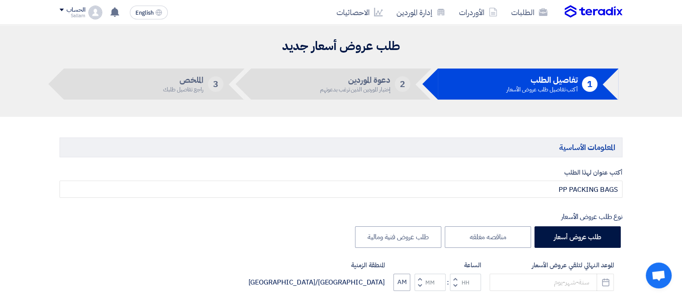
type input "[DATE]"
type input "11"
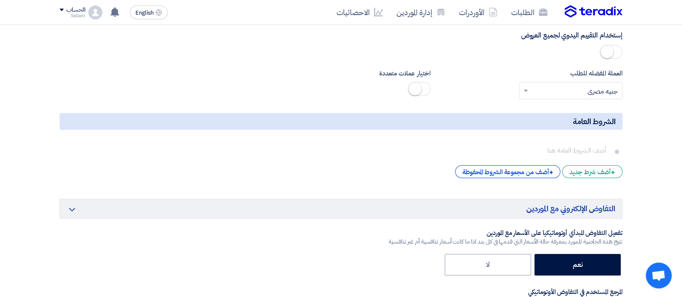
scroll to position [1345, 0]
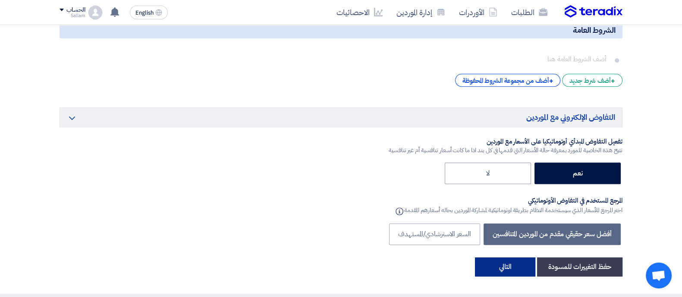
click at [522, 262] on button "التالي" at bounding box center [505, 267] width 60 height 19
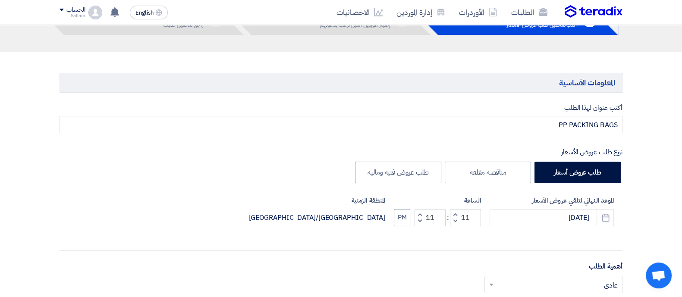
scroll to position [21, 0]
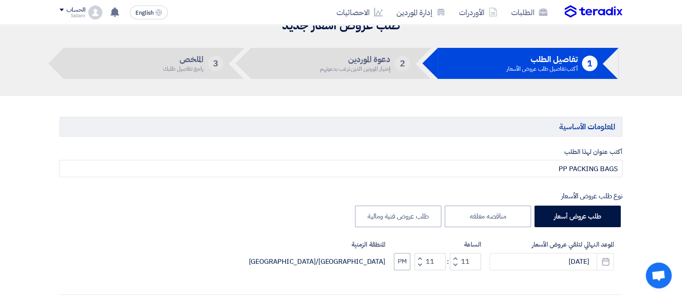
click at [62, 10] on span at bounding box center [62, 10] width 4 height 3
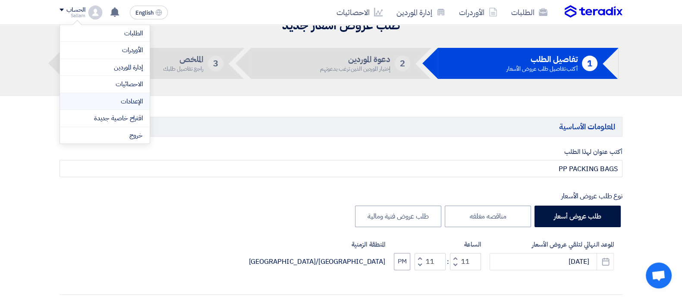
click at [127, 97] on link "الإعدادات" at bounding box center [105, 102] width 76 height 10
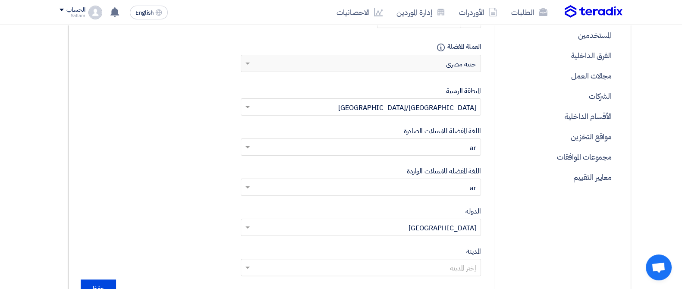
scroll to position [272, -9]
click at [598, 87] on p "الشركات" at bounding box center [562, 96] width 114 height 20
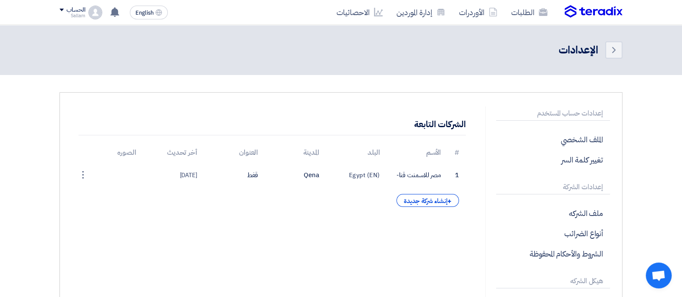
click at [408, 189] on div "# الأسم البلد المدينة العنوان أخر تحديث الصوره 1 مصر للاسمنت قنا- [GEOGRAPHIC_D…" at bounding box center [273, 174] width 388 height 65
click at [414, 199] on div "+ إنشاء شركة جديدة" at bounding box center [428, 200] width 62 height 13
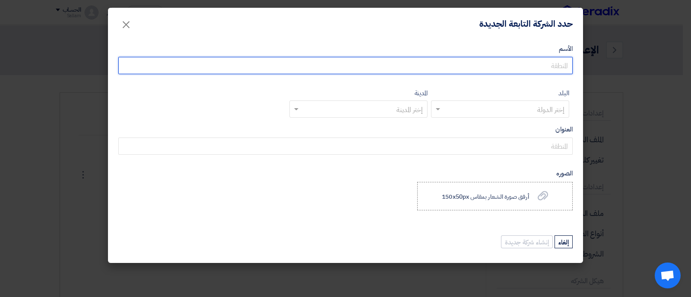
click at [507, 66] on input "الأسم" at bounding box center [345, 65] width 454 height 17
paste input "مصر للاسمنت المنيا-"
type input "مصر للاسمنت المنيا-"
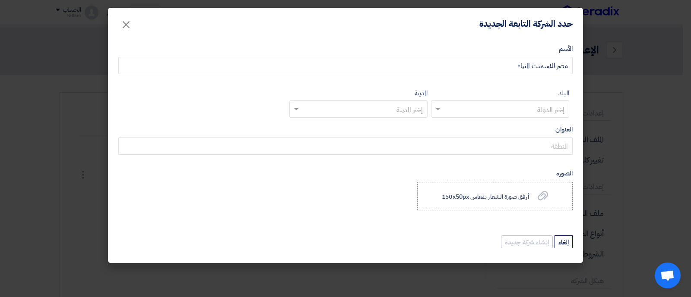
click at [522, 107] on input "text" at bounding box center [504, 110] width 121 height 14
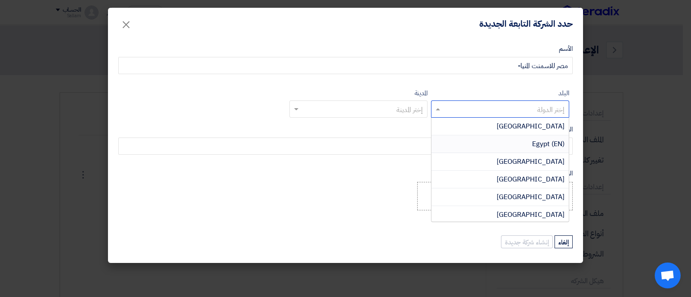
click at [530, 136] on div "Egypt (EN)" at bounding box center [499, 145] width 137 height 18
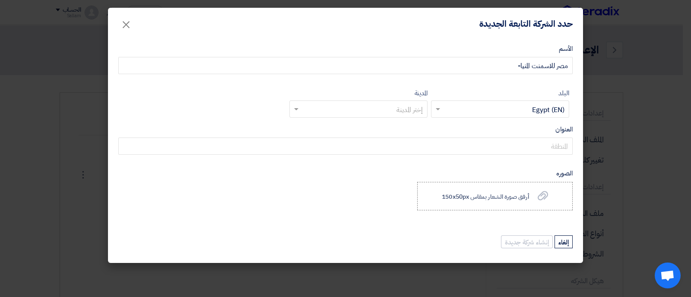
click at [387, 112] on input "text" at bounding box center [363, 110] width 121 height 14
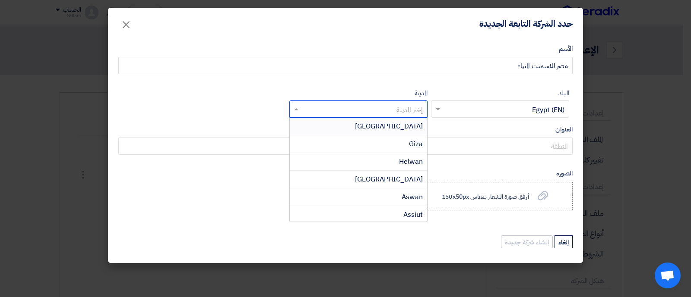
paste input "Minya"
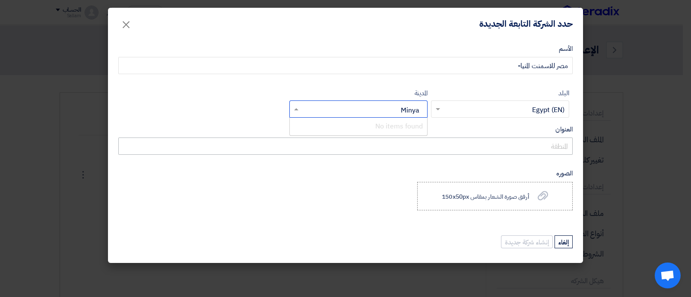
type input "Minya"
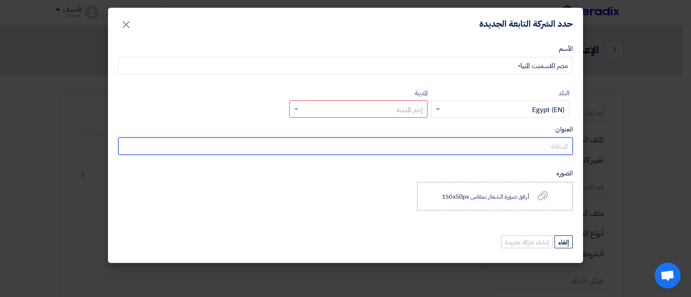
click at [495, 145] on input "العنوان" at bounding box center [345, 146] width 454 height 17
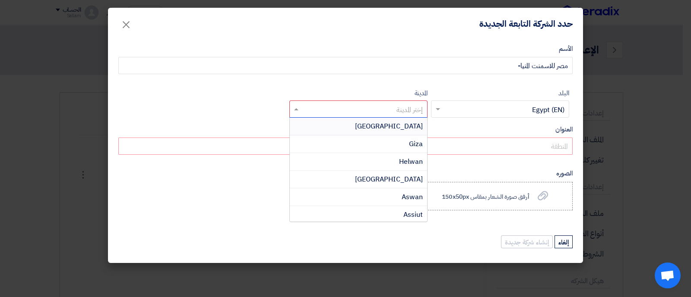
click at [402, 109] on input "text" at bounding box center [363, 110] width 121 height 14
paste input "Minya"
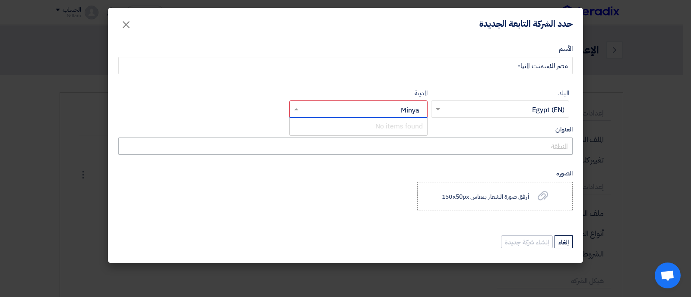
type input "Minya"
click at [400, 121] on div "Minya" at bounding box center [358, 126] width 137 height 17
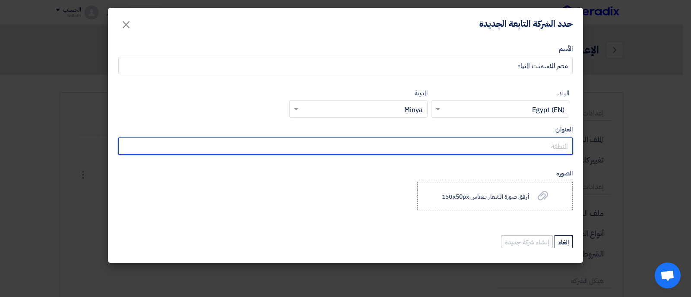
click at [445, 147] on input "العنوان" at bounding box center [345, 146] width 454 height 17
paste input "الشيخ فضل"
type input "الشيخ فضل"
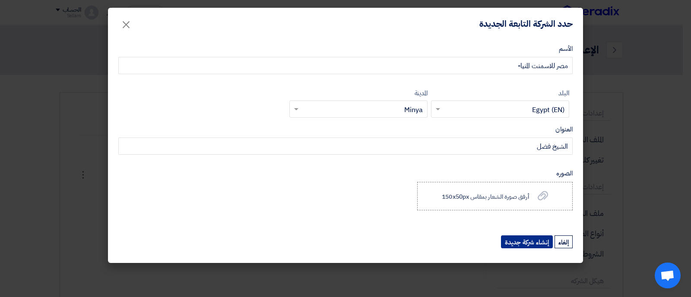
click at [539, 243] on button "إنشاء شركة جديدة" at bounding box center [527, 242] width 52 height 13
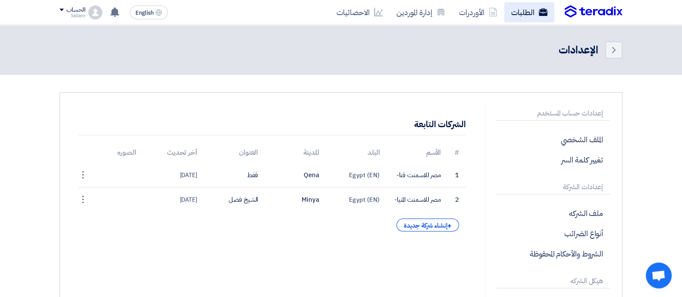
click at [525, 9] on link "الطلبات" at bounding box center [530, 12] width 50 height 20
